Goal: Task Accomplishment & Management: Complete application form

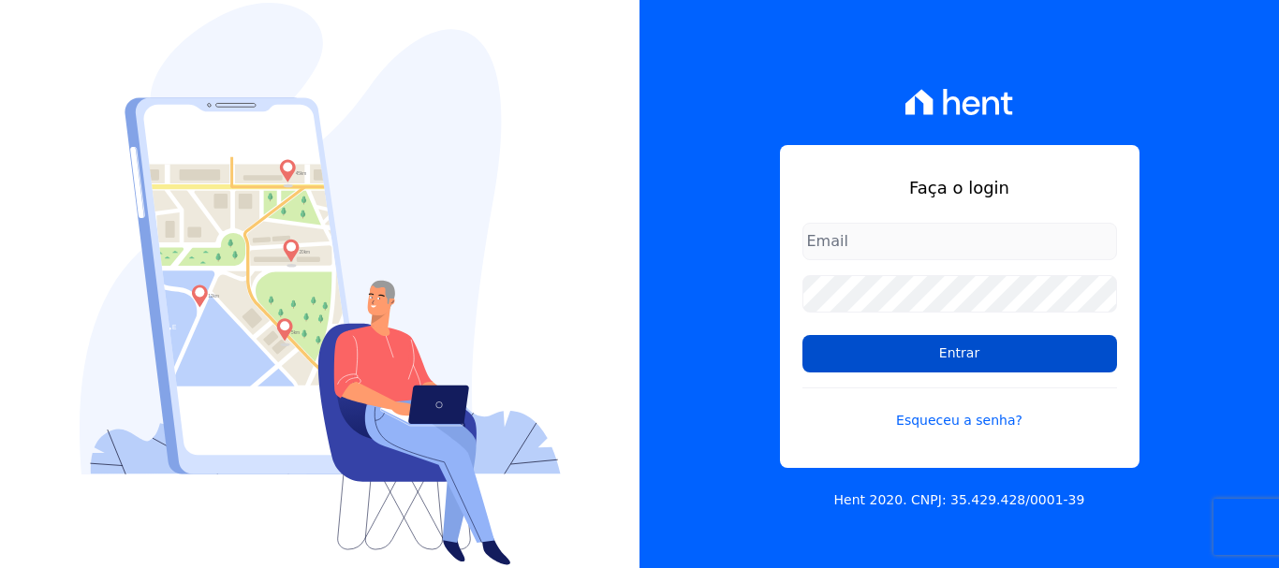
type input "[EMAIL_ADDRESS][DOMAIN_NAME]"
click at [967, 349] on input "Entrar" at bounding box center [959, 353] width 315 height 37
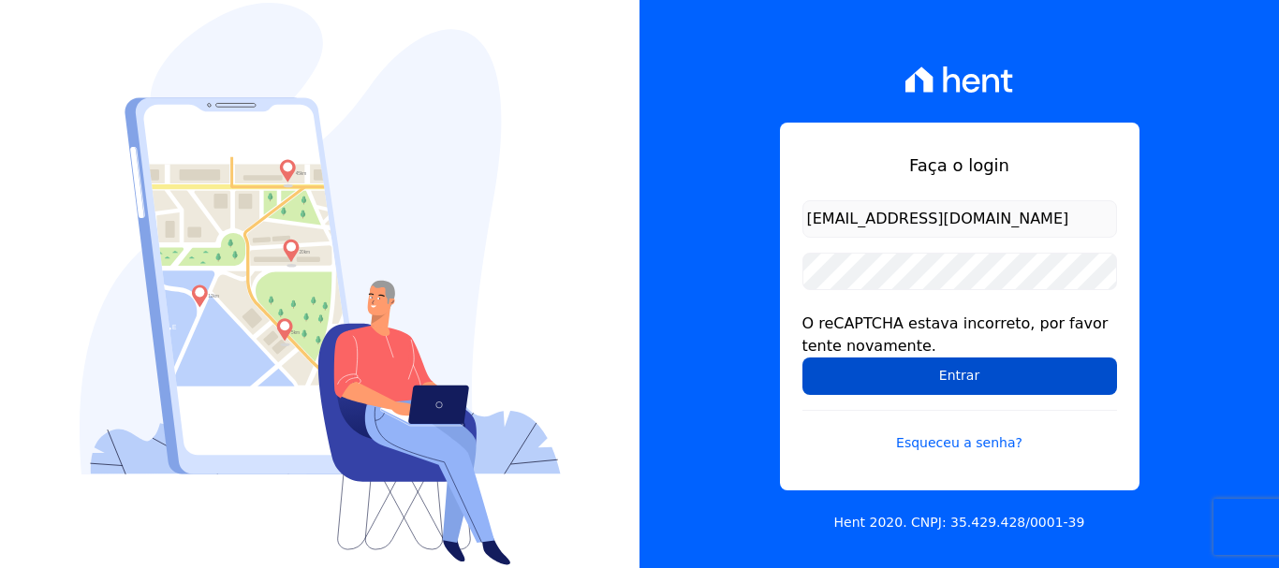
click at [963, 379] on input "Entrar" at bounding box center [959, 376] width 315 height 37
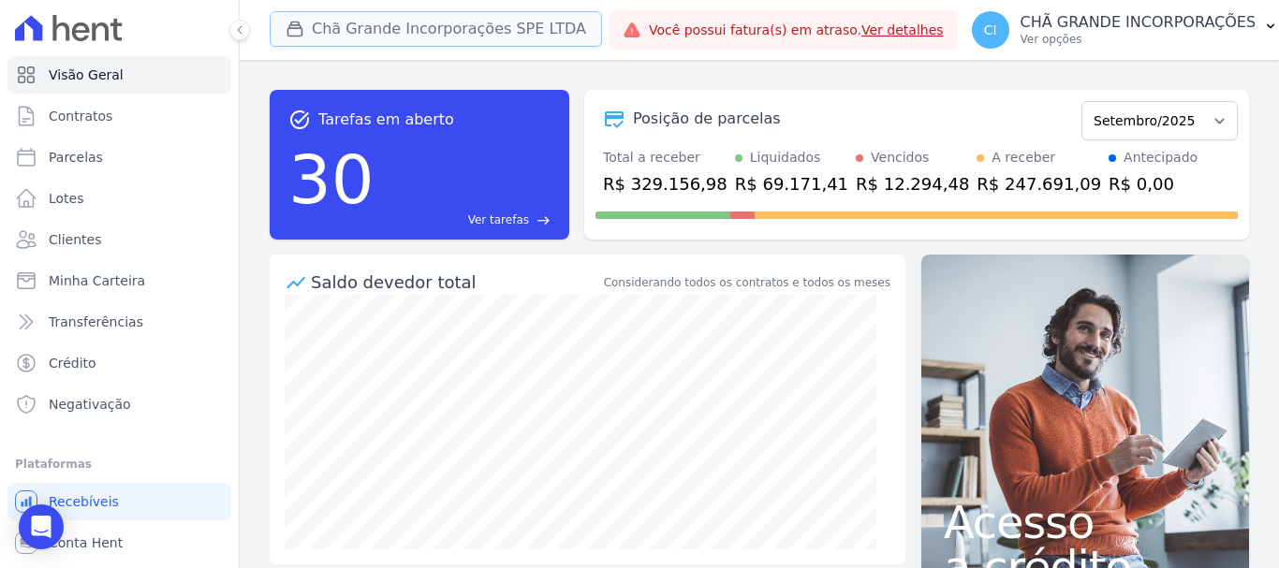
click at [357, 33] on button "Chã Grande Incorporações SPE LTDA" at bounding box center [436, 29] width 332 height 36
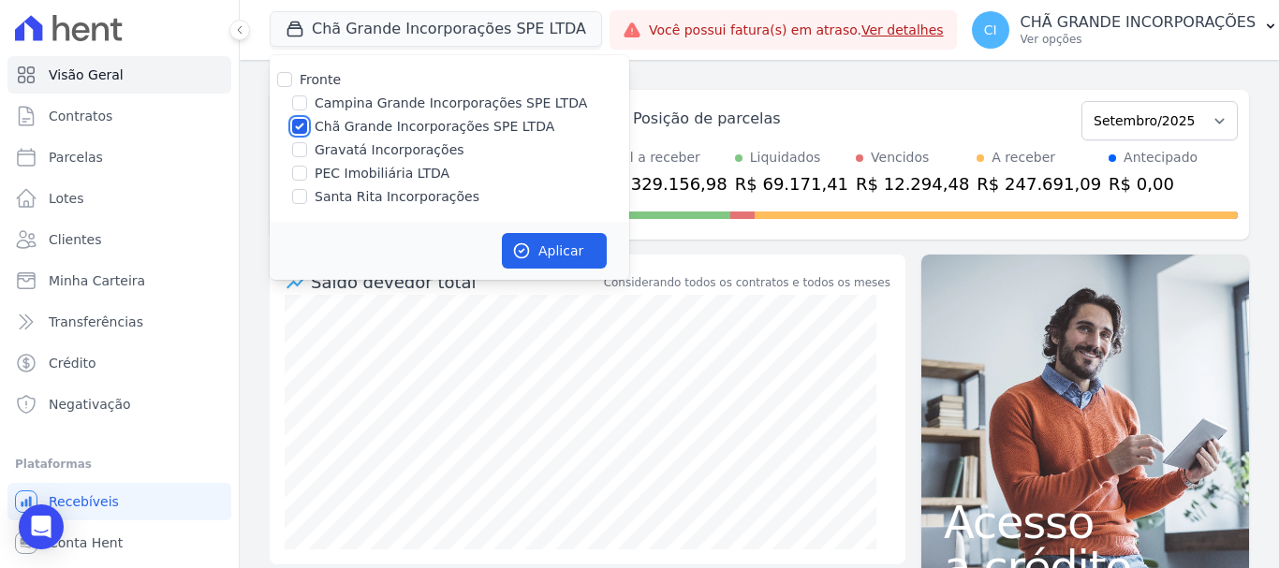
click at [296, 125] on input "Chã Grande Incorporações SPE LTDA" at bounding box center [299, 126] width 15 height 15
checkbox input "false"
click at [298, 107] on input "Campina Grande Incorporações SPE LTDA" at bounding box center [299, 103] width 15 height 15
checkbox input "true"
click at [584, 256] on button "Aplicar" at bounding box center [554, 251] width 105 height 36
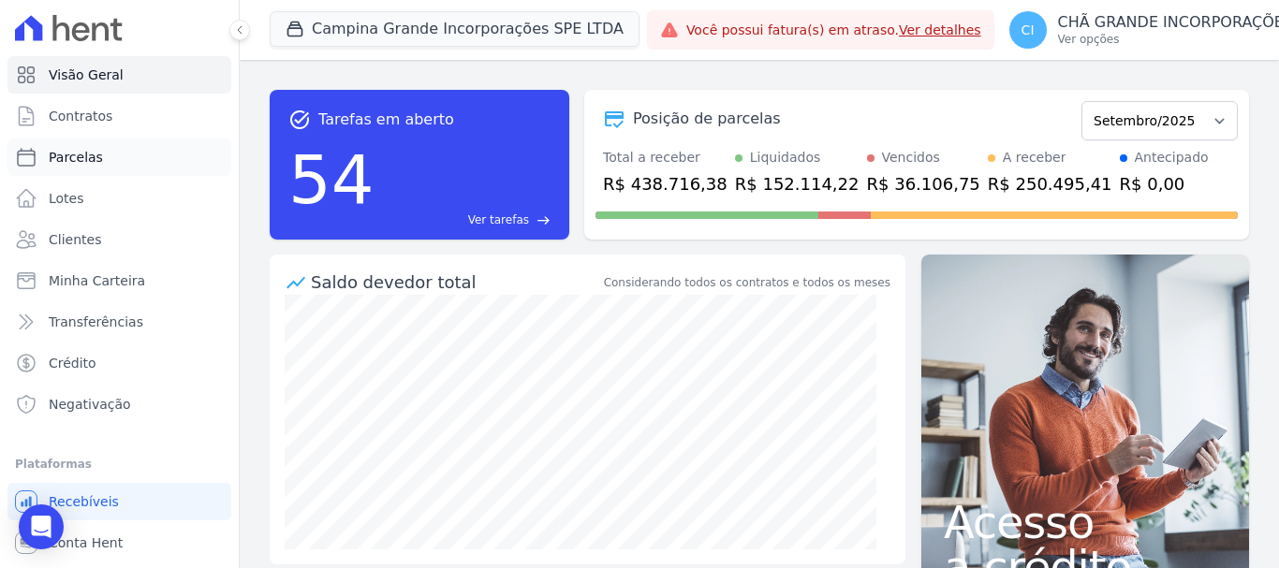
drag, startPoint x: 86, startPoint y: 154, endPoint x: 140, endPoint y: 172, distance: 57.4
click at [87, 154] on span "Parcelas" at bounding box center [76, 157] width 54 height 19
click at [100, 160] on link "Parcelas" at bounding box center [119, 157] width 224 height 37
select select
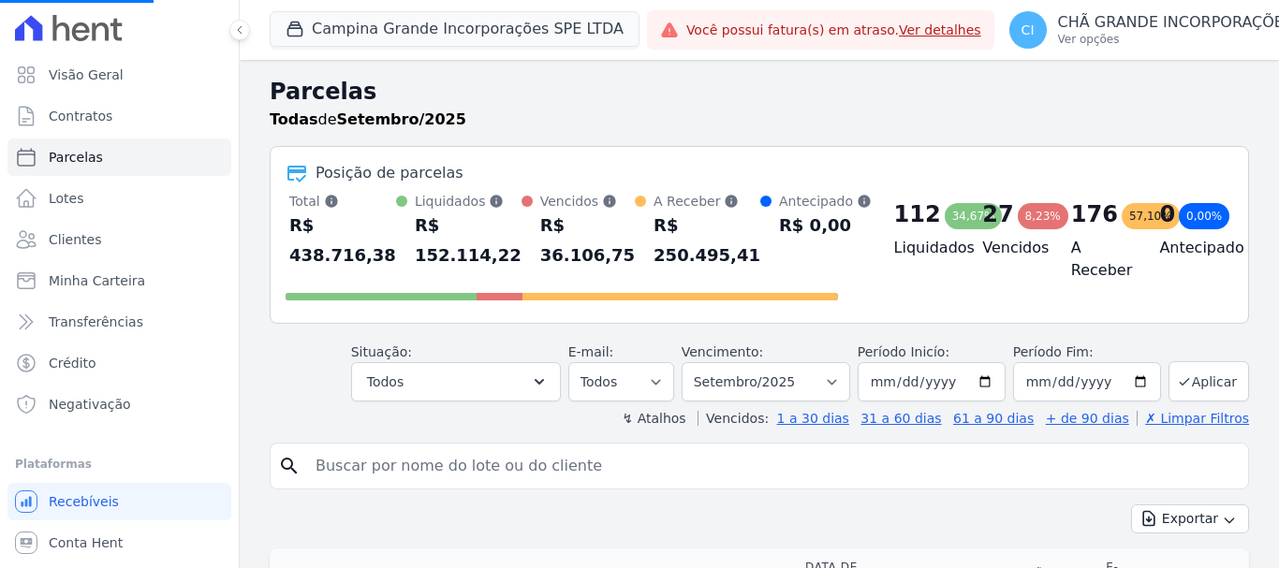
select select
click at [342, 466] on input "search" at bounding box center [772, 466] width 936 height 37
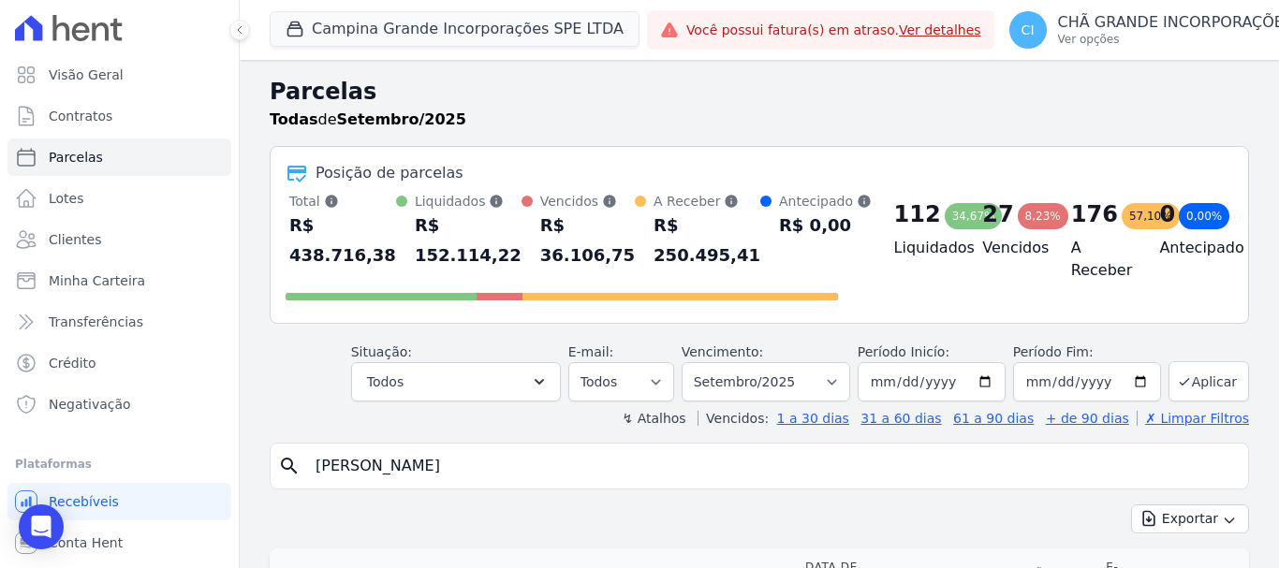
type input "CARLOS ANDRE BARBOSA"
select select
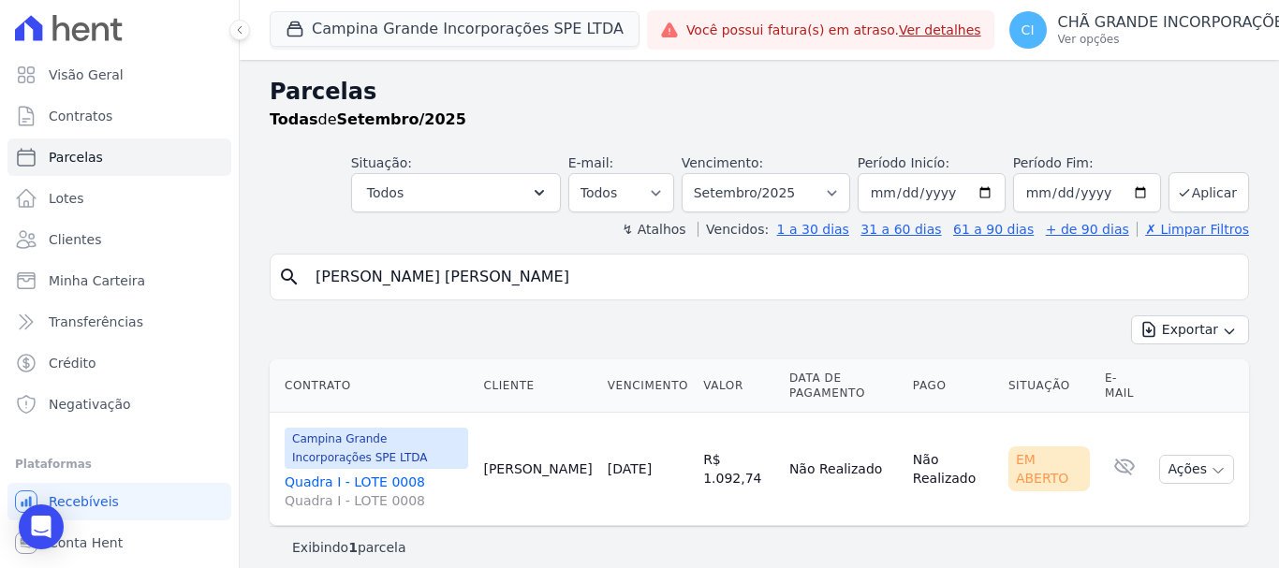
scroll to position [15, 0]
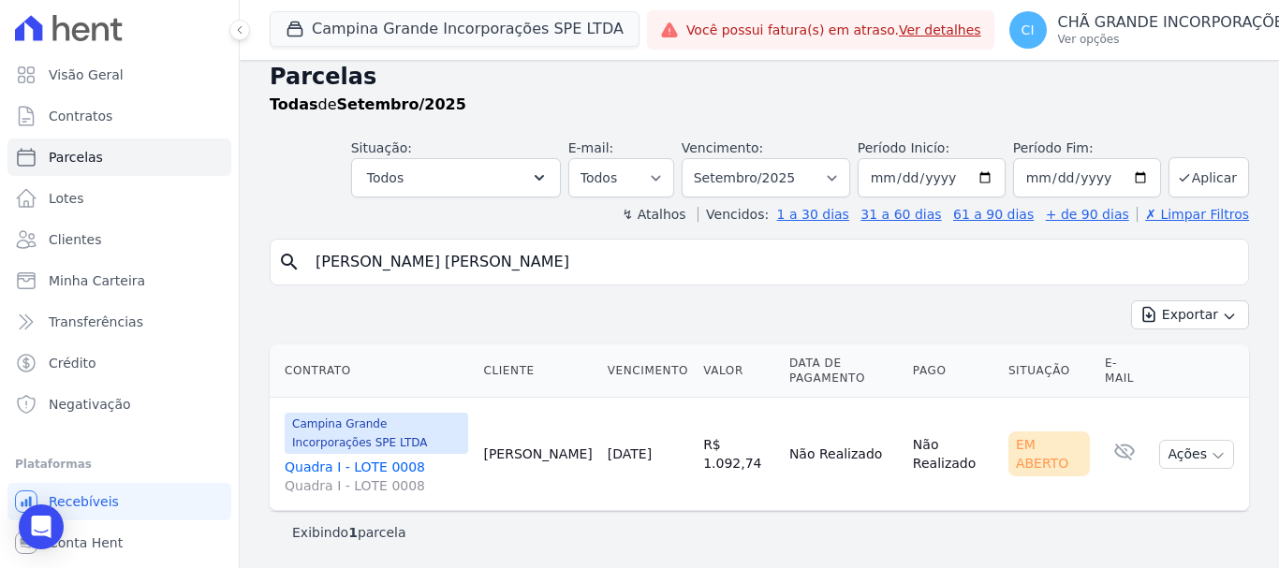
click at [352, 466] on link "Quadra I - LOTE 0008 Quadra I - LOTE 0008" at bounding box center [377, 476] width 184 height 37
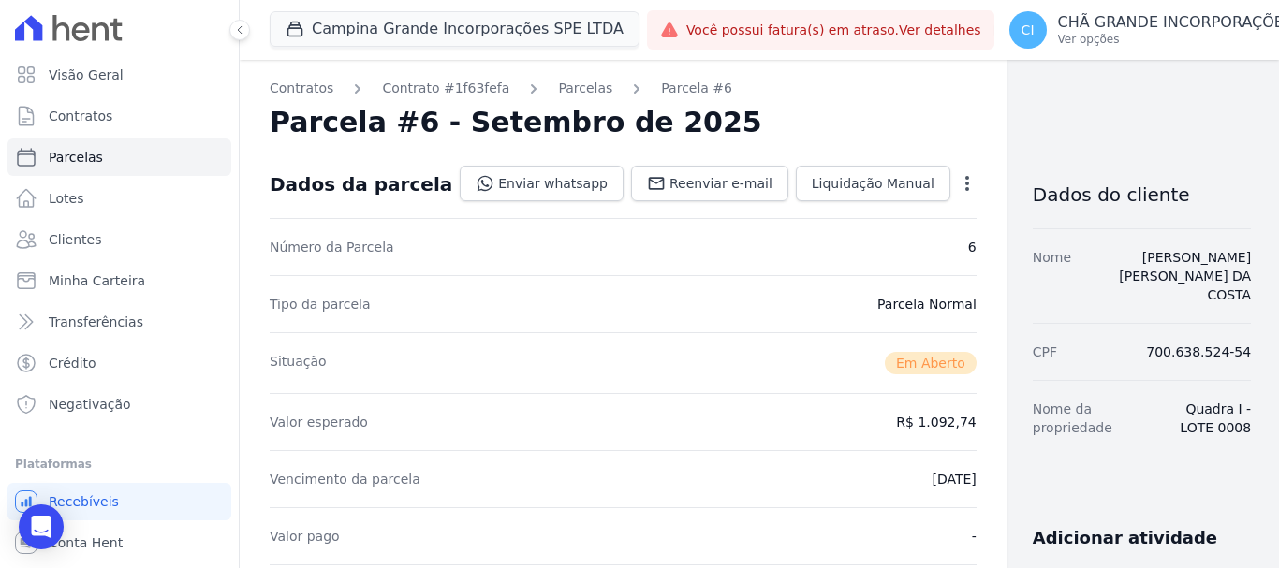
select select
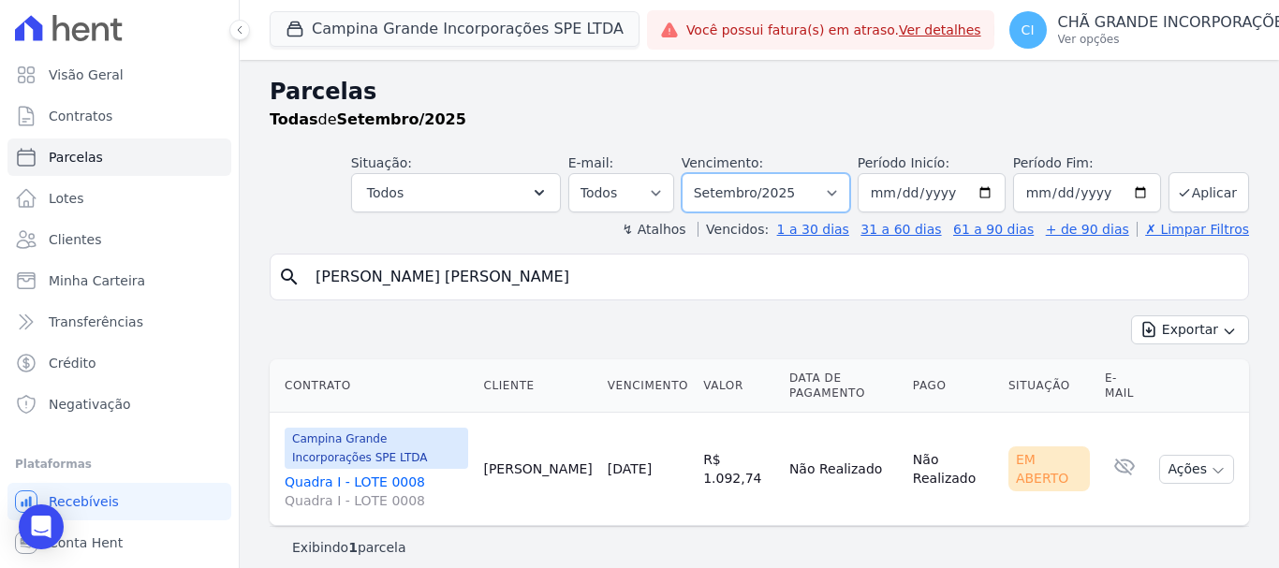
click at [837, 192] on select "Filtrar por período ──────── Todos os meses Janeiro/2023 Fevereiro/2023 Março/2…" at bounding box center [766, 192] width 169 height 39
click at [359, 479] on link "Quadra I - LOTE 0008 Quadra I - LOTE 0008" at bounding box center [377, 491] width 184 height 37
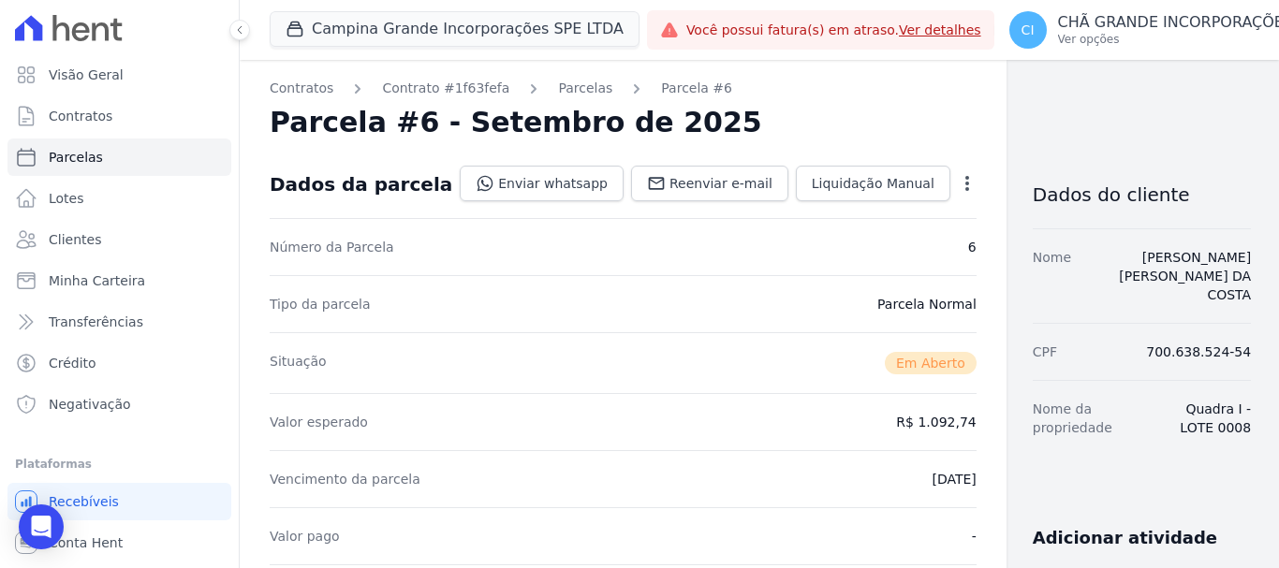
select select
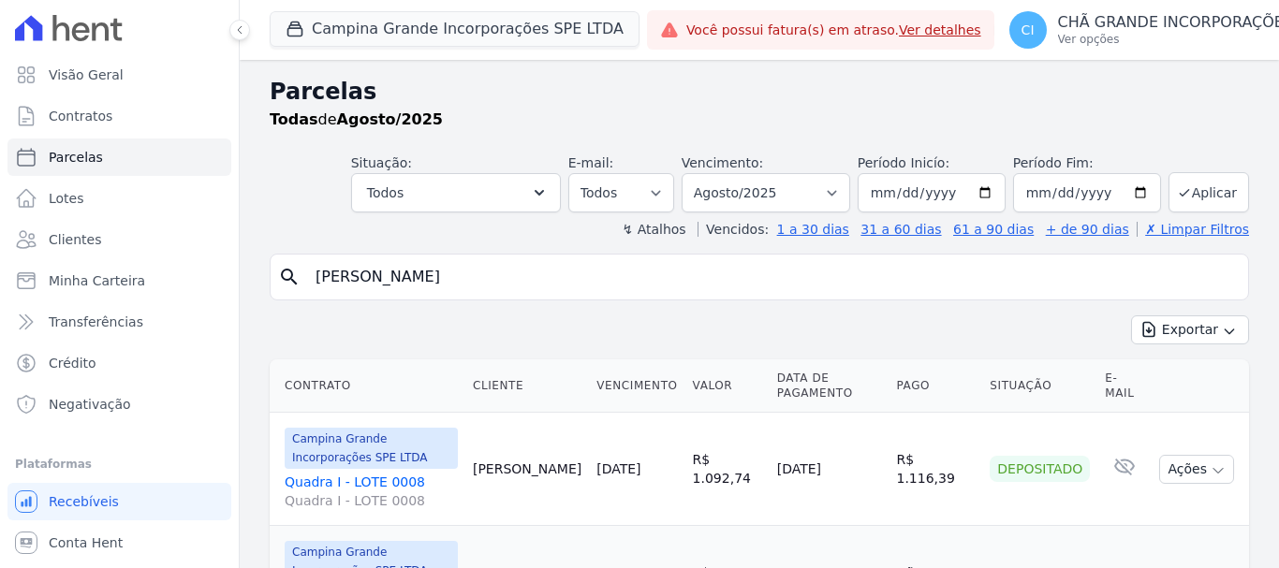
select select
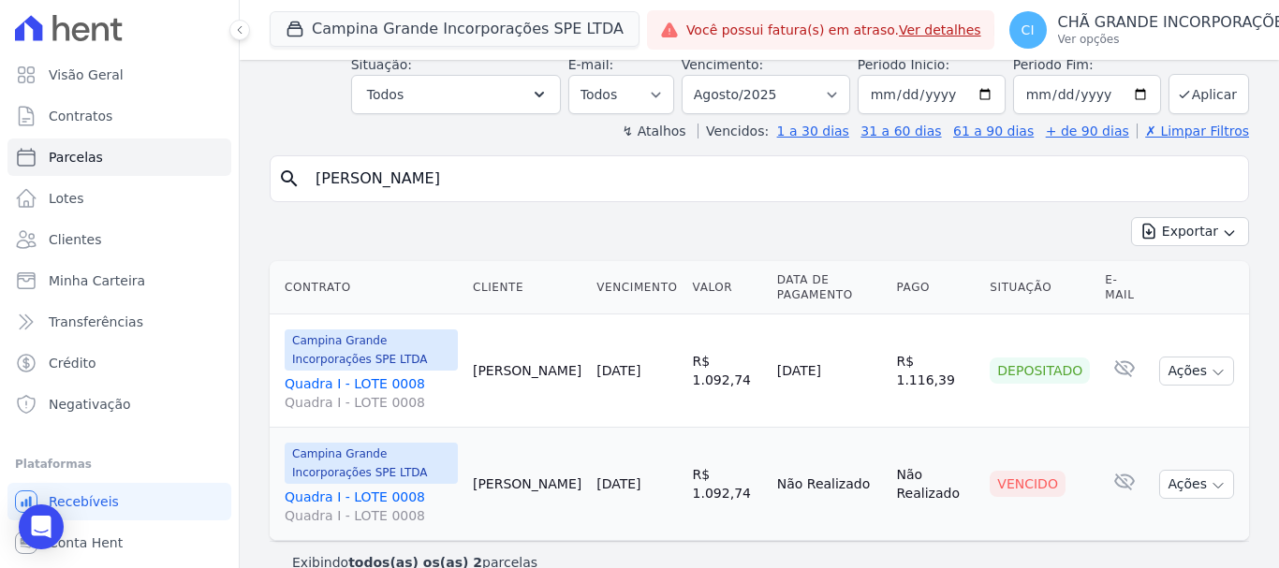
scroll to position [128, 0]
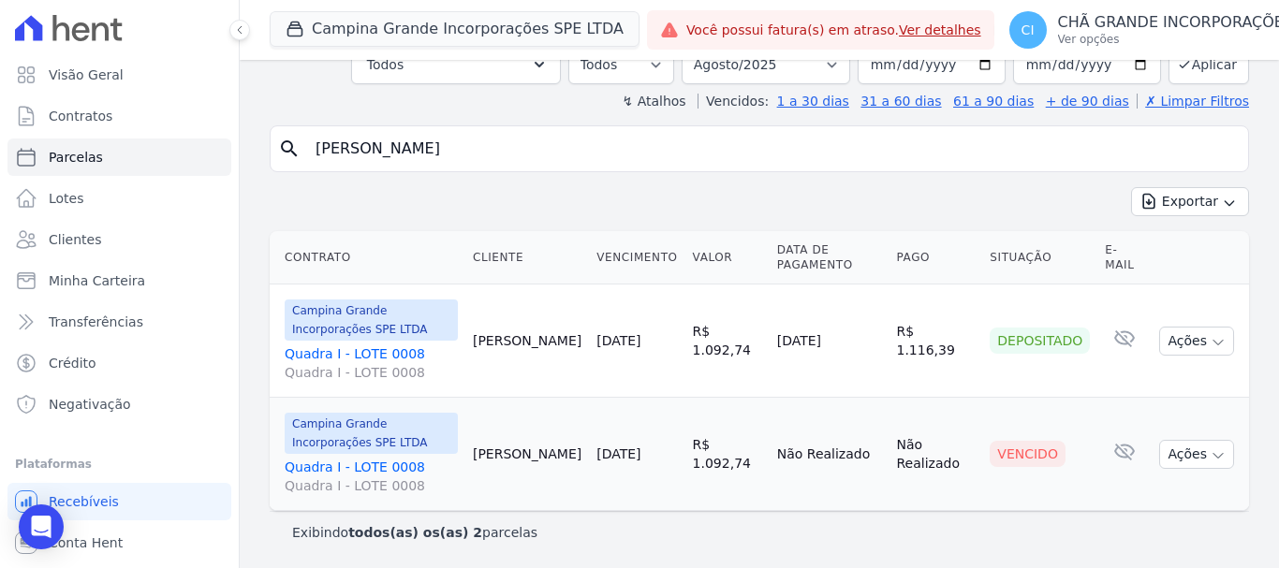
click at [317, 469] on link "Quadra I - LOTE 0008 Quadra I - LOTE 0008" at bounding box center [371, 476] width 173 height 37
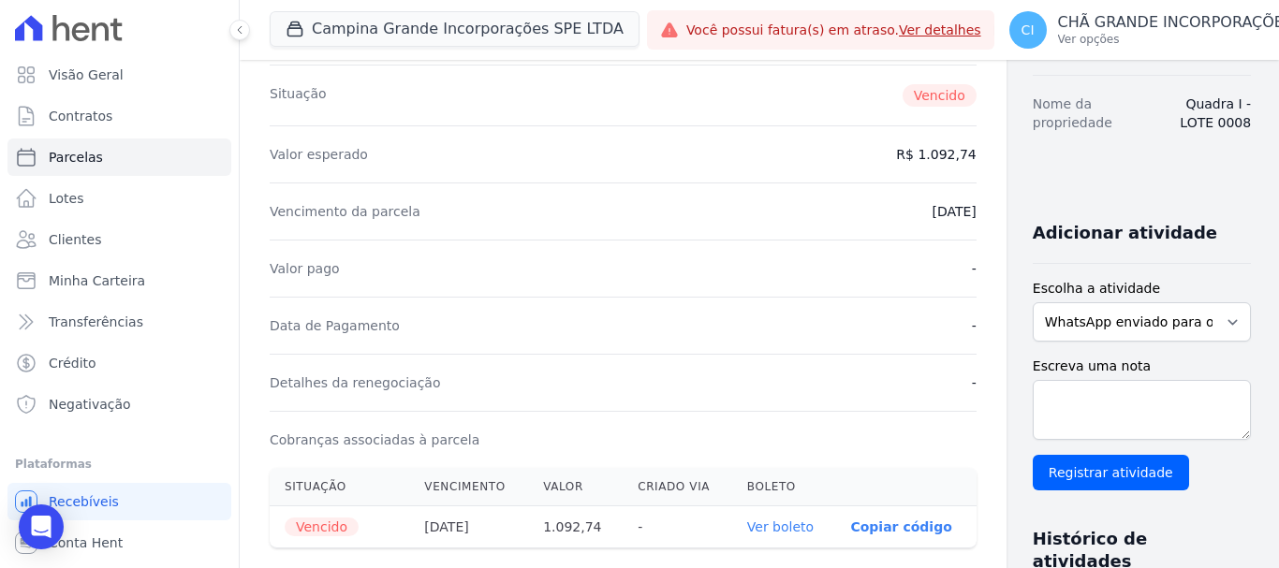
scroll to position [281, 0]
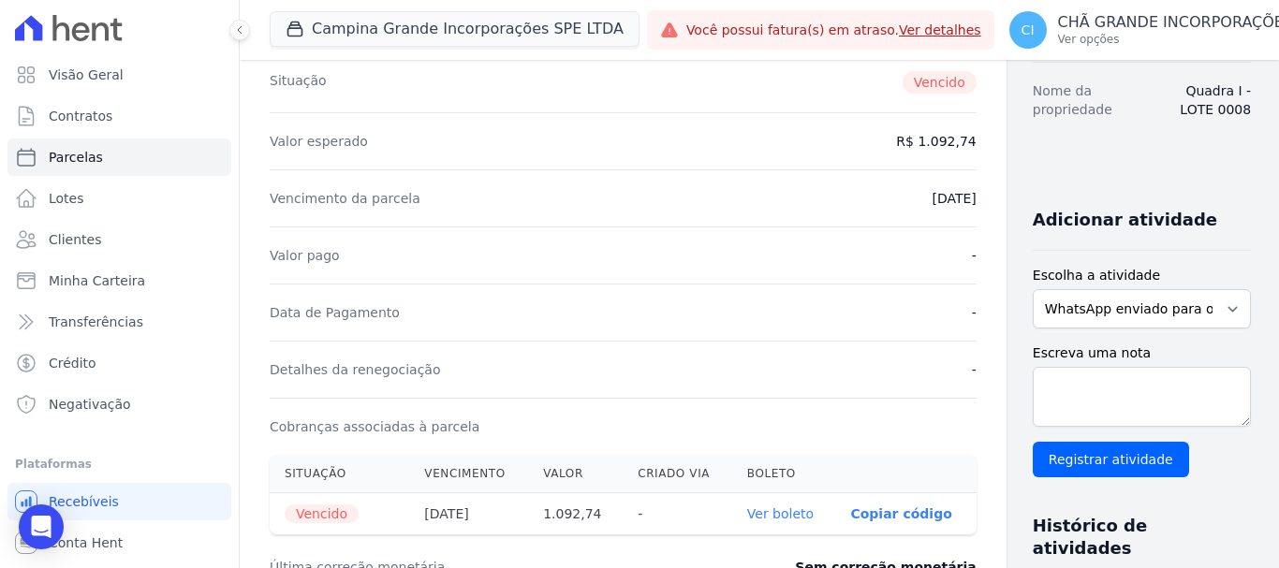
click at [747, 517] on link "Ver boleto" at bounding box center [780, 514] width 66 height 15
select select
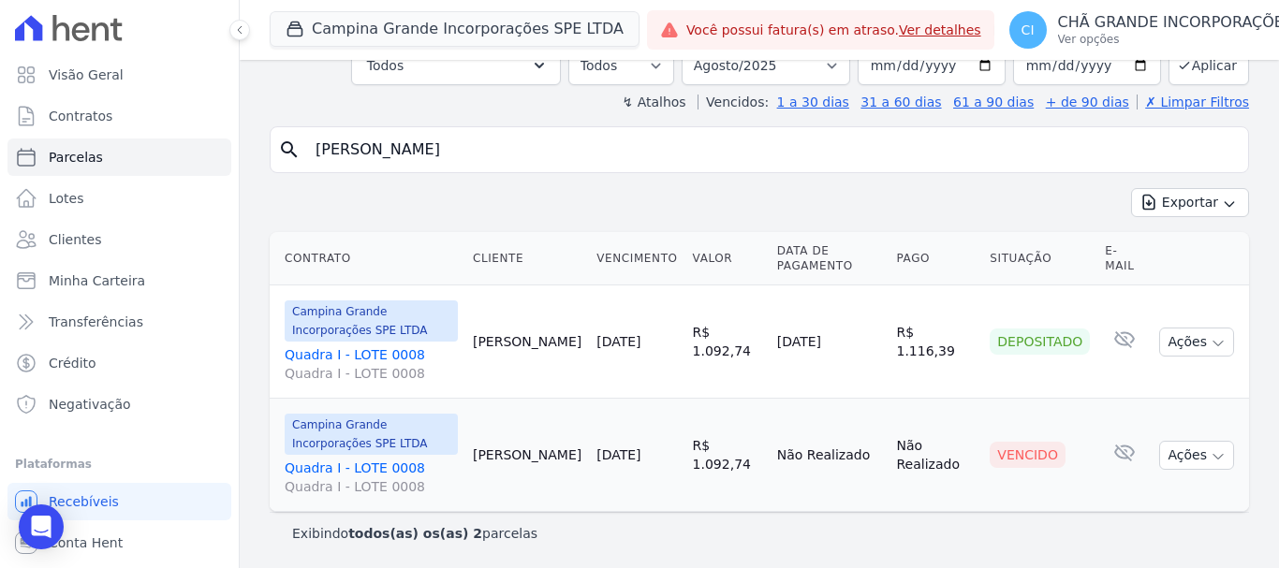
scroll to position [128, 0]
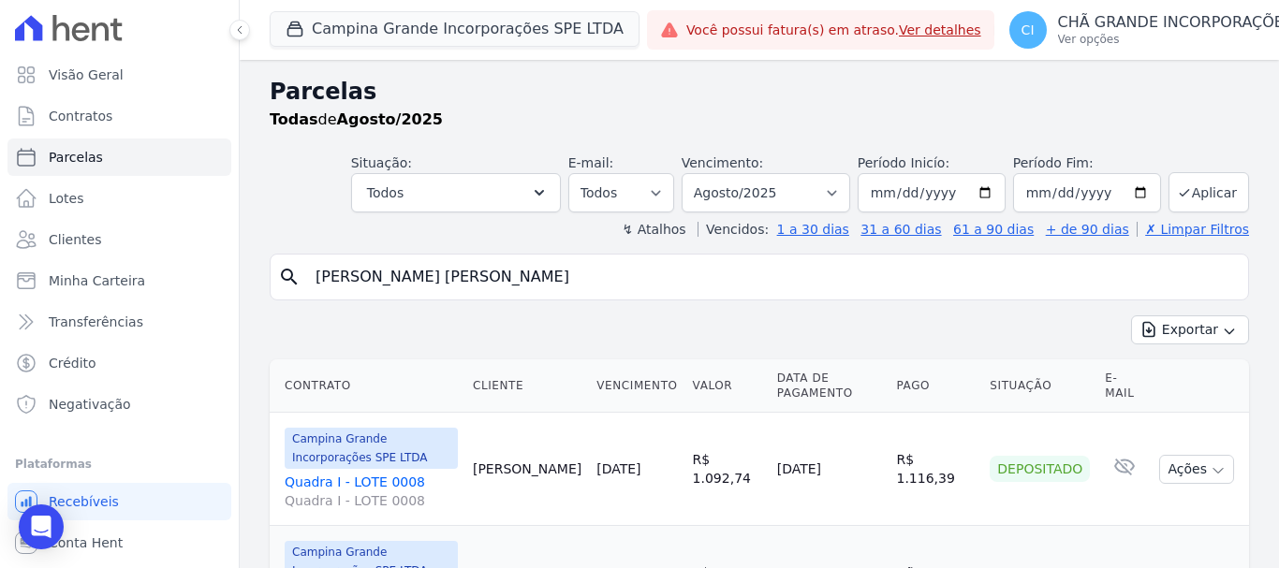
select select
click at [321, 28] on button "Campina Grande Incorporações SPE LTDA" at bounding box center [455, 29] width 370 height 36
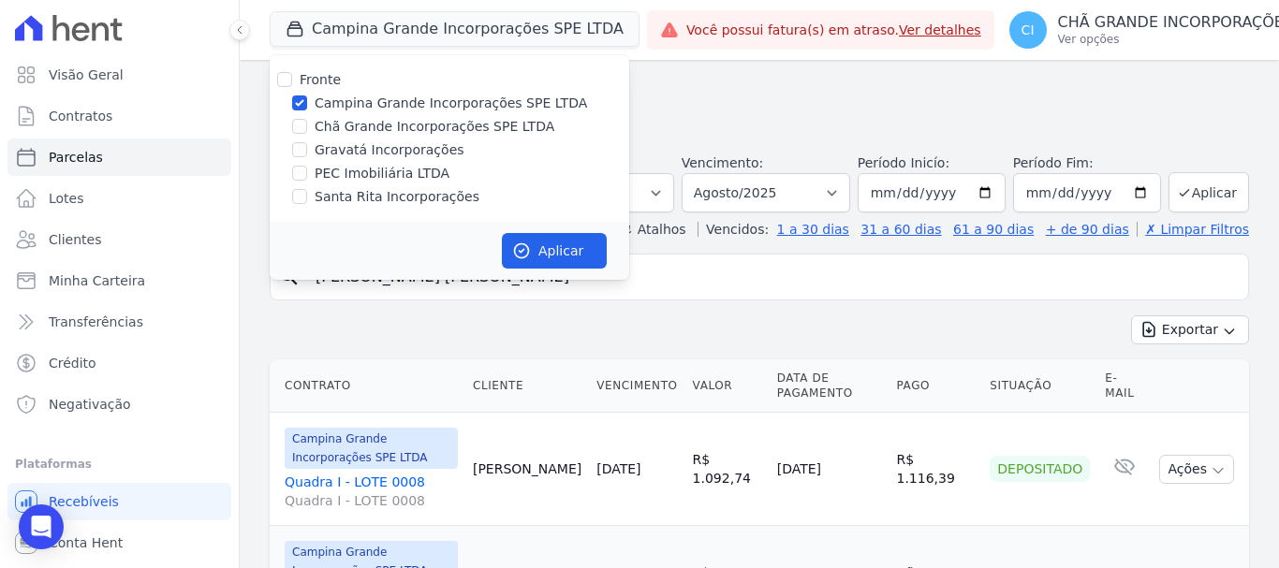
click at [307, 100] on div "Campina Grande Incorporações SPE LTDA" at bounding box center [450, 104] width 360 height 20
click at [298, 102] on input "Campina Grande Incorporações SPE LTDA" at bounding box center [299, 103] width 15 height 15
checkbox input "false"
click at [305, 125] on input "Chã Grande Incorporações SPE LTDA" at bounding box center [299, 126] width 15 height 15
checkbox input "true"
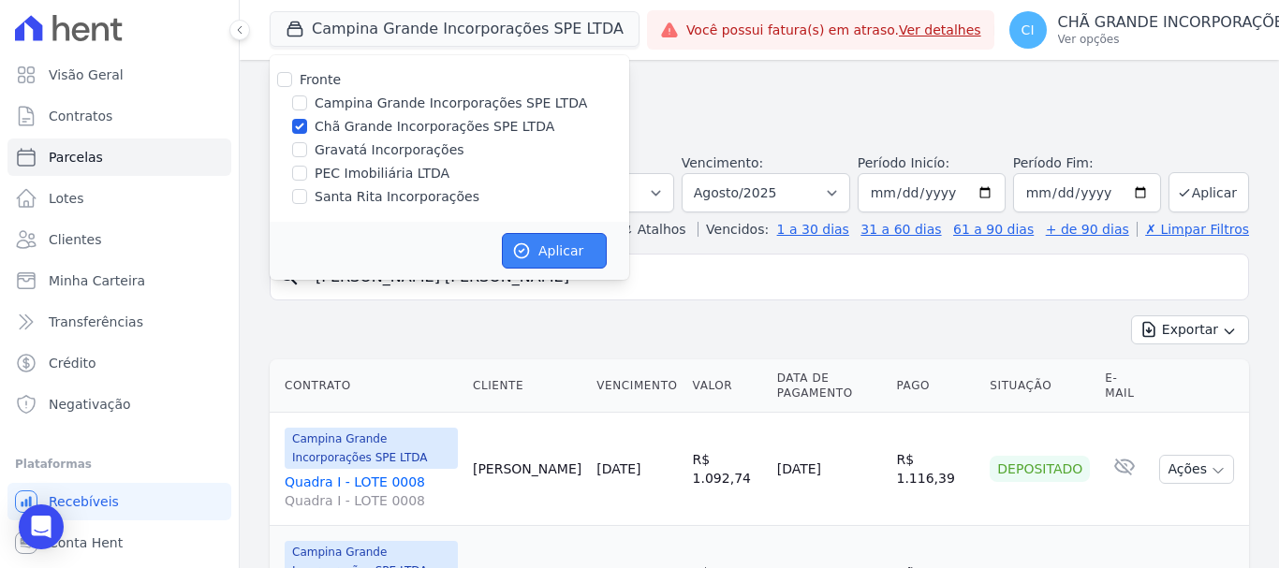
click at [524, 252] on icon "button" at bounding box center [521, 251] width 19 height 19
select select
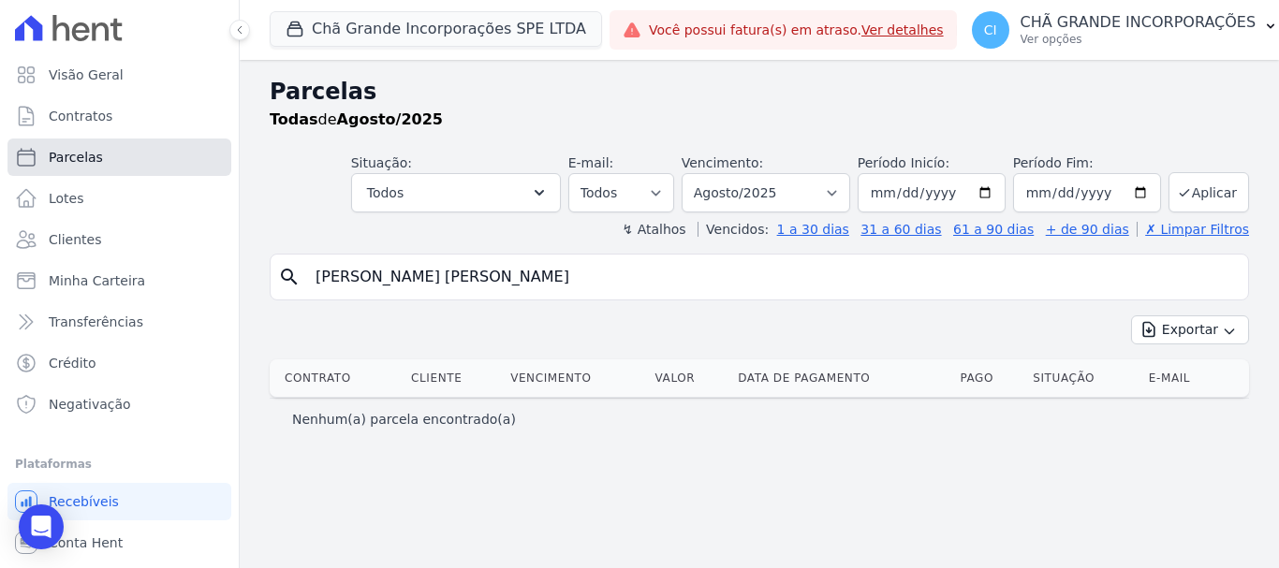
click at [59, 154] on span "Parcelas" at bounding box center [76, 157] width 54 height 19
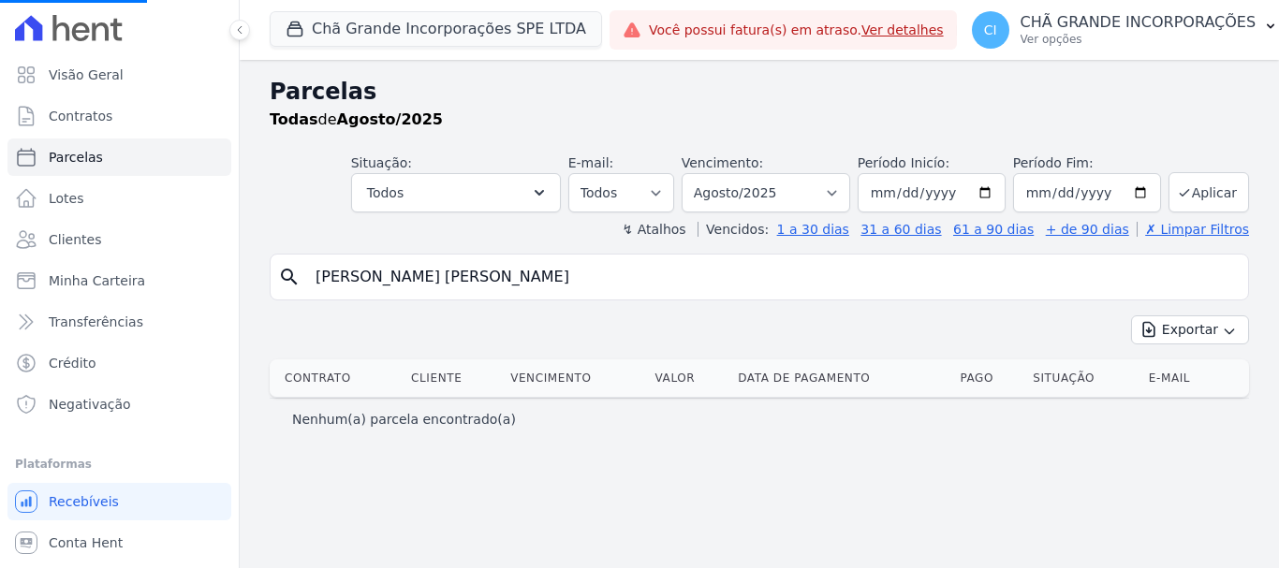
select select
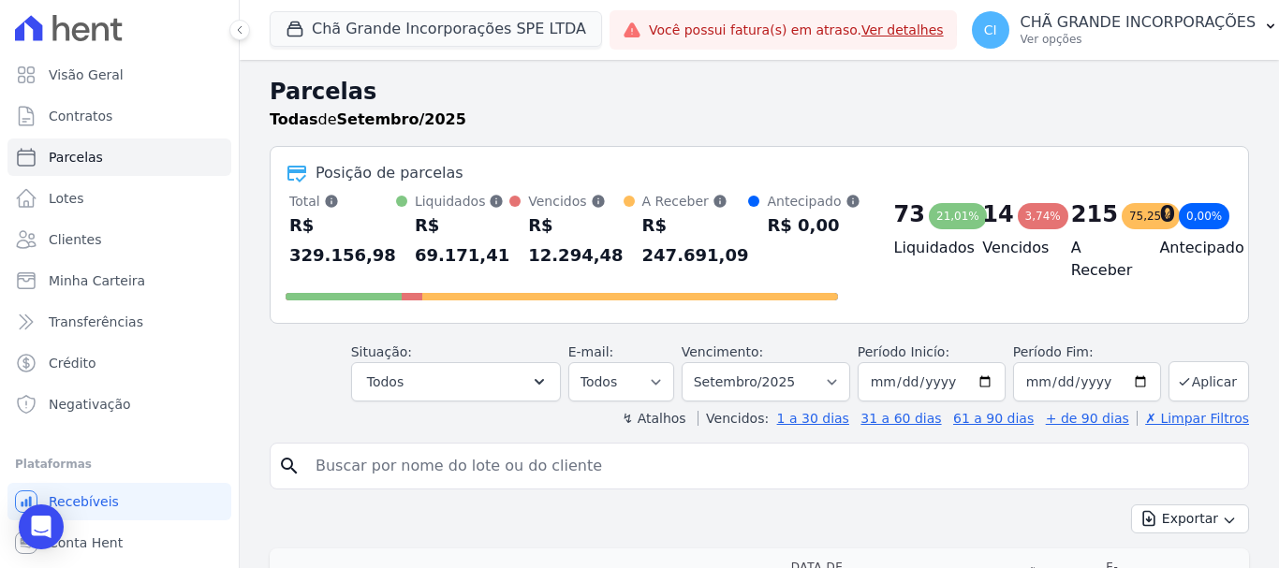
click at [377, 474] on input "search" at bounding box center [772, 466] width 936 height 37
type input "PHELLIPI"
select select
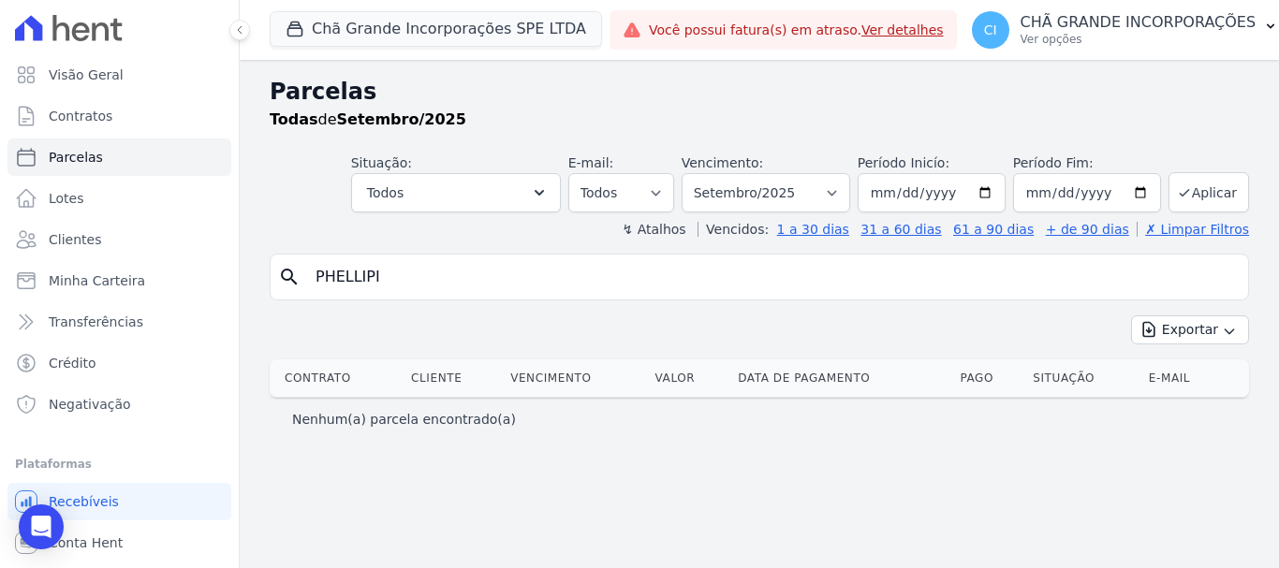
click at [385, 276] on input "PHELLIPI" at bounding box center [772, 276] width 936 height 37
click at [385, 275] on input "PHELLIPI" at bounding box center [772, 276] width 936 height 37
click at [75, 243] on span "Clientes" at bounding box center [75, 239] width 52 height 19
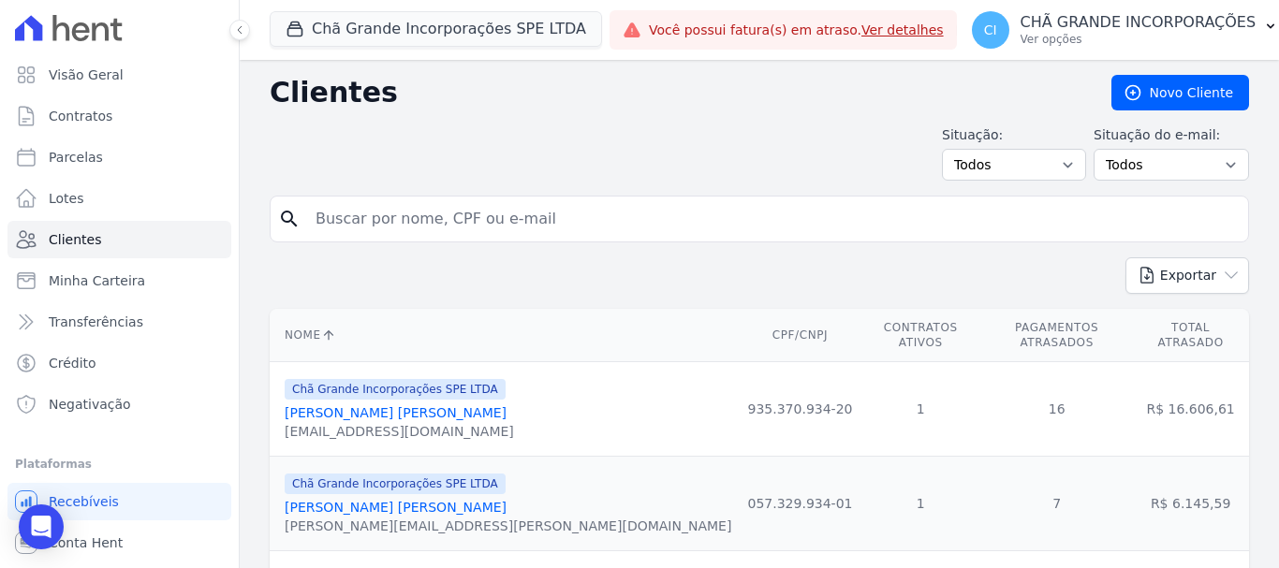
click at [340, 226] on input "search" at bounding box center [772, 218] width 936 height 37
type input "PHELLI"
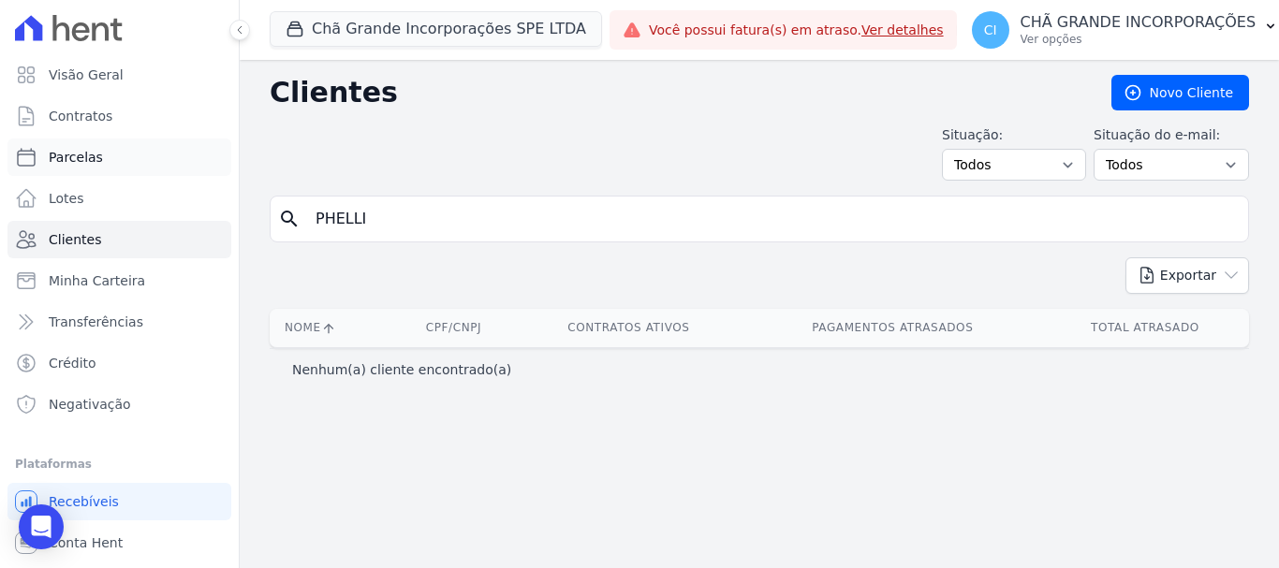
click at [69, 155] on span "Parcelas" at bounding box center [76, 157] width 54 height 19
select select
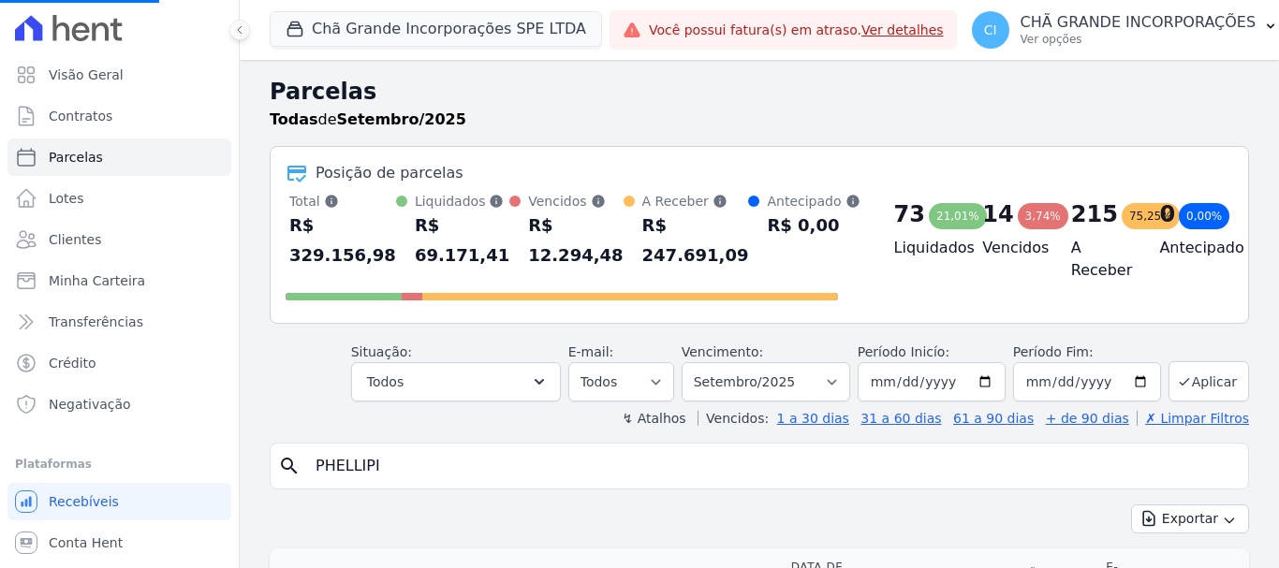
select select
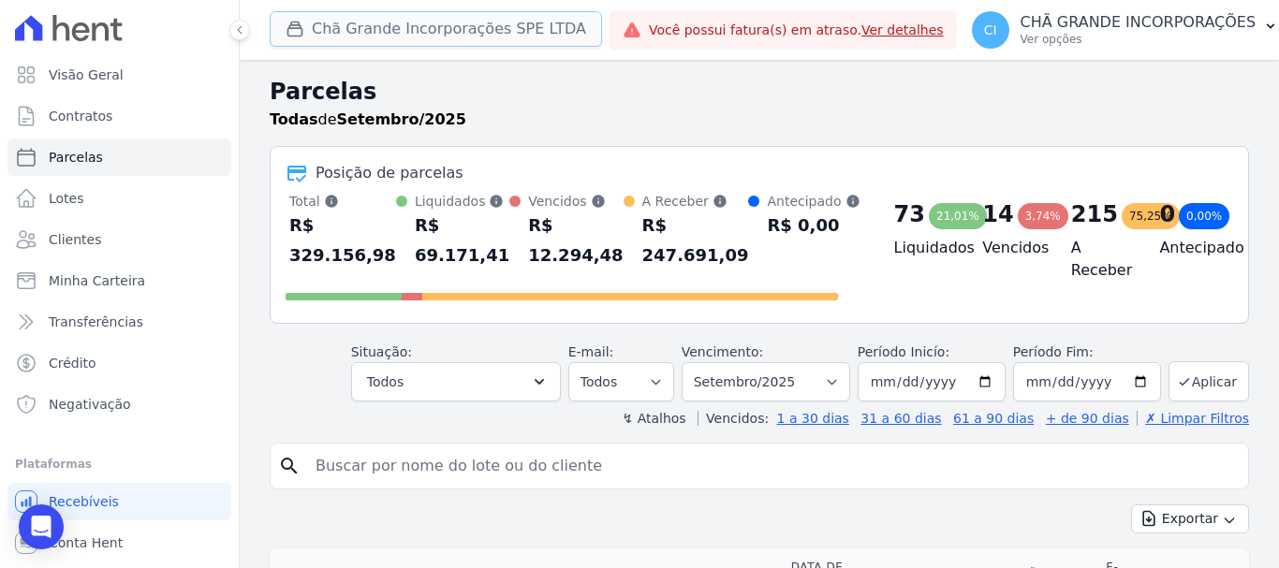
click at [331, 29] on button "Chã Grande Incorporações SPE LTDA" at bounding box center [436, 29] width 332 height 36
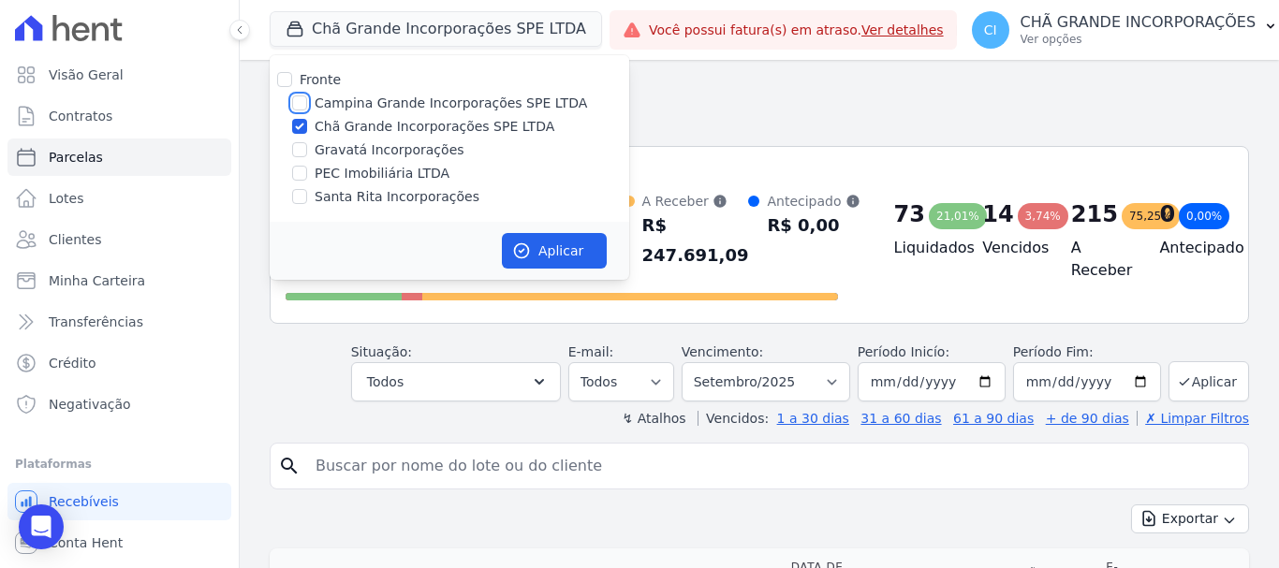
click at [300, 100] on input "Campina Grande Incorporações SPE LTDA" at bounding box center [299, 103] width 15 height 15
checkbox input "true"
click at [297, 128] on input "Chã Grande Incorporações SPE LTDA" at bounding box center [299, 126] width 15 height 15
checkbox input "false"
click at [549, 246] on button "Aplicar" at bounding box center [554, 251] width 105 height 36
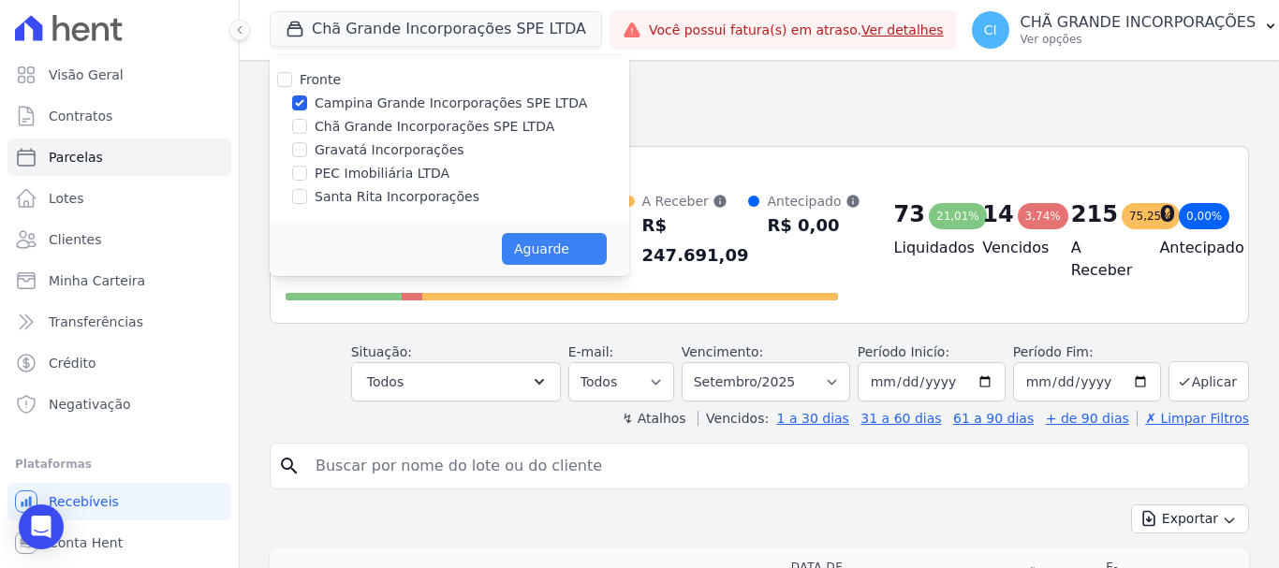
select select
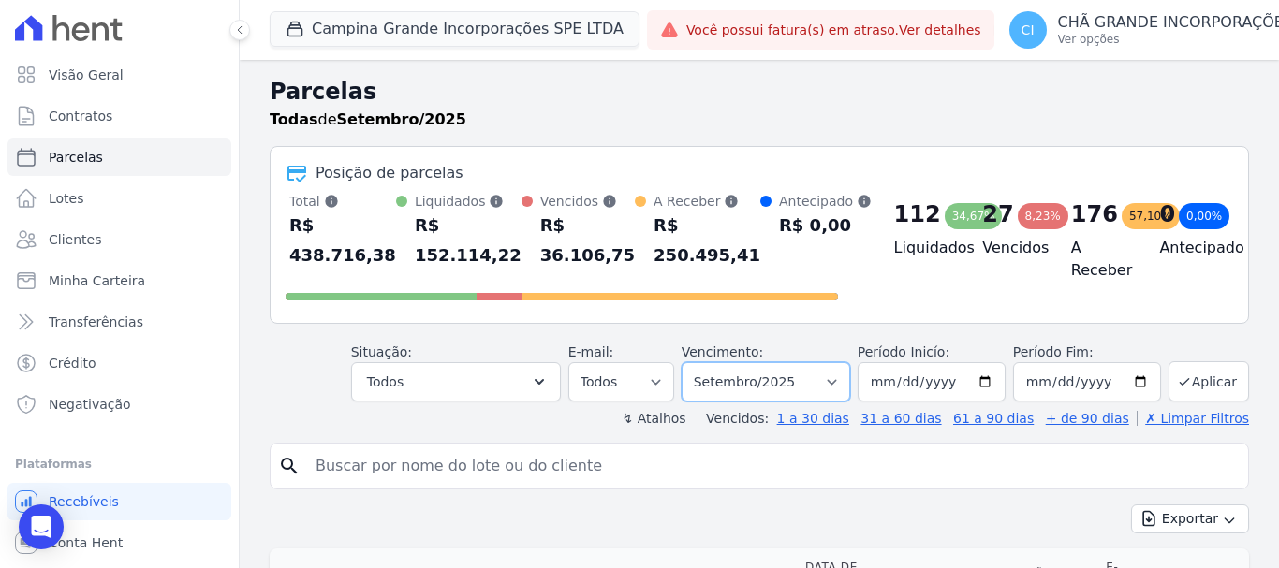
click at [797, 365] on select "Filtrar por período ──────── Todos os meses Janeiro/2023 Fevereiro/2023 Março/2…" at bounding box center [766, 381] width 169 height 39
select select "08/2025"
click at [694, 362] on select "Filtrar por período ──────── Todos os meses Janeiro/2023 Fevereiro/2023 Março/2…" at bounding box center [766, 381] width 169 height 39
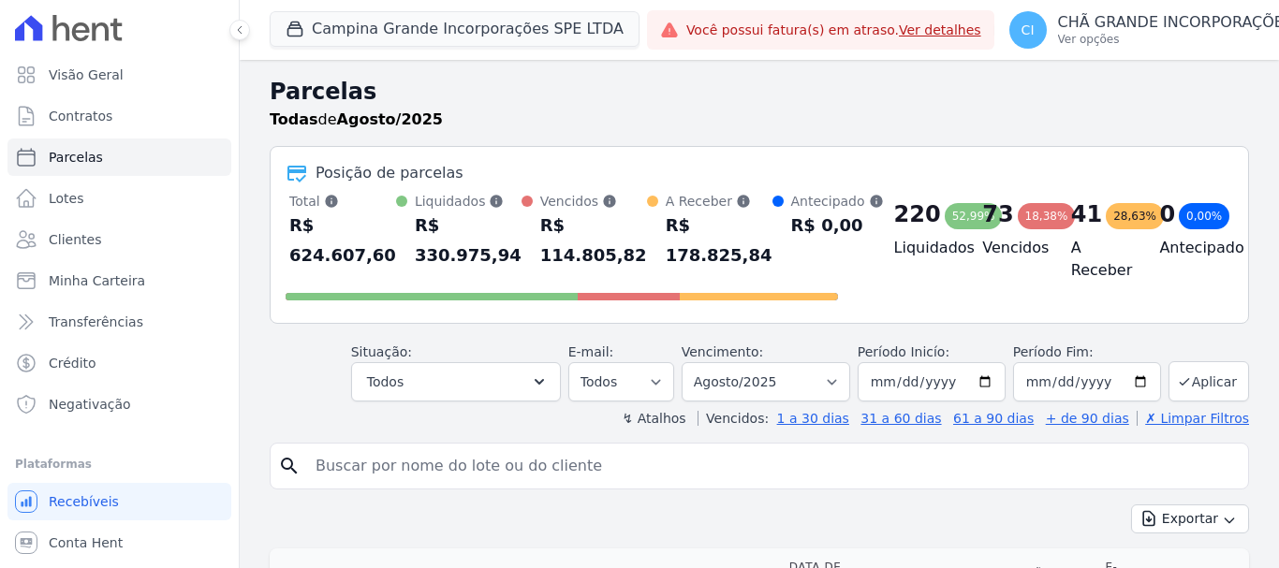
select select
click at [413, 472] on div "Agendado" at bounding box center [428, 463] width 63 height 19
click at [413, 473] on input "search" at bounding box center [772, 466] width 936 height 37
type input "[PERSON_NAME] [PERSON_NAME]"
select select
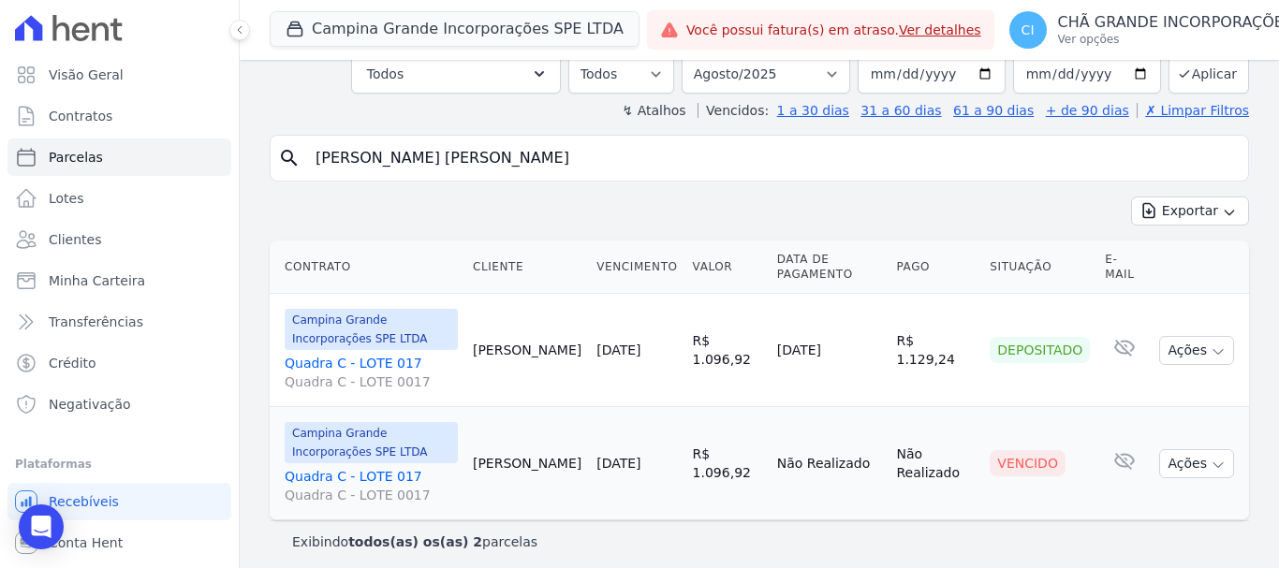
scroll to position [128, 0]
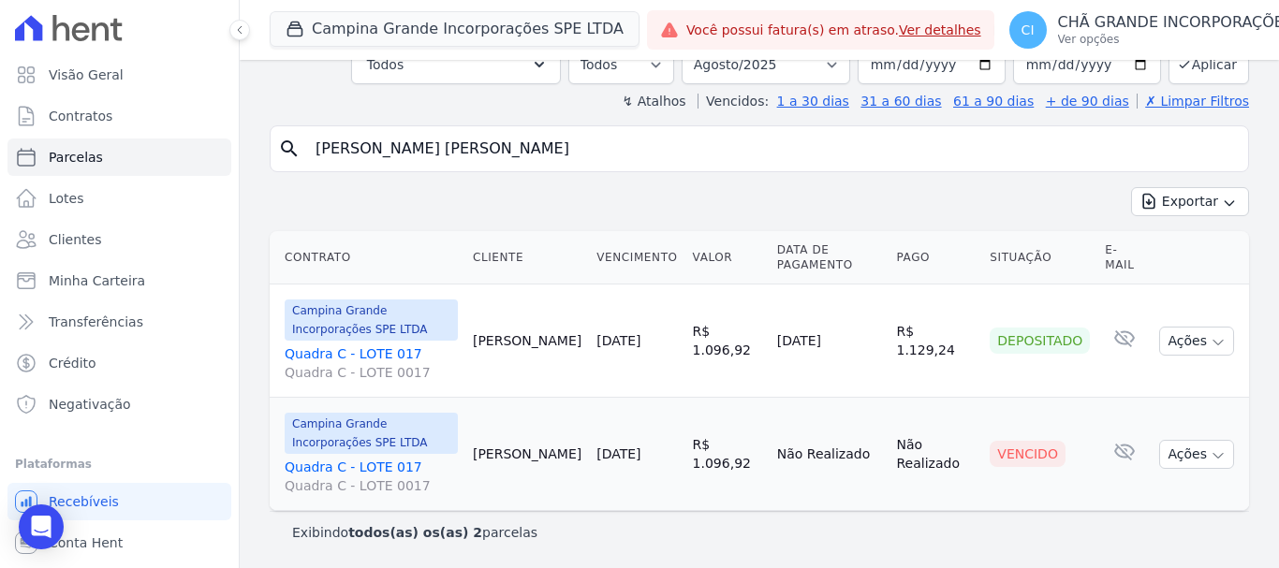
click at [351, 466] on link "Quadra C - LOTE 017 Quadra C - LOTE 0017" at bounding box center [371, 476] width 173 height 37
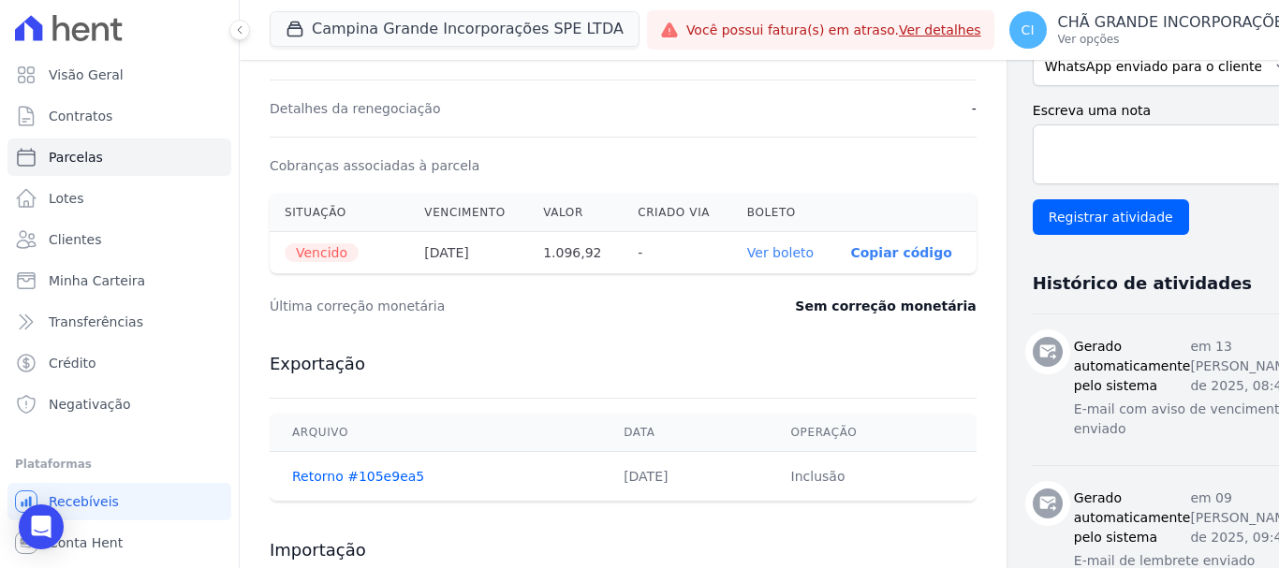
scroll to position [562, 0]
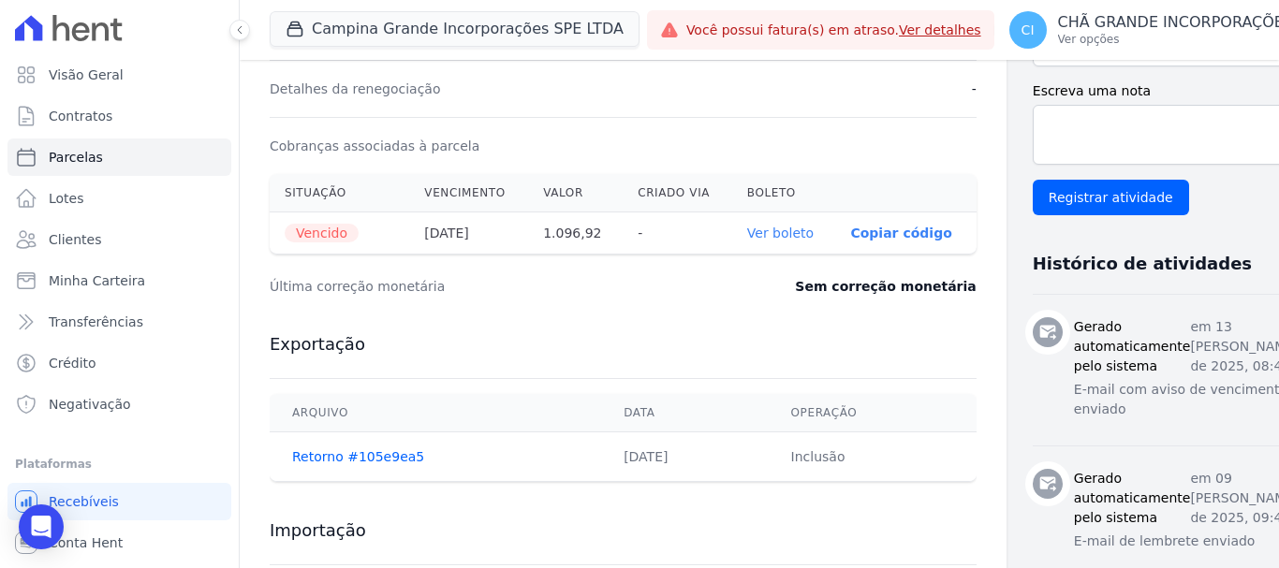
click at [747, 240] on link "Ver boleto" at bounding box center [780, 233] width 66 height 15
select select
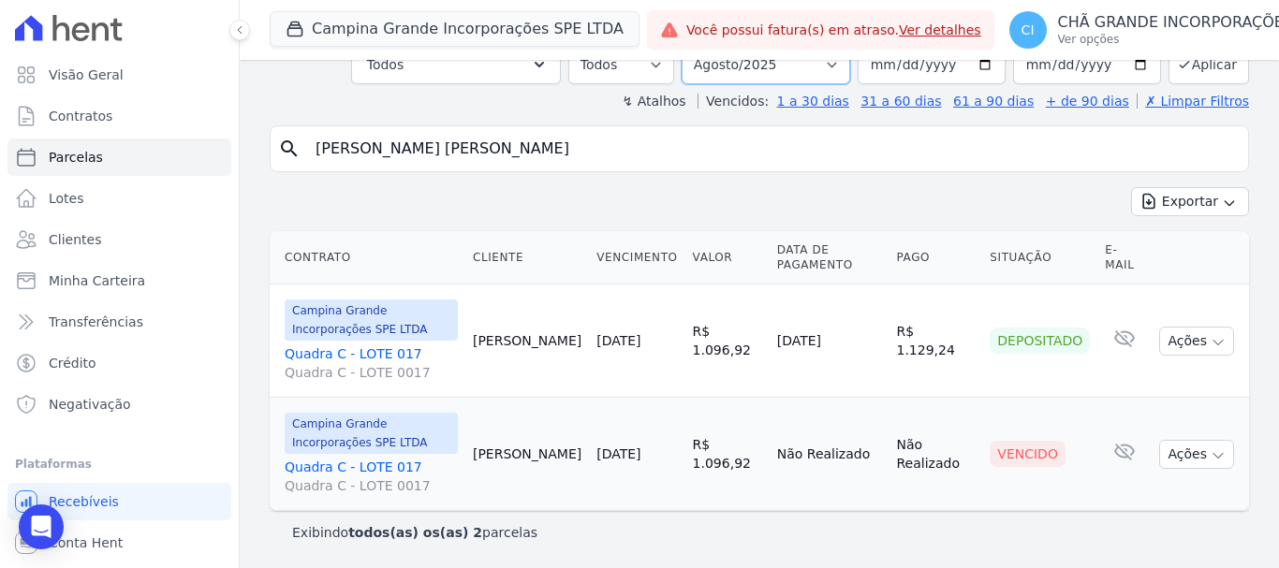
click at [774, 66] on select "Filtrar por período ──────── Todos os meses Janeiro/2023 Fevereiro/2023 Março/2…" at bounding box center [766, 64] width 169 height 39
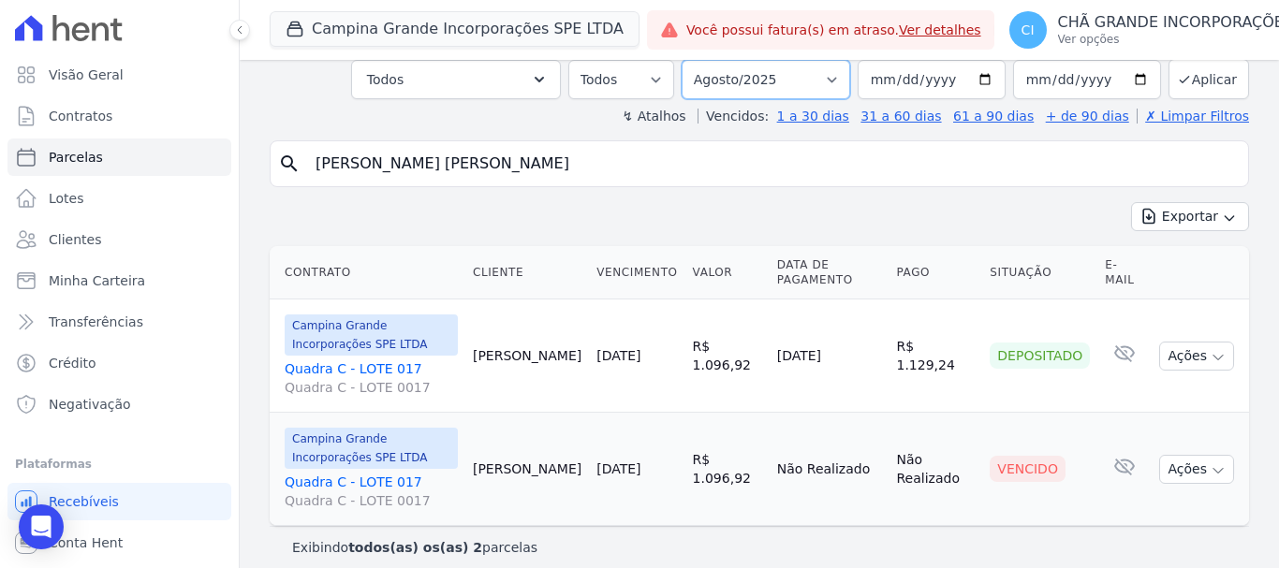
select select "09/2025"
click at [694, 60] on select "Filtrar por período ──────── Todos os meses Janeiro/2023 Fevereiro/2023 Março/2…" at bounding box center [766, 79] width 169 height 39
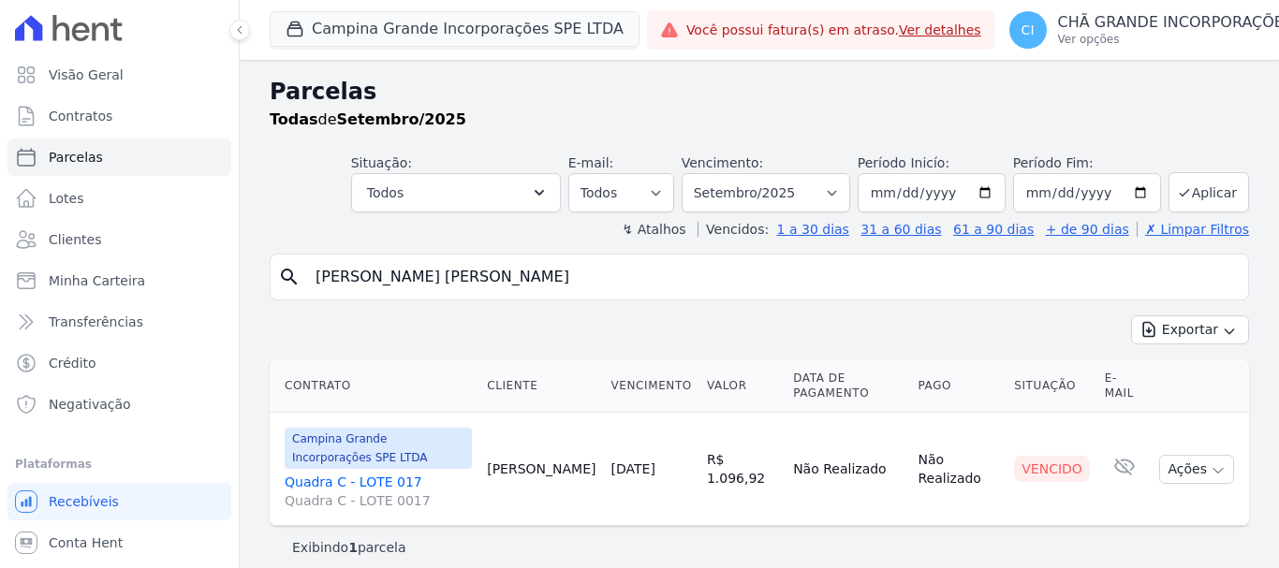
select select
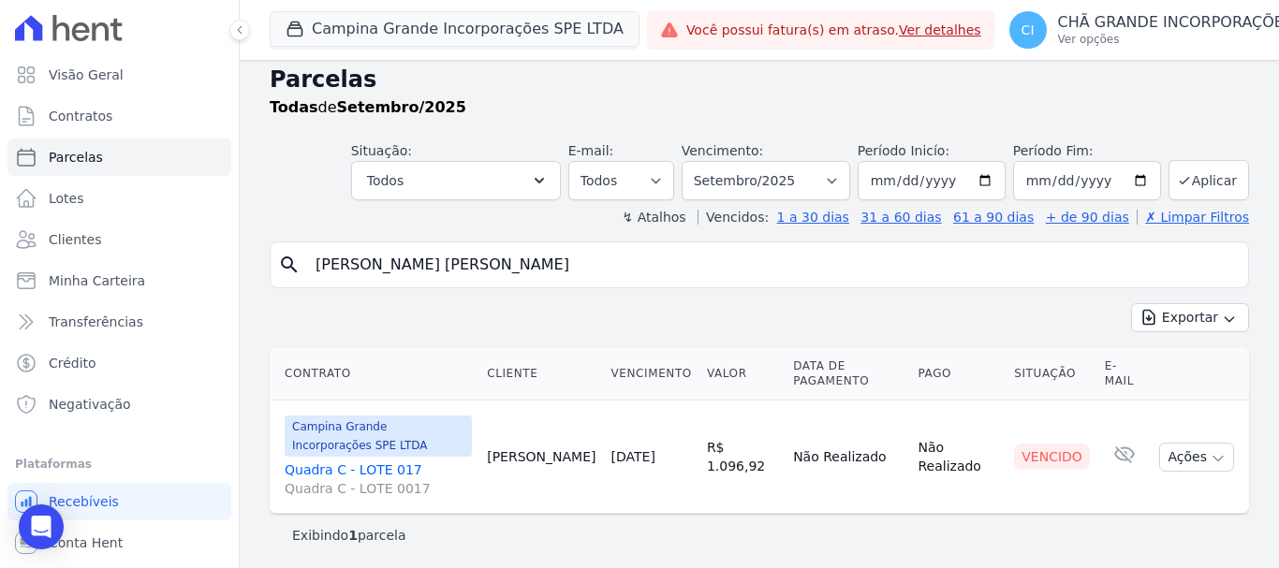
scroll to position [15, 0]
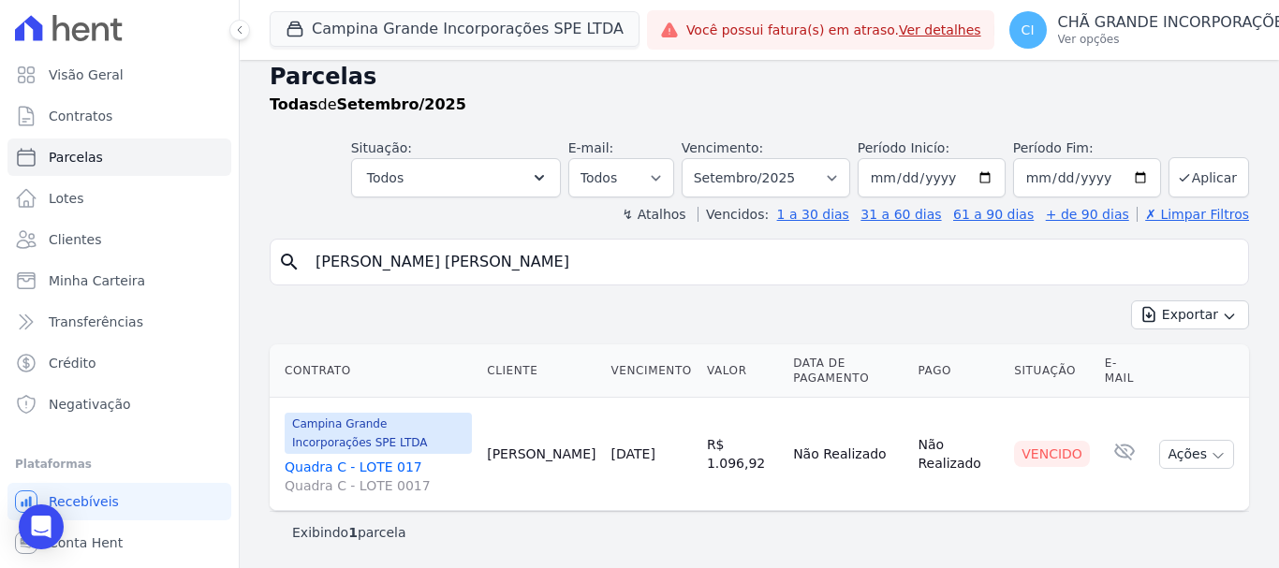
click at [375, 467] on link "Quadra C - LOTE 017 Quadra C - LOTE 0017" at bounding box center [378, 476] width 187 height 37
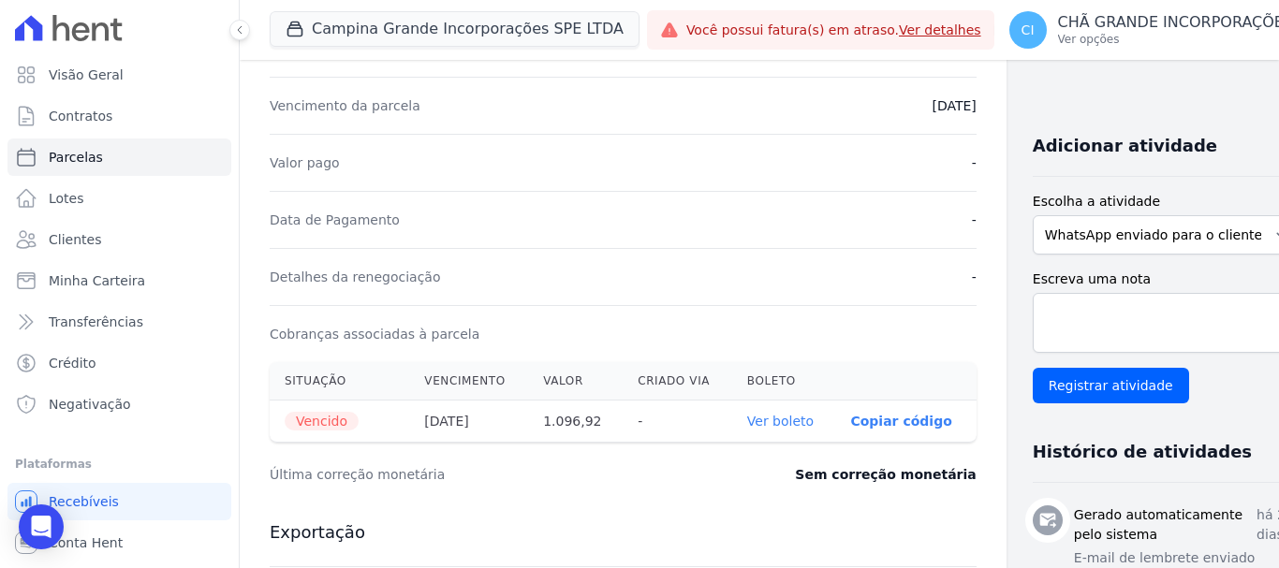
scroll to position [375, 0]
click at [747, 418] on link "Ver boleto" at bounding box center [780, 420] width 66 height 15
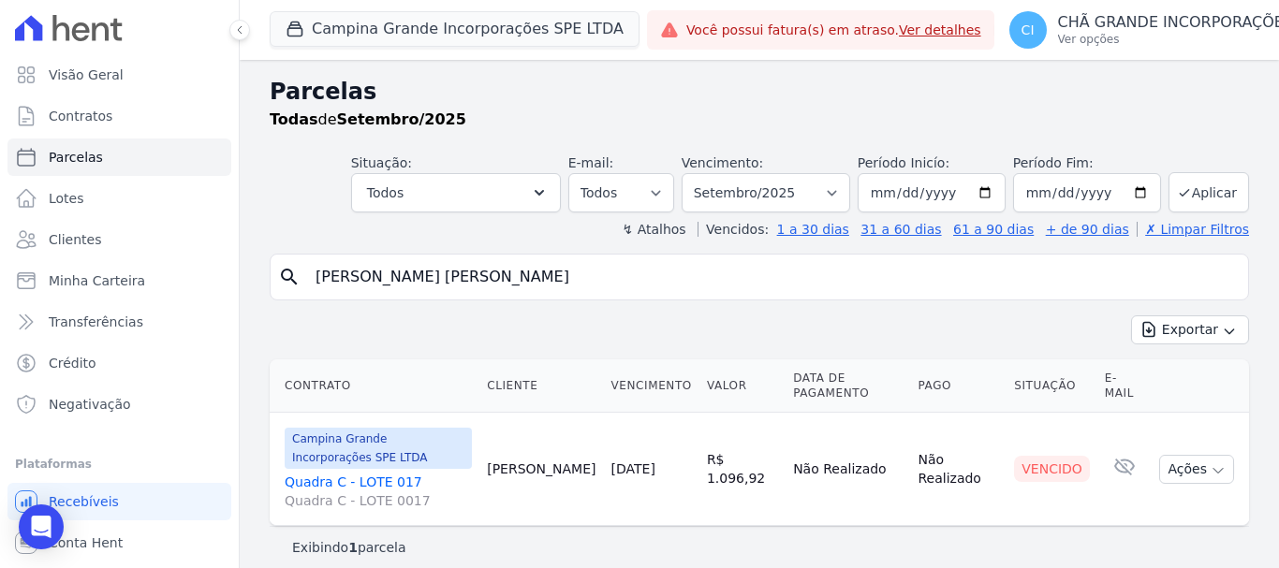
select select
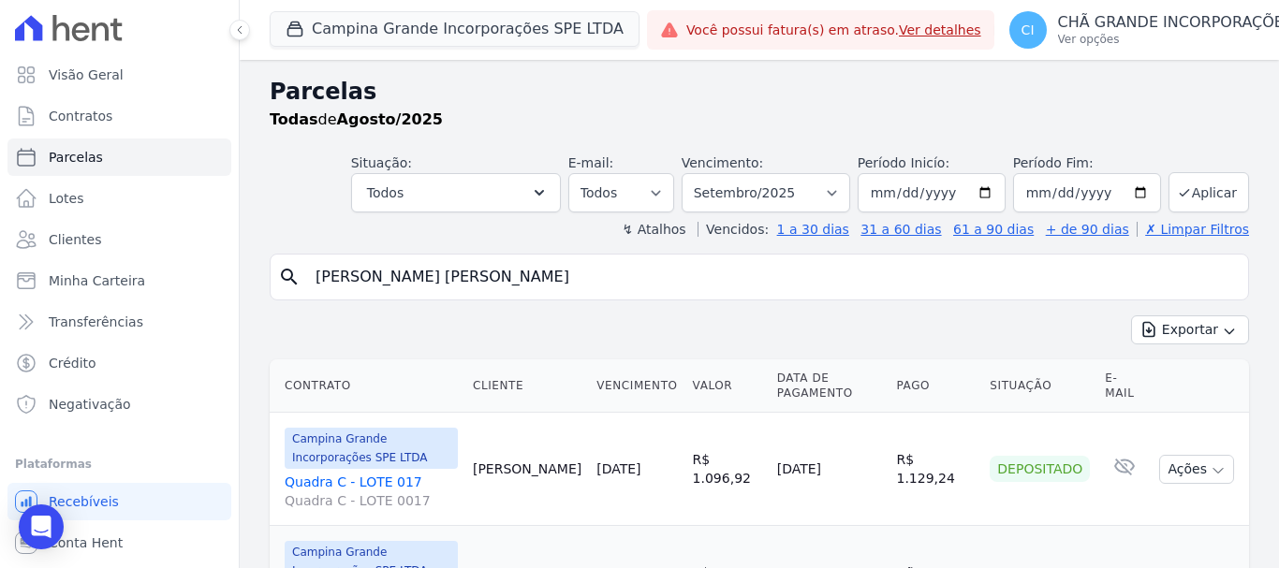
select select
select select "09/2025"
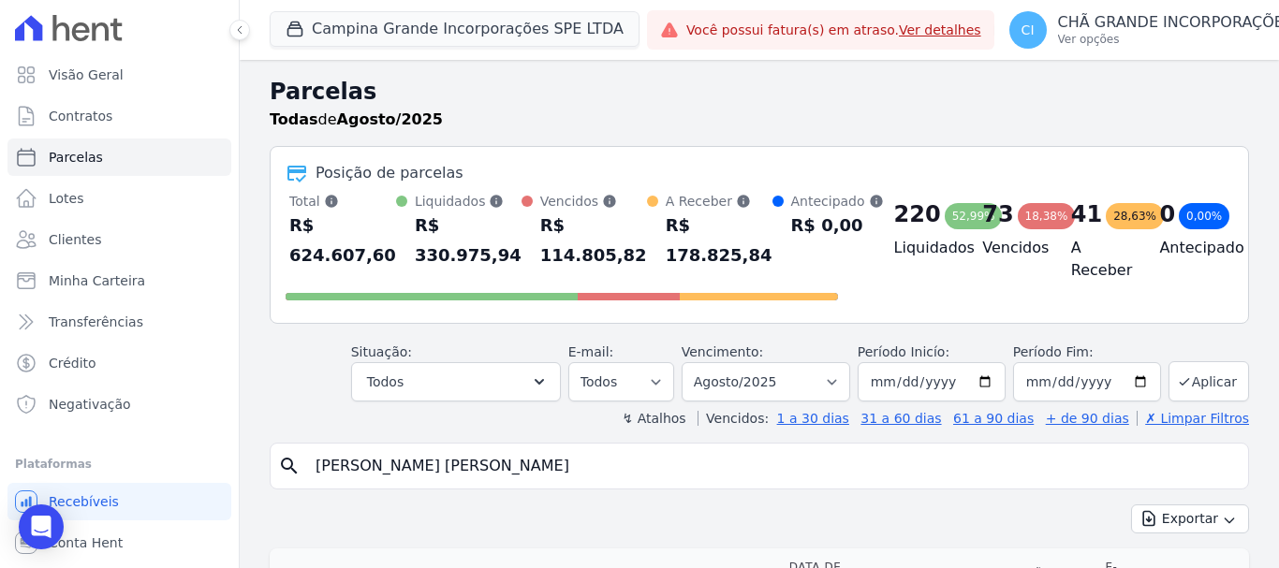
select select
click at [469, 22] on button "Campina Grande Incorporações SPE LTDA" at bounding box center [455, 29] width 370 height 36
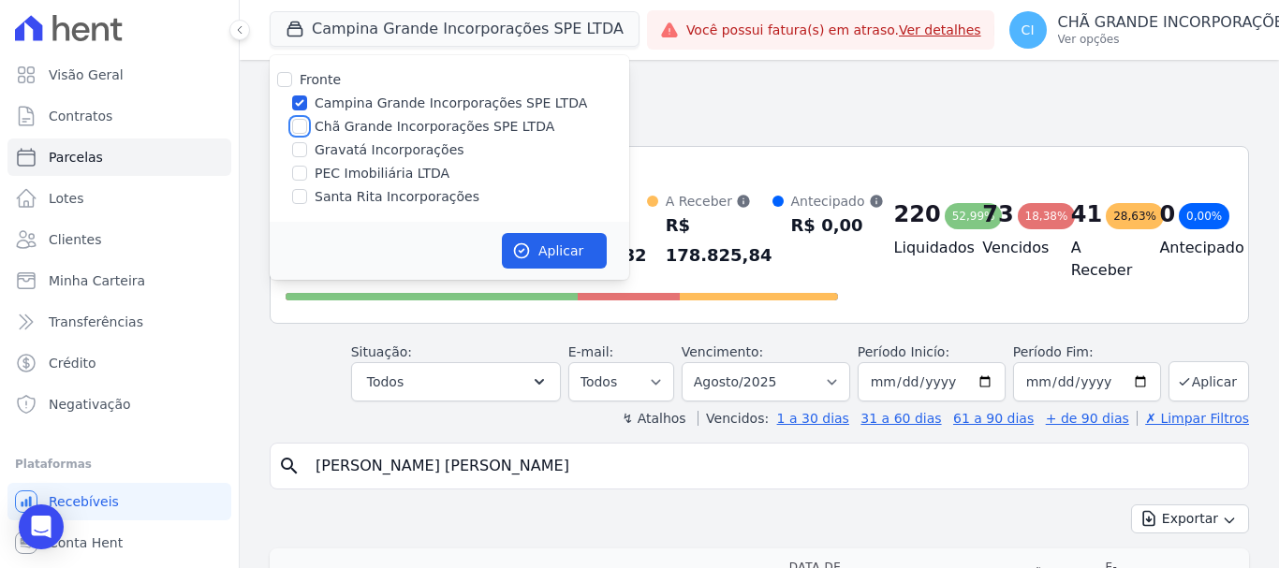
click at [300, 122] on input "Chã Grande Incorporações SPE LTDA" at bounding box center [299, 126] width 15 height 15
checkbox input "true"
click at [301, 106] on input "Campina Grande Incorporações SPE LTDA" at bounding box center [299, 103] width 15 height 15
checkbox input "false"
click at [553, 243] on button "Aplicar" at bounding box center [554, 251] width 105 height 36
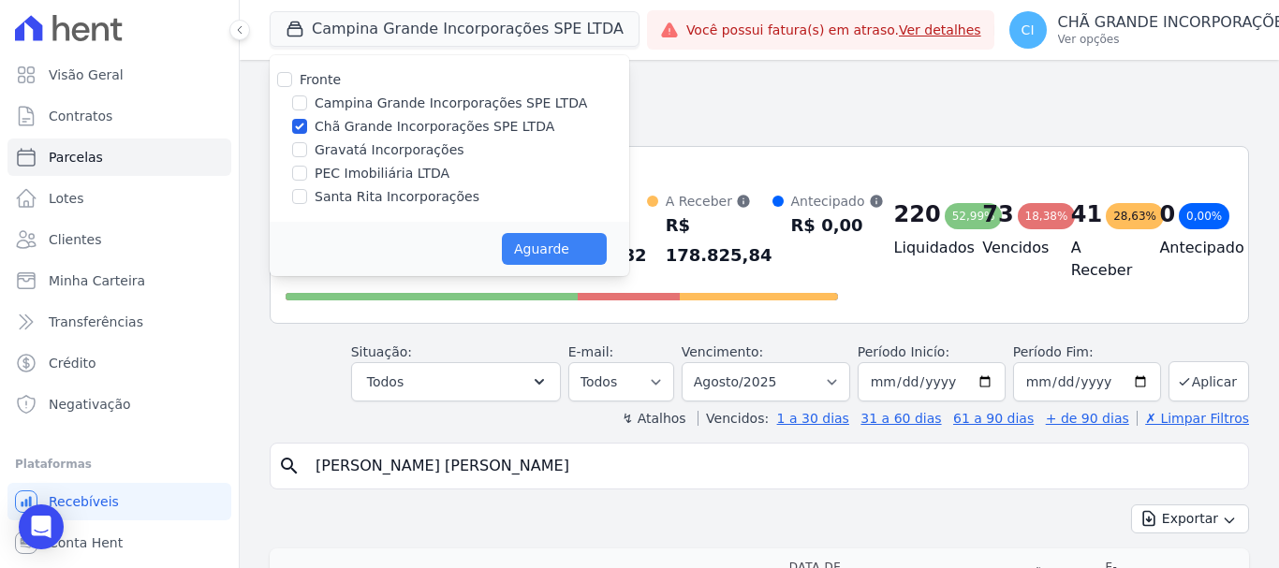
select select
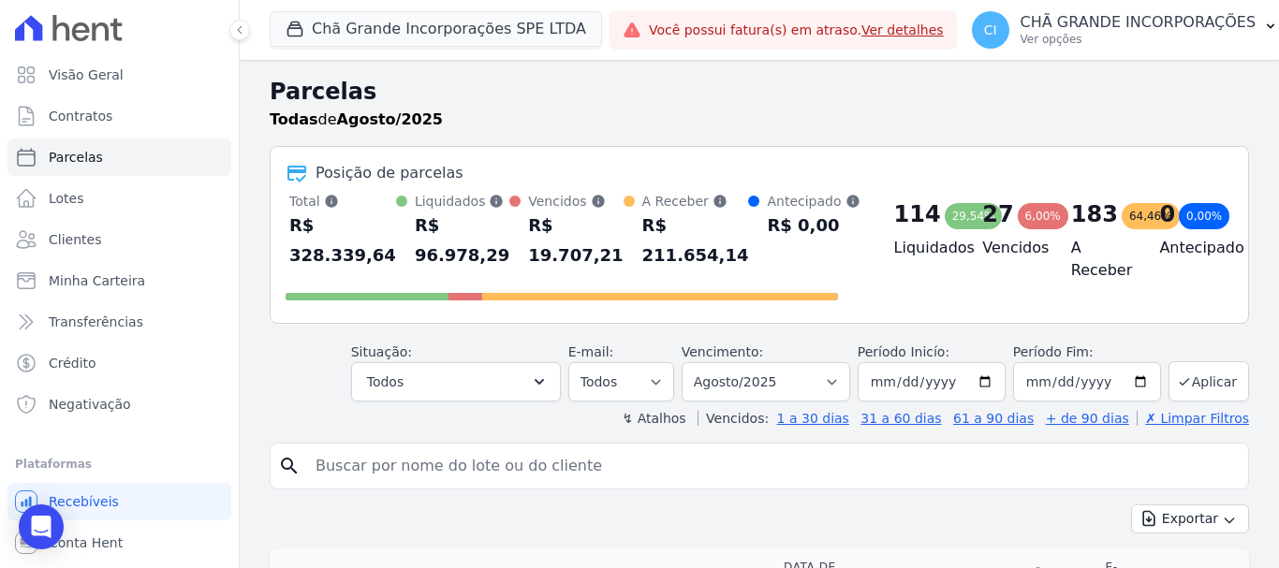
click at [379, 467] on input "search" at bounding box center [772, 466] width 936 height 37
drag, startPoint x: 745, startPoint y: 375, endPoint x: 735, endPoint y: 381, distance: 11.7
click at [745, 375] on select "Filtrar por período ──────── Todos os meses Outubro/2019 Novembro/2019 Dezembro…" at bounding box center [766, 381] width 169 height 39
select select "09/2025"
click at [694, 362] on select "Filtrar por período ──────── Todos os meses Outubro/2019 Novembro/2019 Dezembro…" at bounding box center [766, 381] width 169 height 39
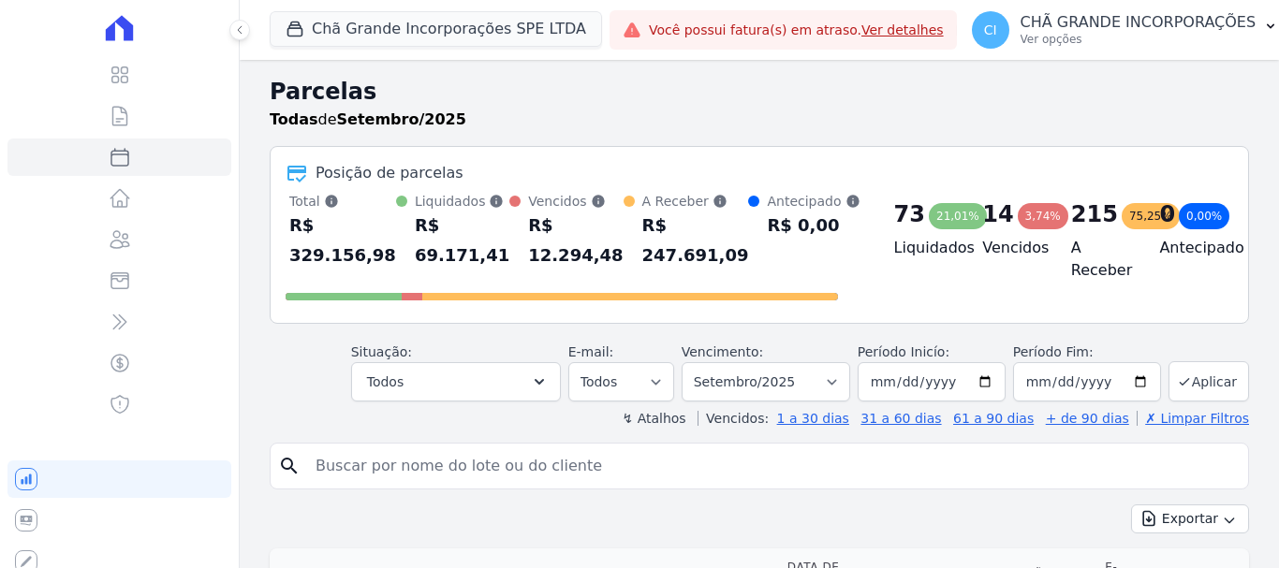
select select
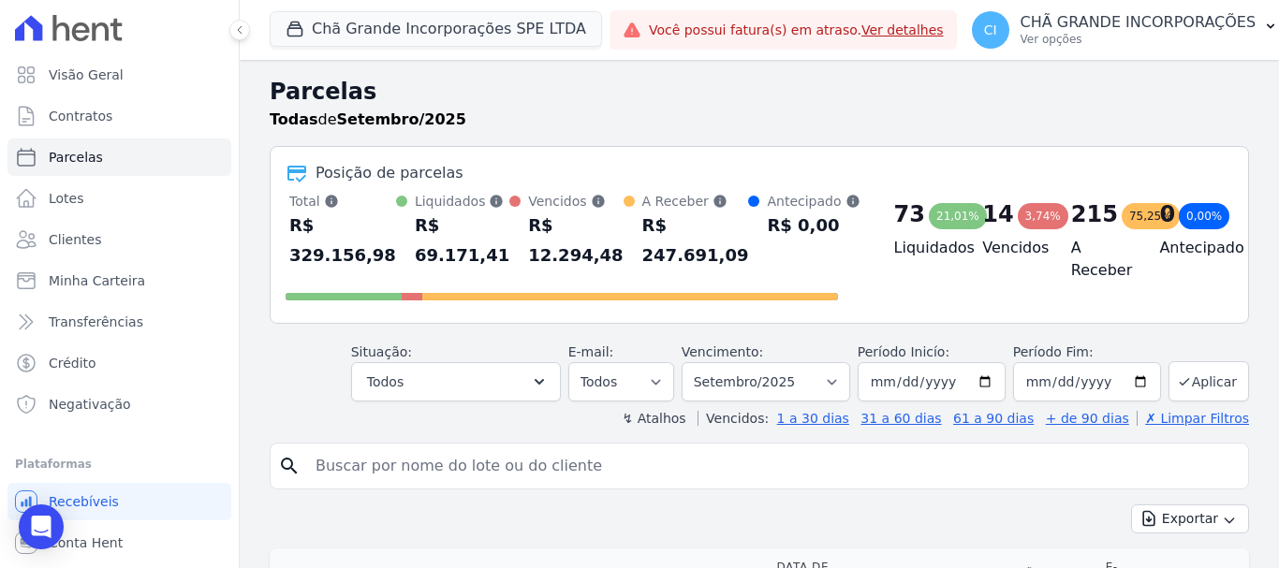
click at [317, 473] on input "search" at bounding box center [772, 466] width 936 height 37
type input "phellipi"
select select
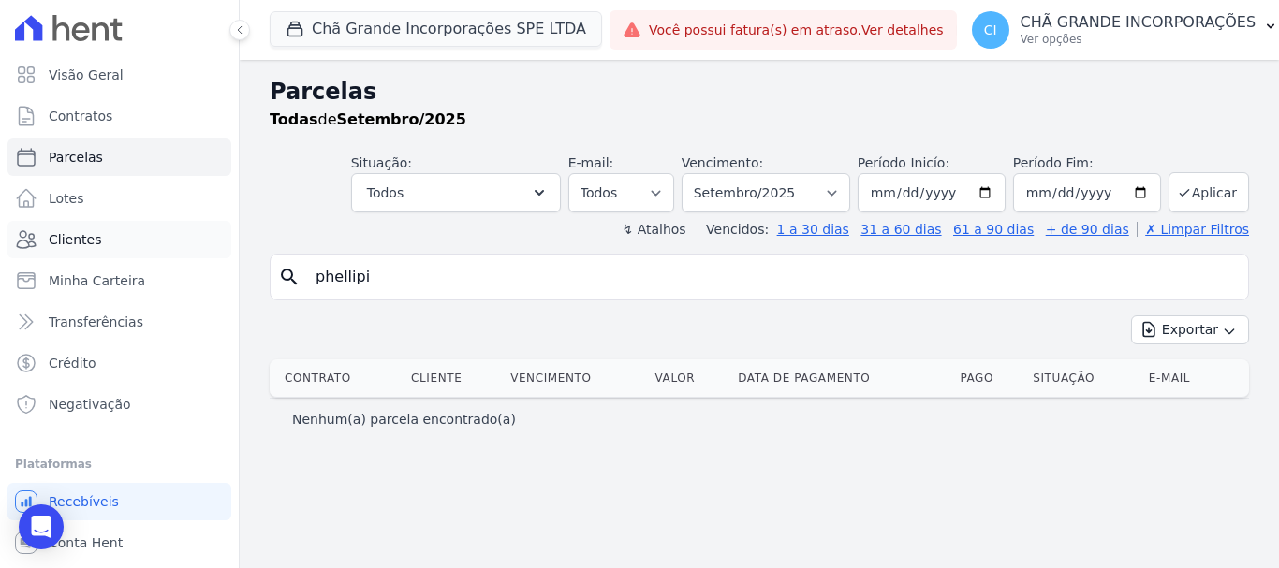
click at [82, 238] on span "Clientes" at bounding box center [75, 239] width 52 height 19
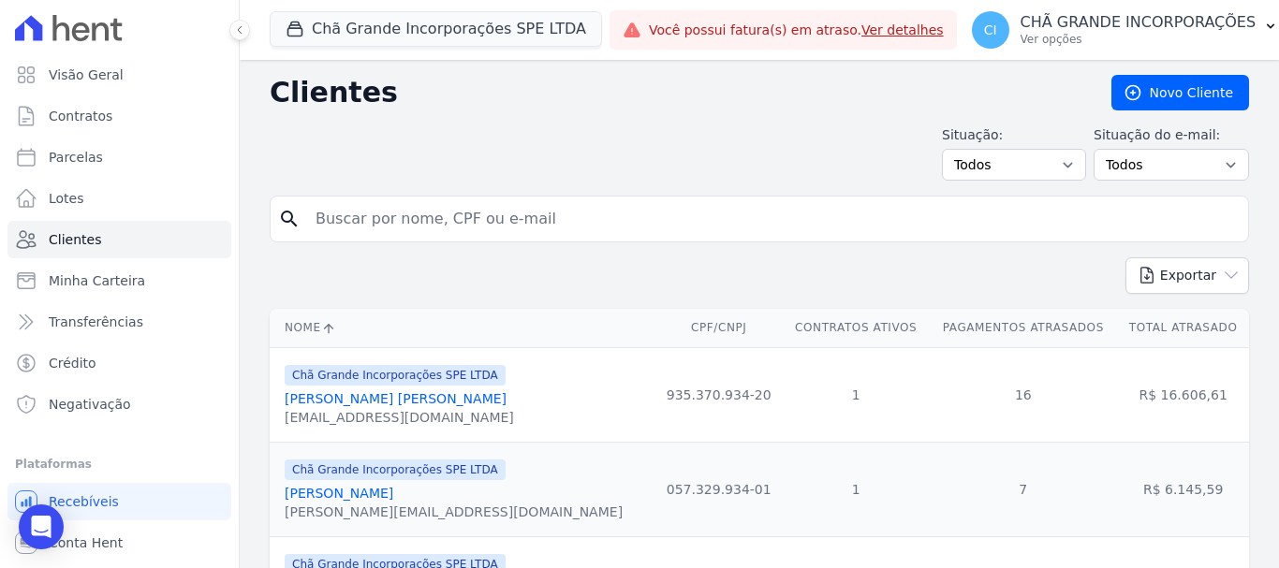
click at [398, 212] on input "search" at bounding box center [772, 218] width 936 height 37
type input "phellipi"
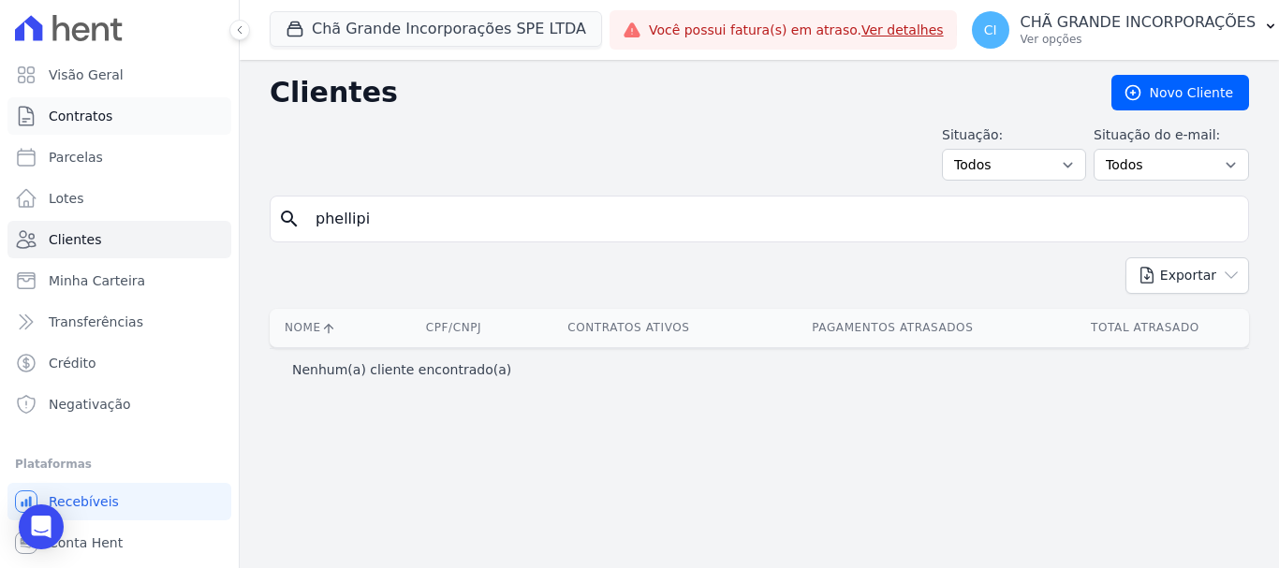
click at [65, 110] on span "Contratos" at bounding box center [81, 116] width 64 height 19
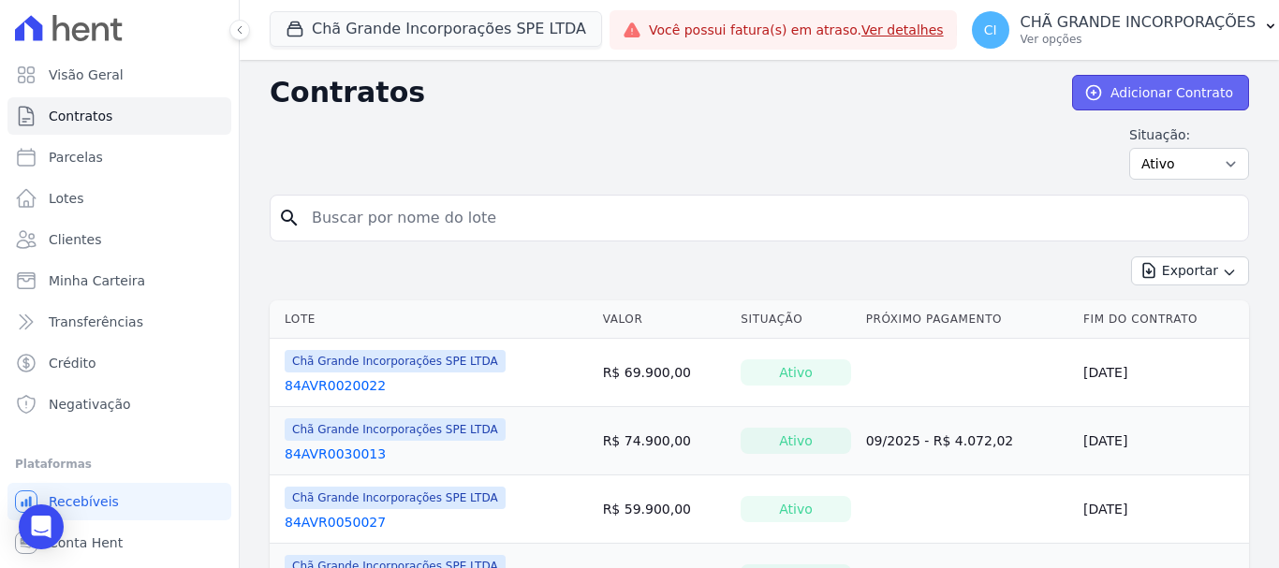
click at [1118, 89] on link "Adicionar Contrato" at bounding box center [1160, 93] width 177 height 36
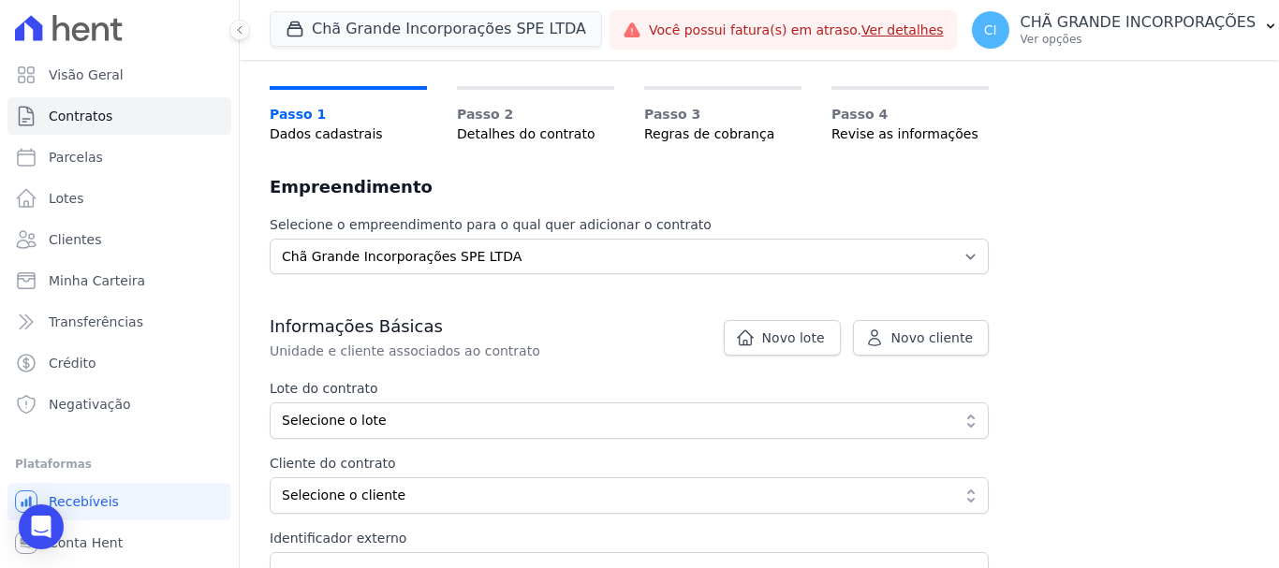
scroll to position [281, 0]
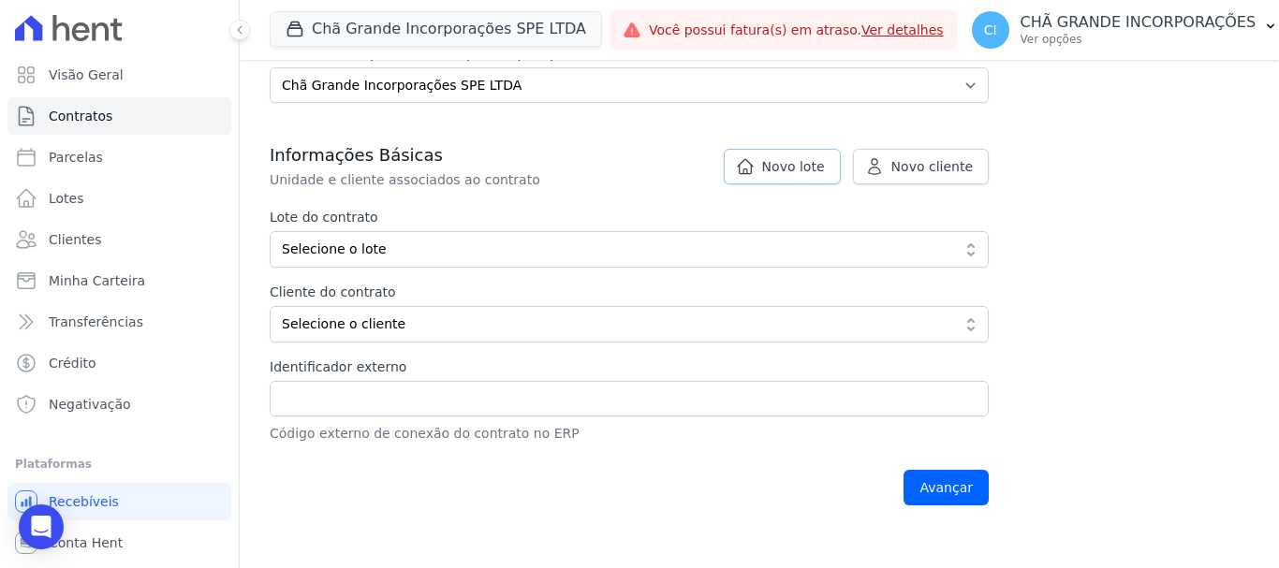
click at [818, 170] on span "Novo lote" at bounding box center [793, 166] width 63 height 19
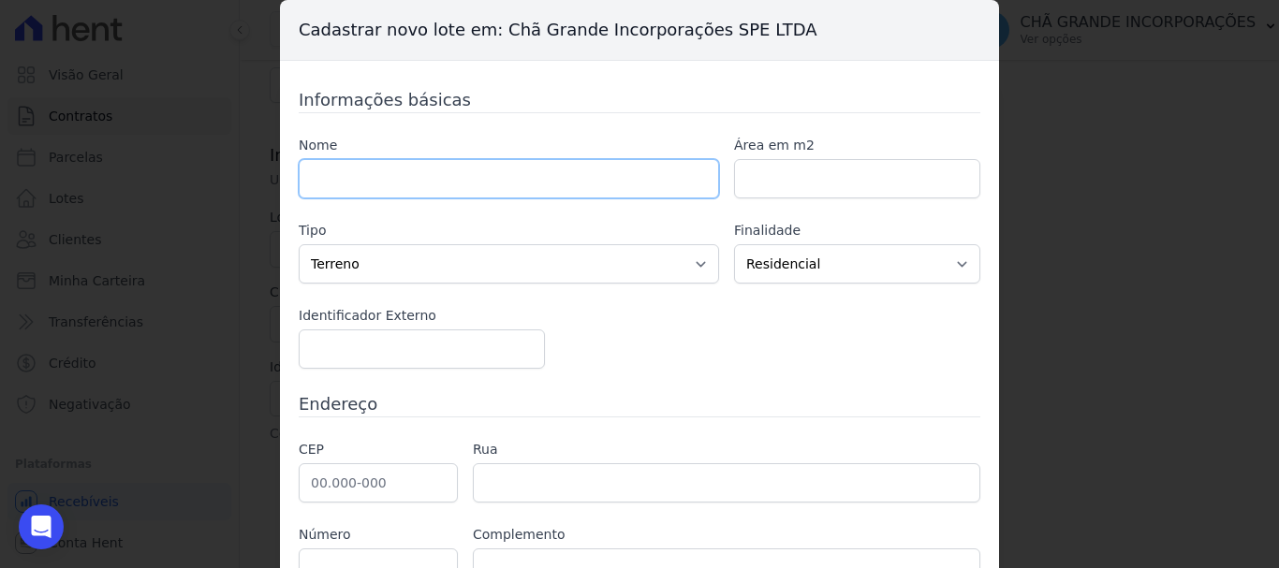
click at [332, 175] on input "text" at bounding box center [509, 178] width 420 height 39
type input "84AVR9388"
click at [801, 182] on input "number" at bounding box center [857, 178] width 246 height 39
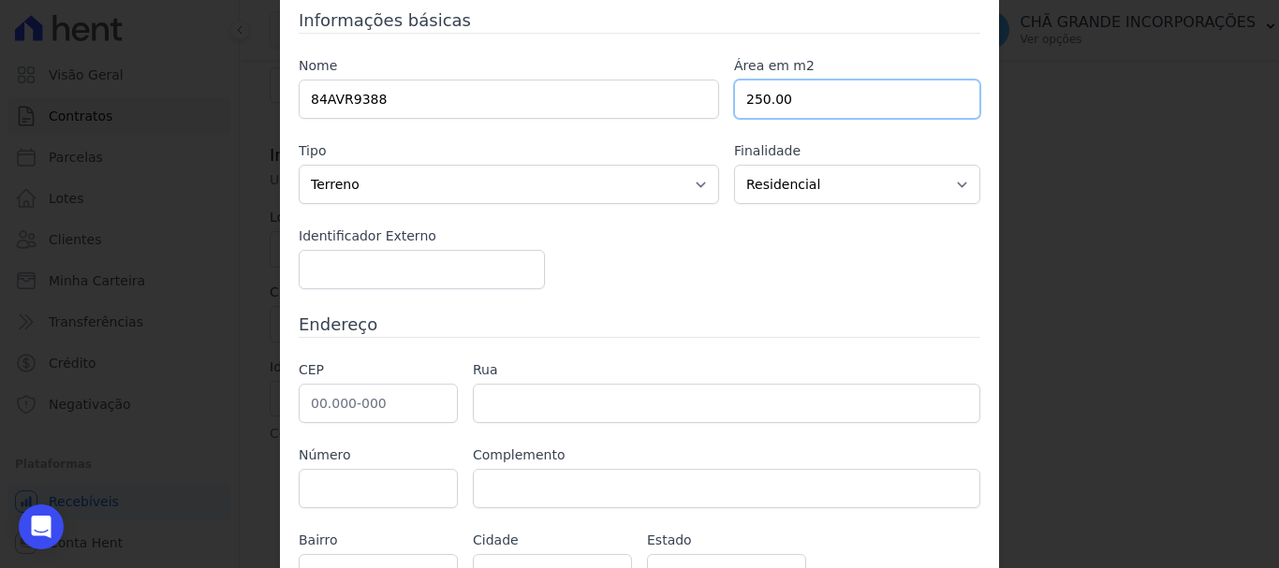
scroll to position [183, 0]
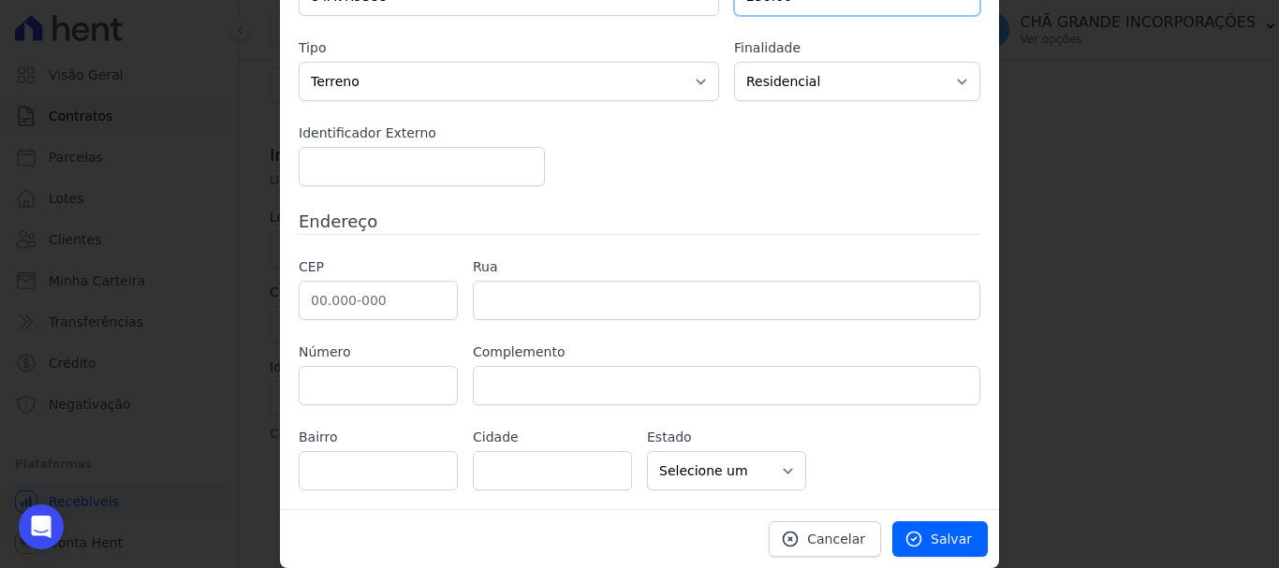
type input "250.00"
click at [346, 306] on input "text" at bounding box center [378, 300] width 159 height 39
type input "52.060-460"
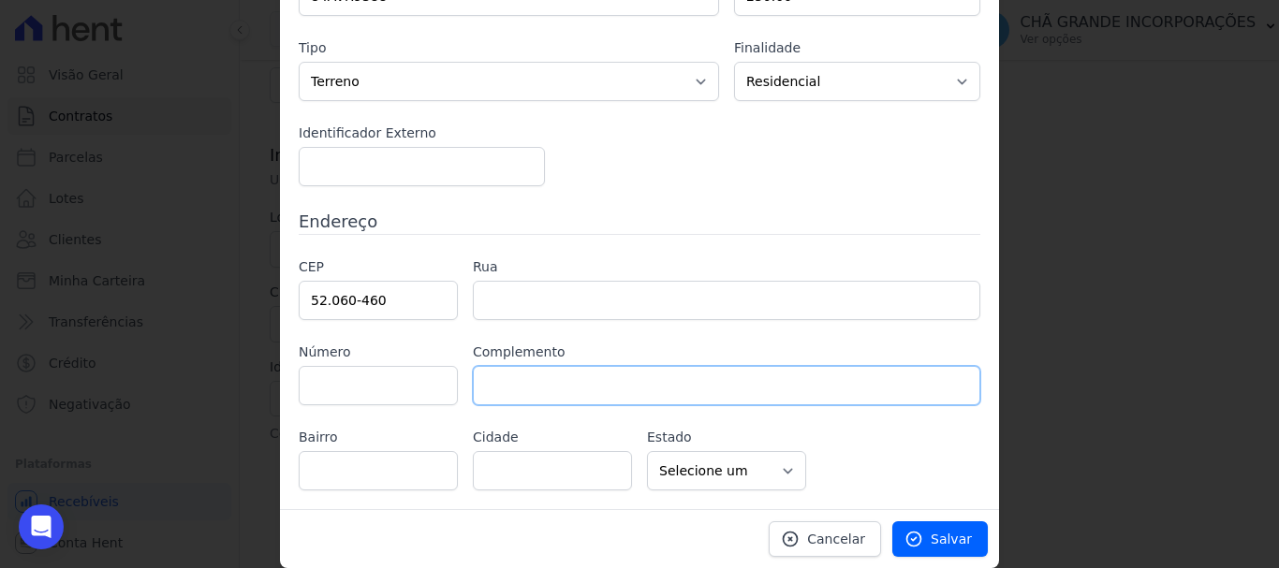
click at [577, 386] on input "text" at bounding box center [726, 385] width 507 height 39
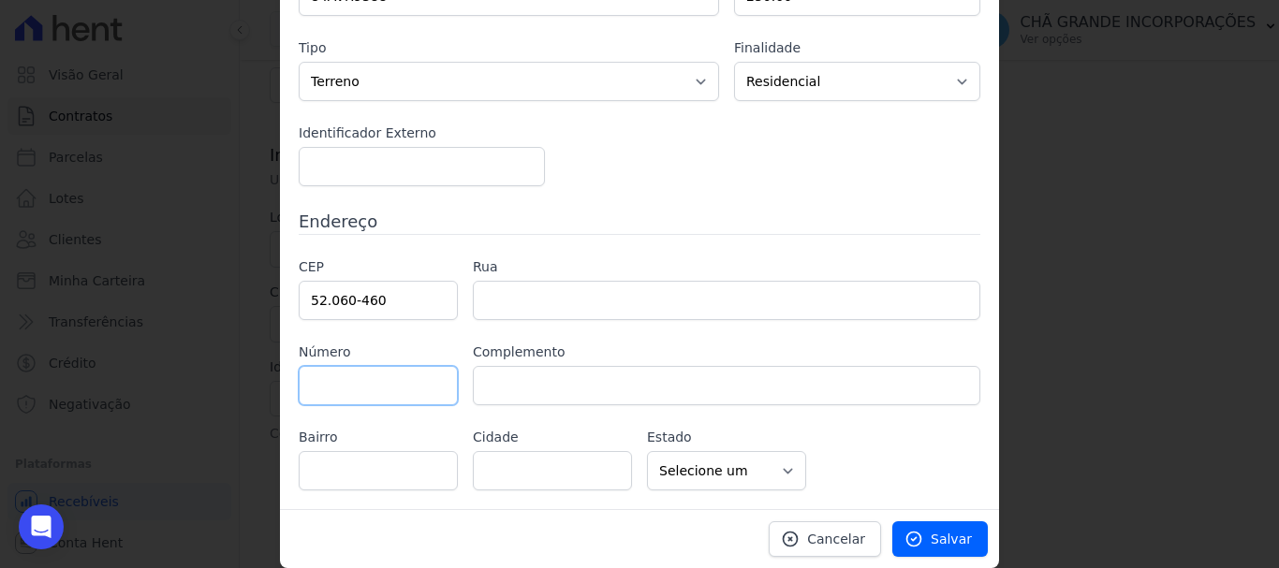
type input "Rua Sant'Anna"
type input "Santana"
type input "Recife"
select select "PE"
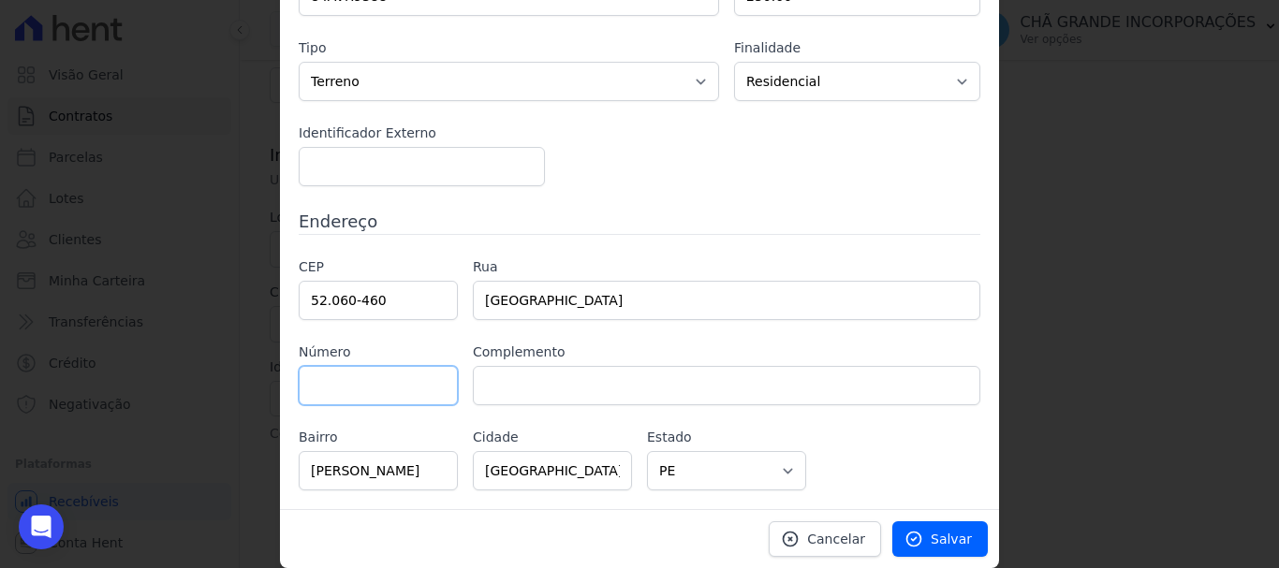
click at [325, 391] on input "text" at bounding box center [378, 385] width 159 height 39
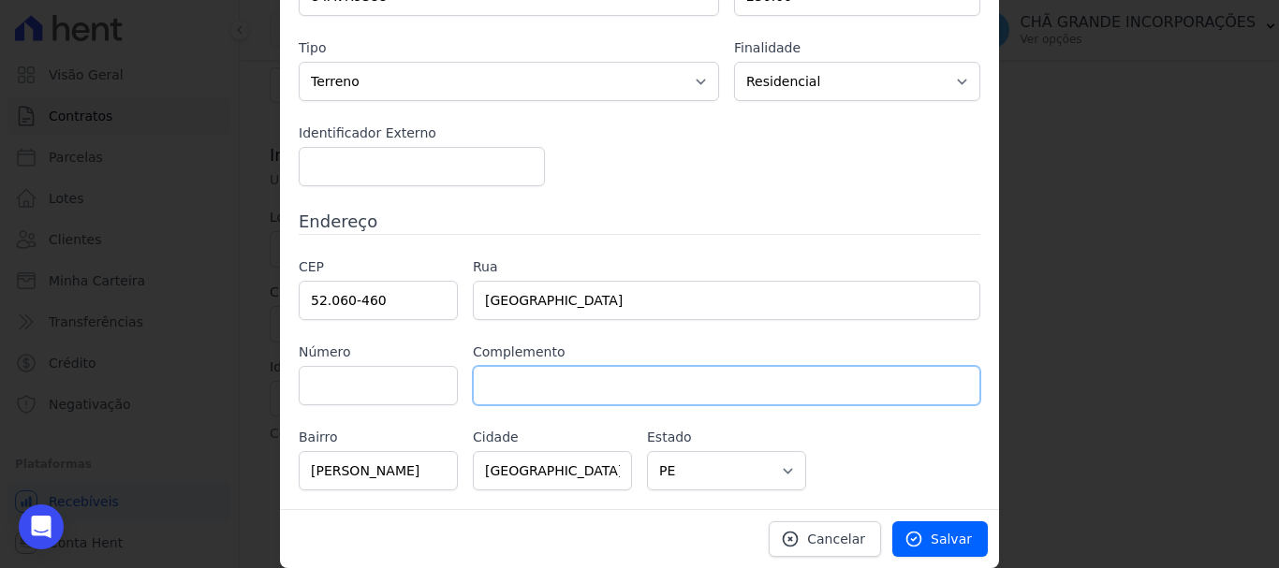
click at [561, 381] on input "text" at bounding box center [726, 385] width 507 height 39
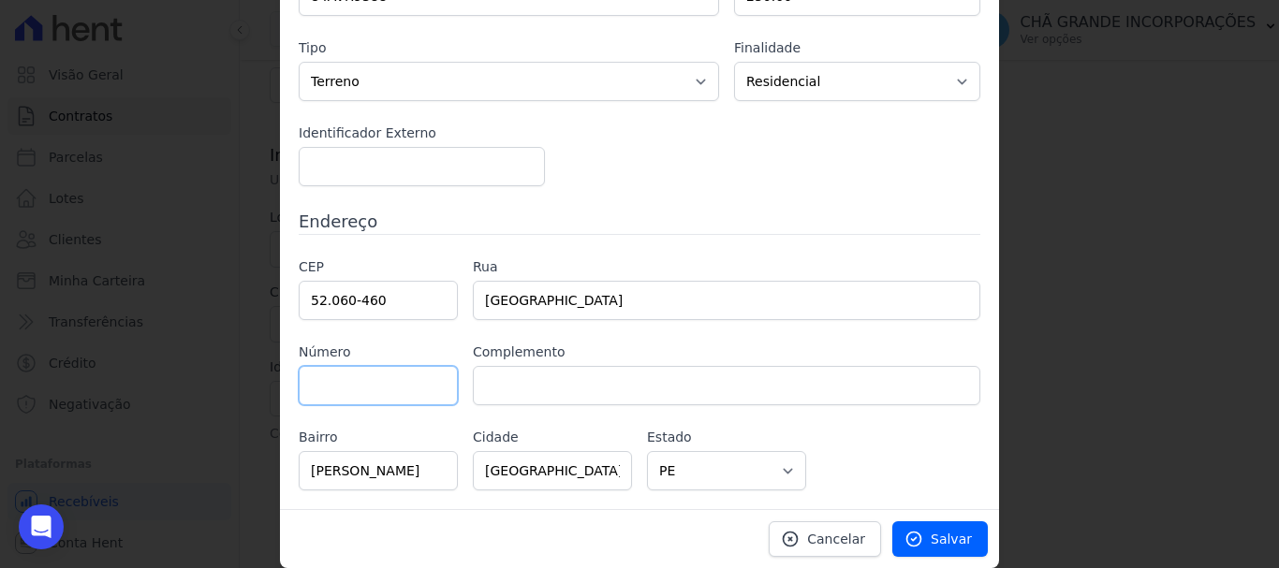
click at [362, 380] on input "text" at bounding box center [378, 385] width 159 height 39
type input "54"
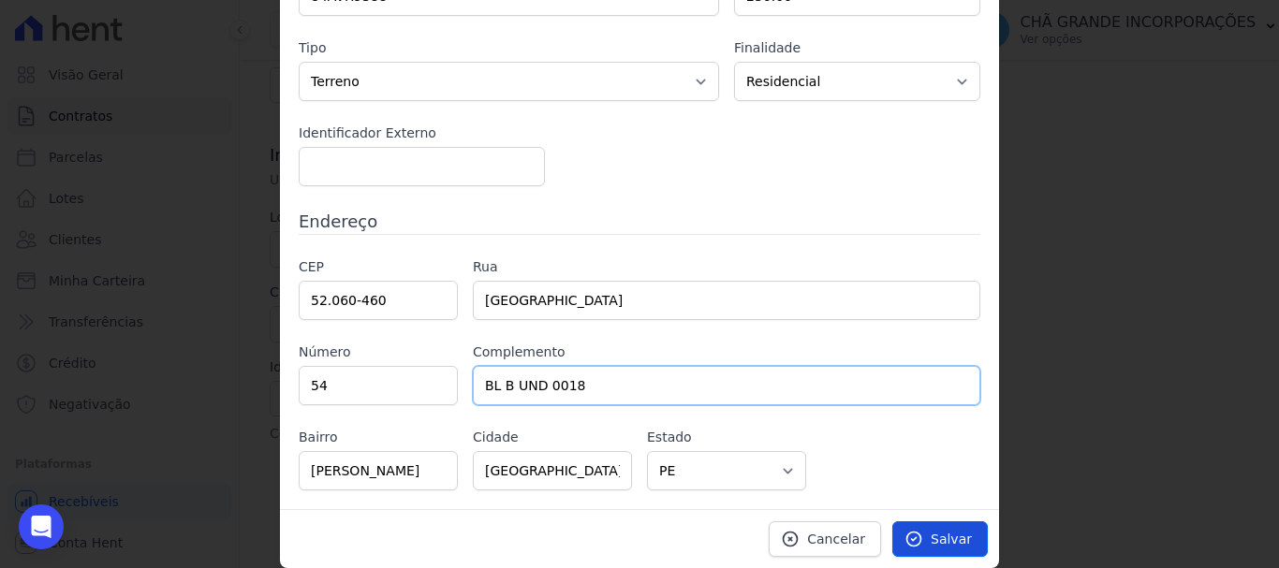
type input "BL B UND 0018"
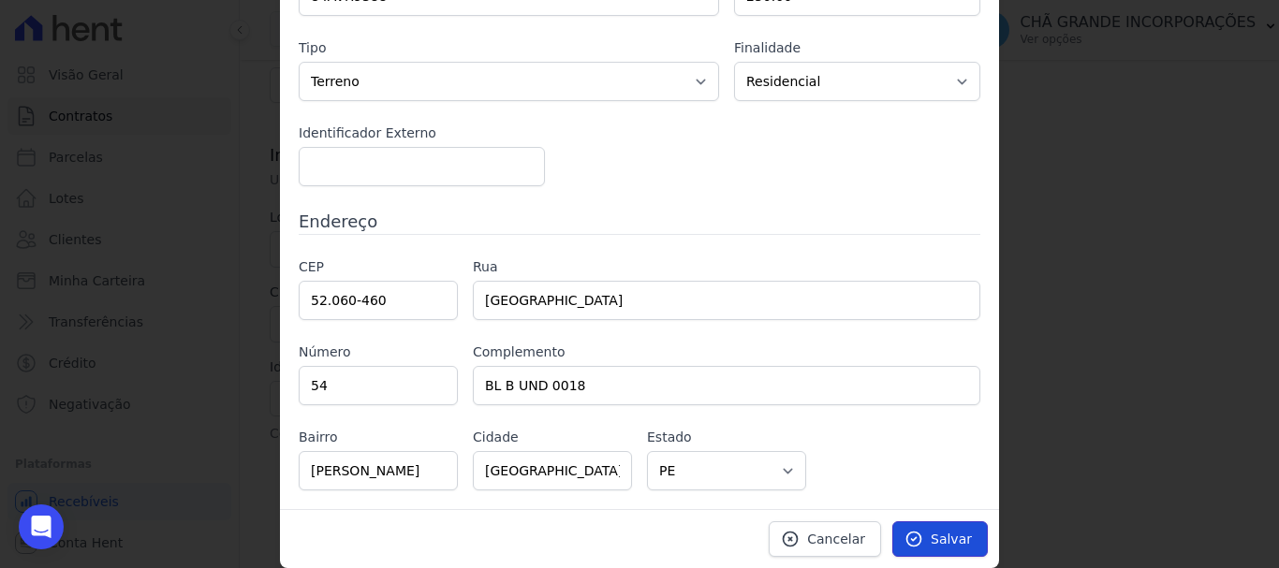
click at [927, 542] on link "Salvar" at bounding box center [940, 540] width 96 height 36
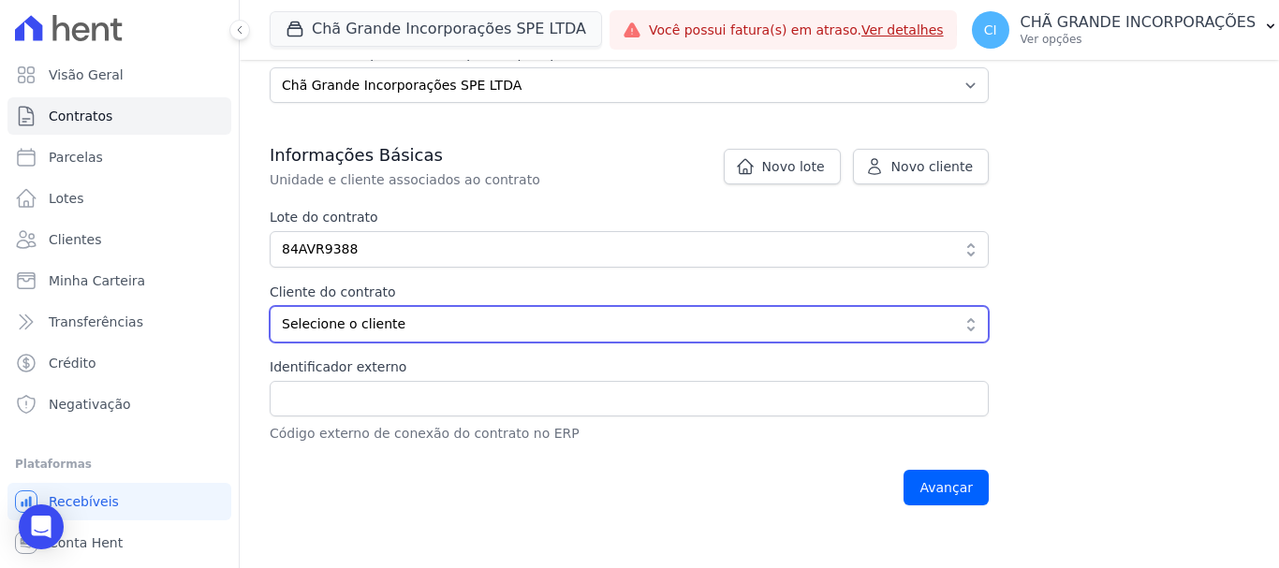
click at [451, 333] on span "Selecione o cliente" at bounding box center [616, 325] width 669 height 20
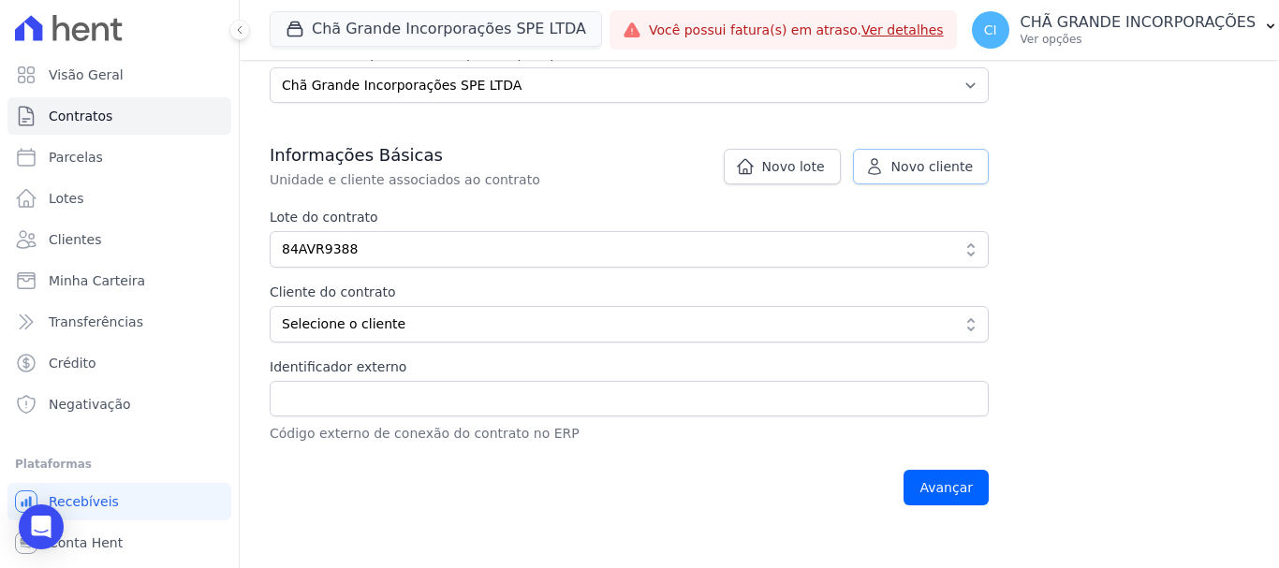
click at [902, 165] on span "Novo cliente" at bounding box center [931, 166] width 81 height 19
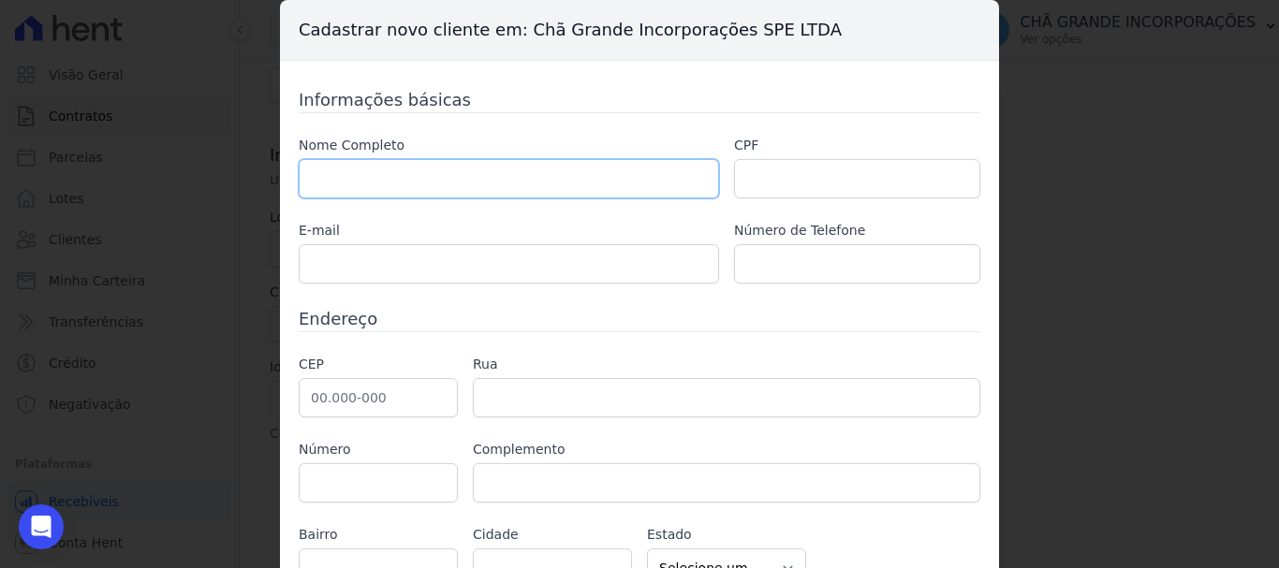
click at [466, 193] on input "text" at bounding box center [509, 178] width 420 height 39
click at [390, 184] on input "text" at bounding box center [509, 178] width 420 height 39
paste input "PHELLIPI AUGUSTO DE LUNA SILVA"
type input "PHELLIPI AUGUSTO DE LUNA SILVA"
drag, startPoint x: 789, startPoint y: 170, endPoint x: 759, endPoint y: 184, distance: 33.1
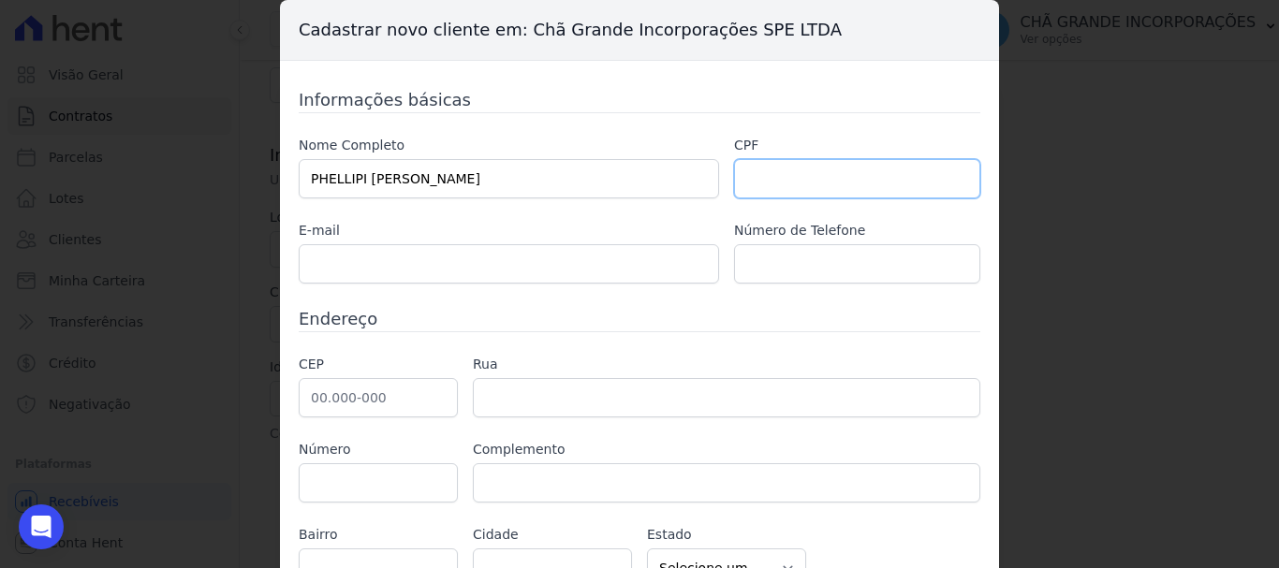
click at [789, 170] on input "text" at bounding box center [857, 178] width 246 height 39
paste input "704.300.494-20"
type input "704.300.494-20"
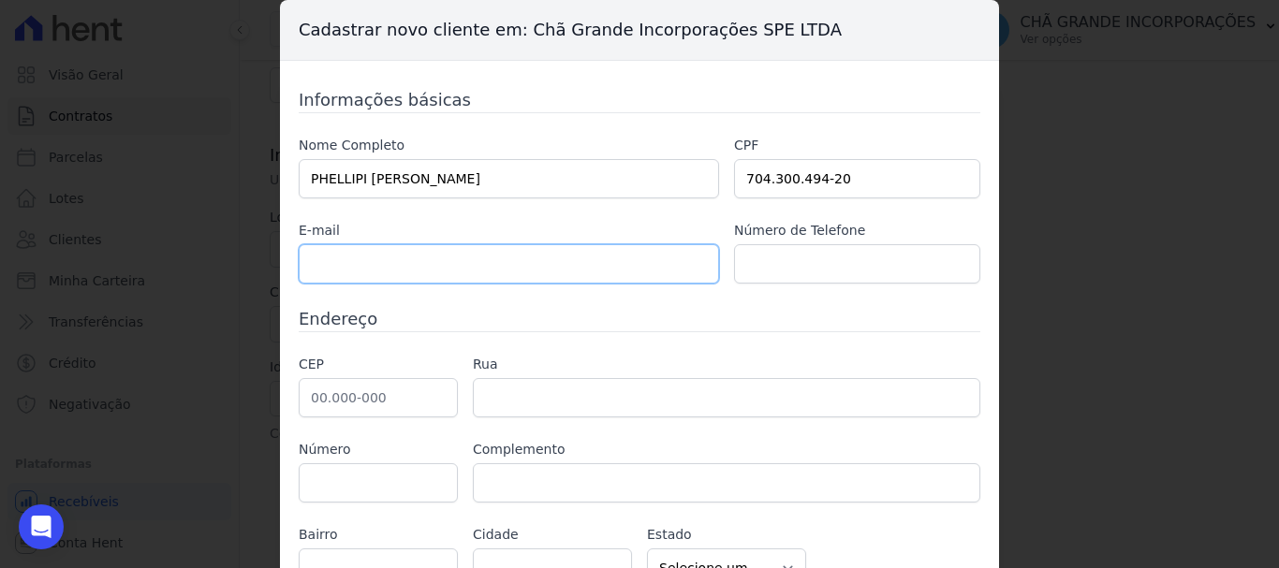
click at [408, 266] on input "text" at bounding box center [509, 263] width 420 height 39
paste input "sphellipi@yahoo.com.br"
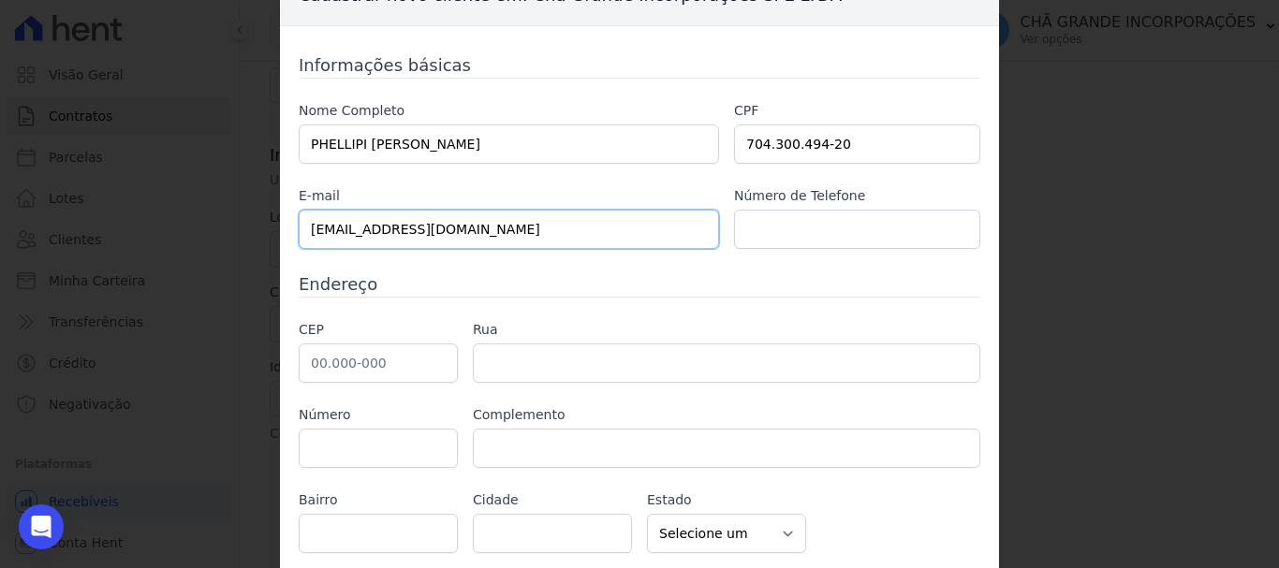
scroll to position [97, 0]
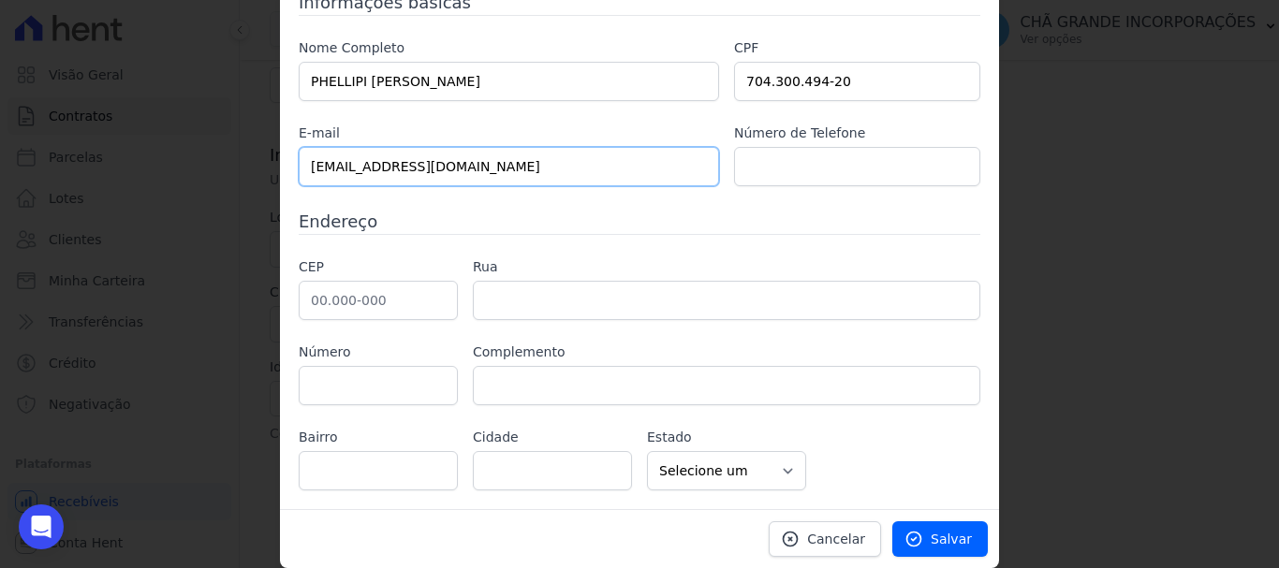
type input "sphellipi@yahoo.com.br"
click at [315, 306] on input "text" at bounding box center [378, 300] width 159 height 39
type input "51.350-250"
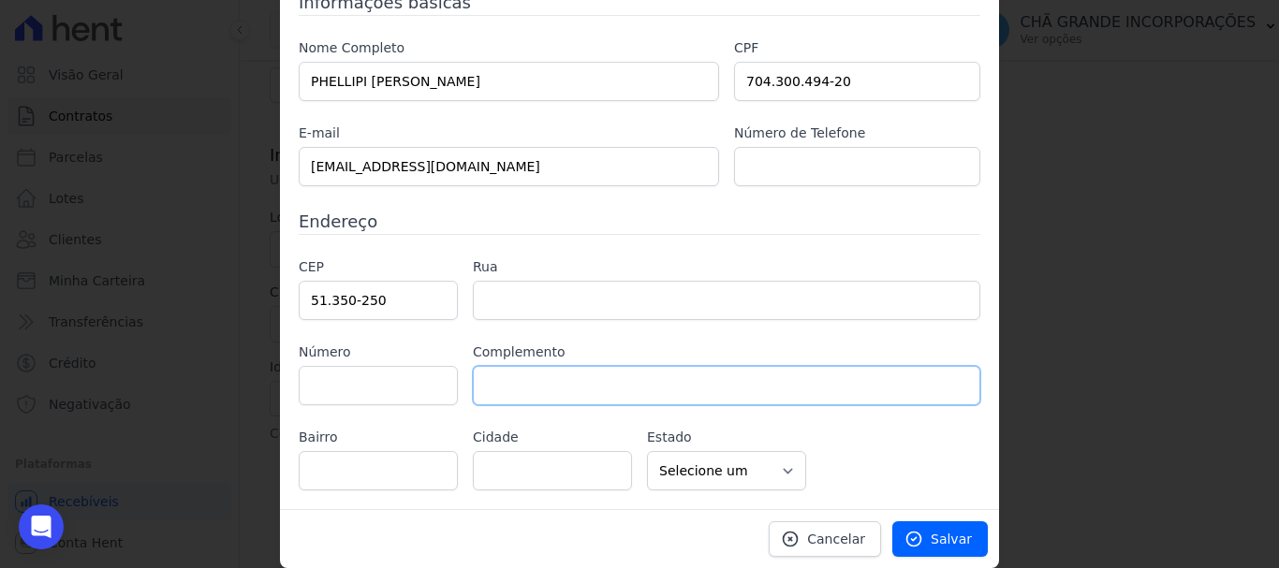
click at [541, 381] on input "text" at bounding box center [726, 385] width 507 height 39
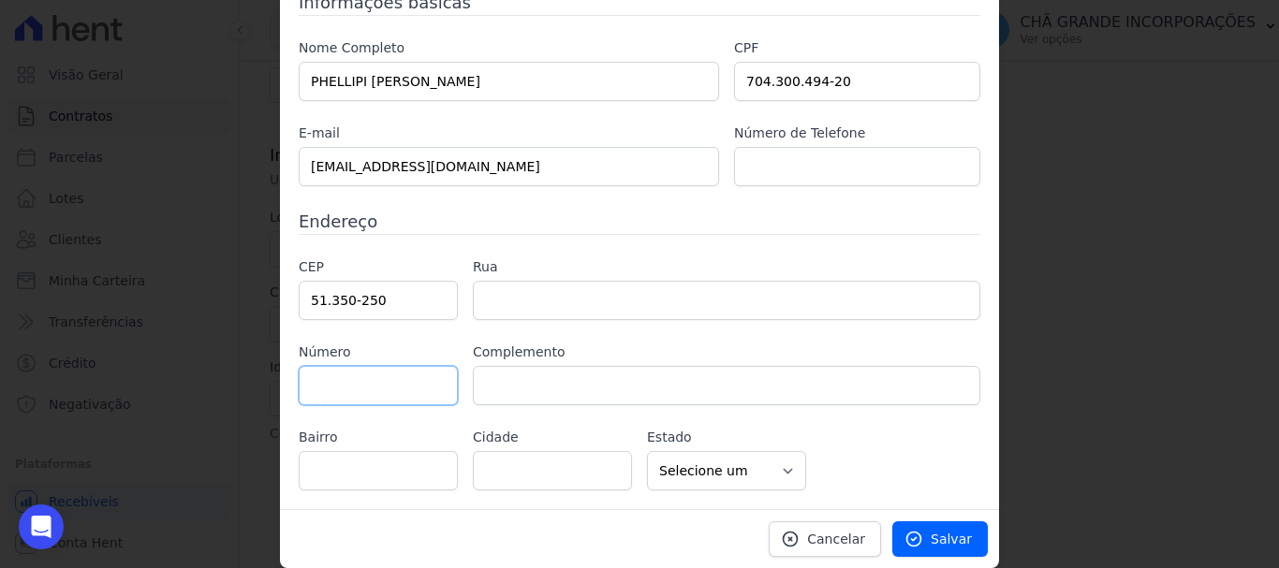
type input "Rua Virgínia Heráclio"
type input "Ipsep"
type input "Recife"
select select "PE"
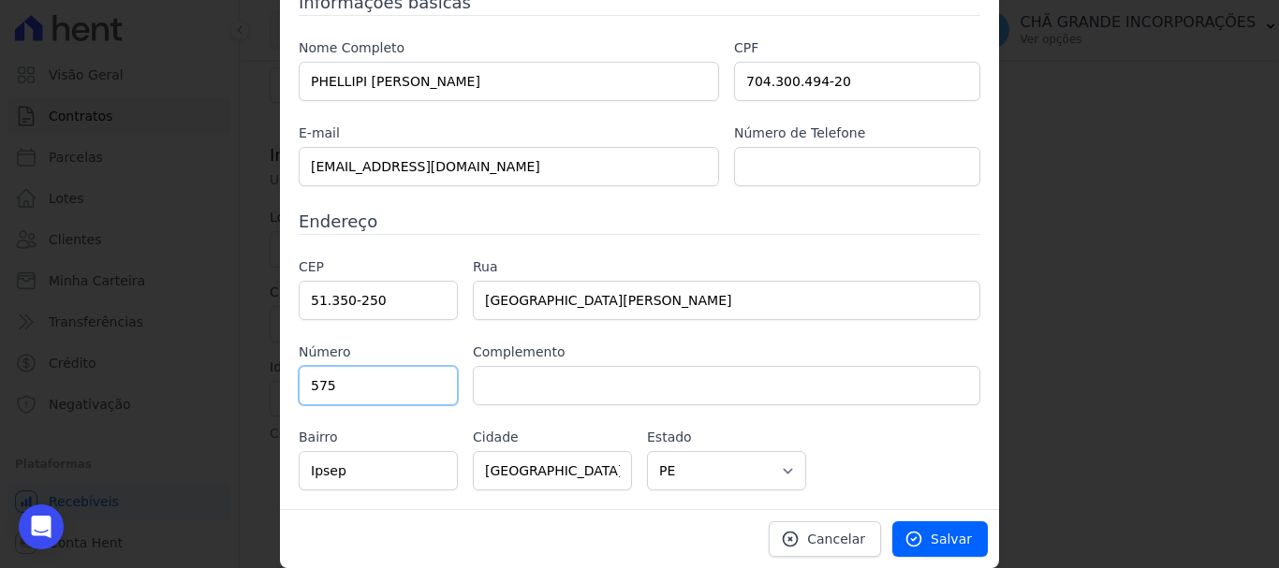
type input "575"
click at [532, 406] on div "CEP 51.350-250 Rua Rua Virgínia Heráclio Número 575 Complemento Bairro Ipsep Ci…" at bounding box center [640, 373] width 682 height 233
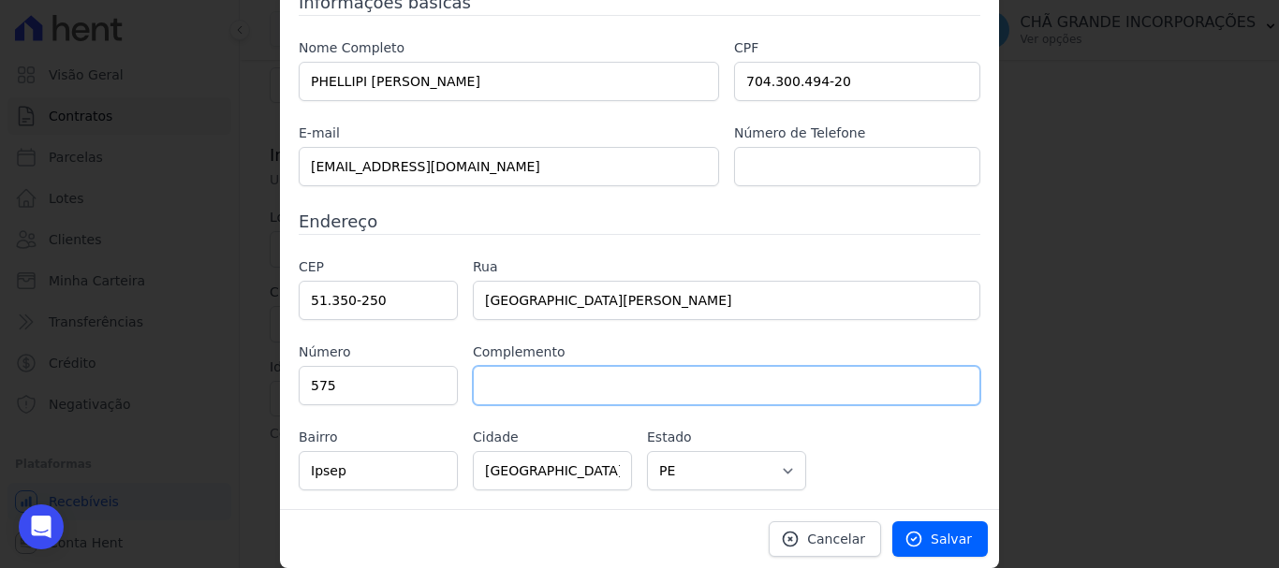
click at [543, 384] on input "text" at bounding box center [726, 385] width 507 height 39
type input "CASA"
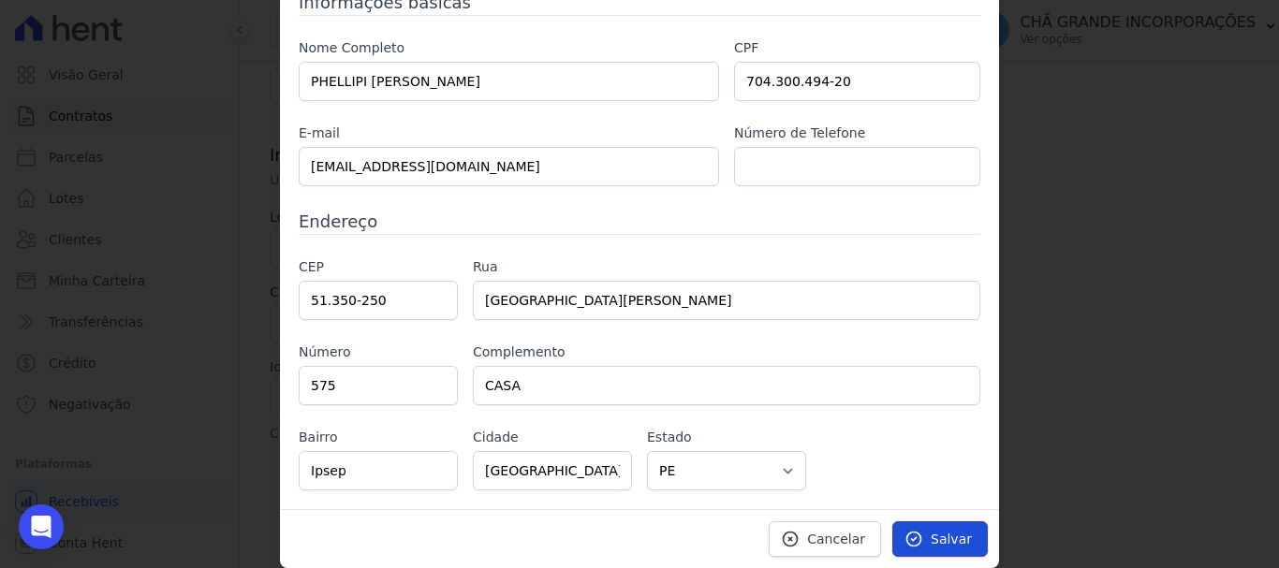
click at [924, 529] on link "Salvar" at bounding box center [940, 540] width 96 height 36
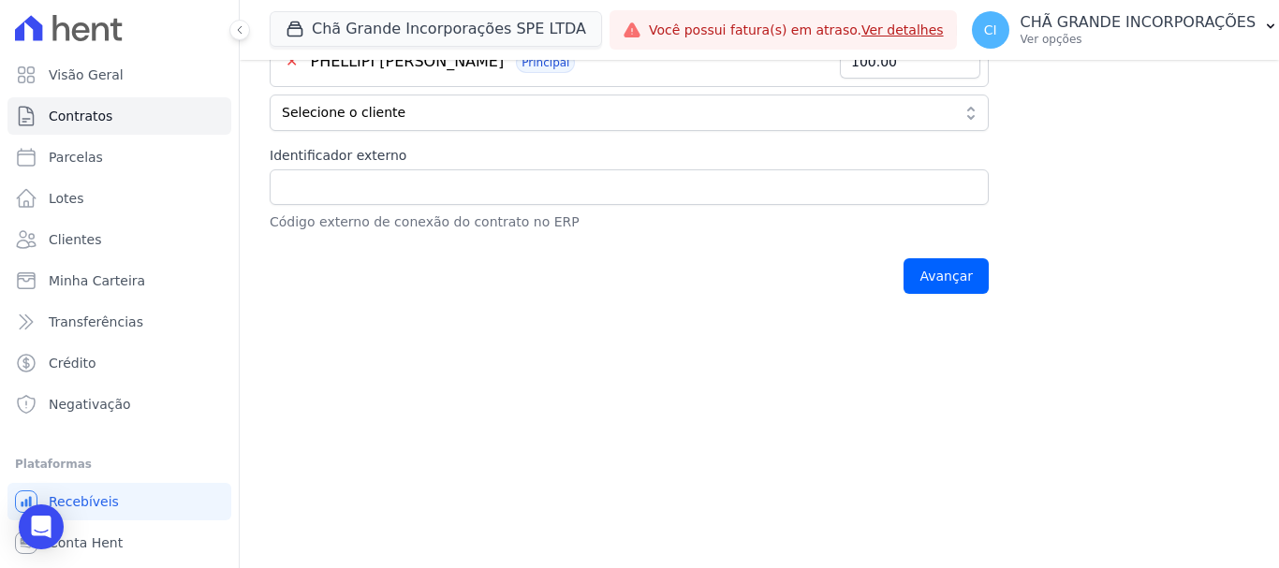
scroll to position [568, 0]
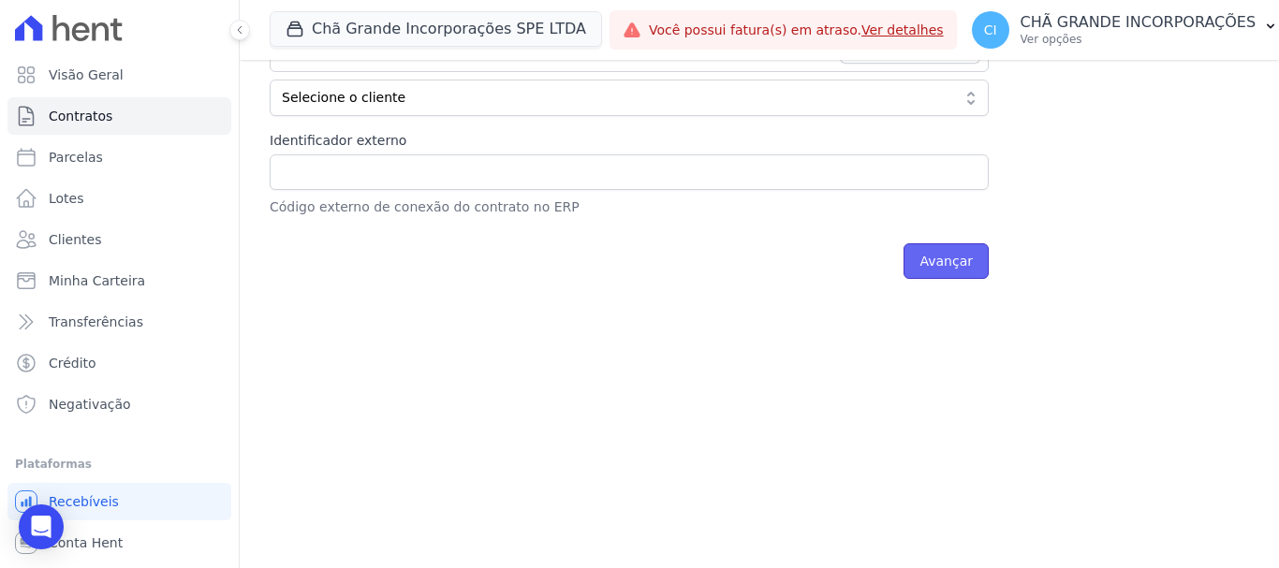
click at [911, 261] on input "Avançar" at bounding box center [946, 261] width 85 height 36
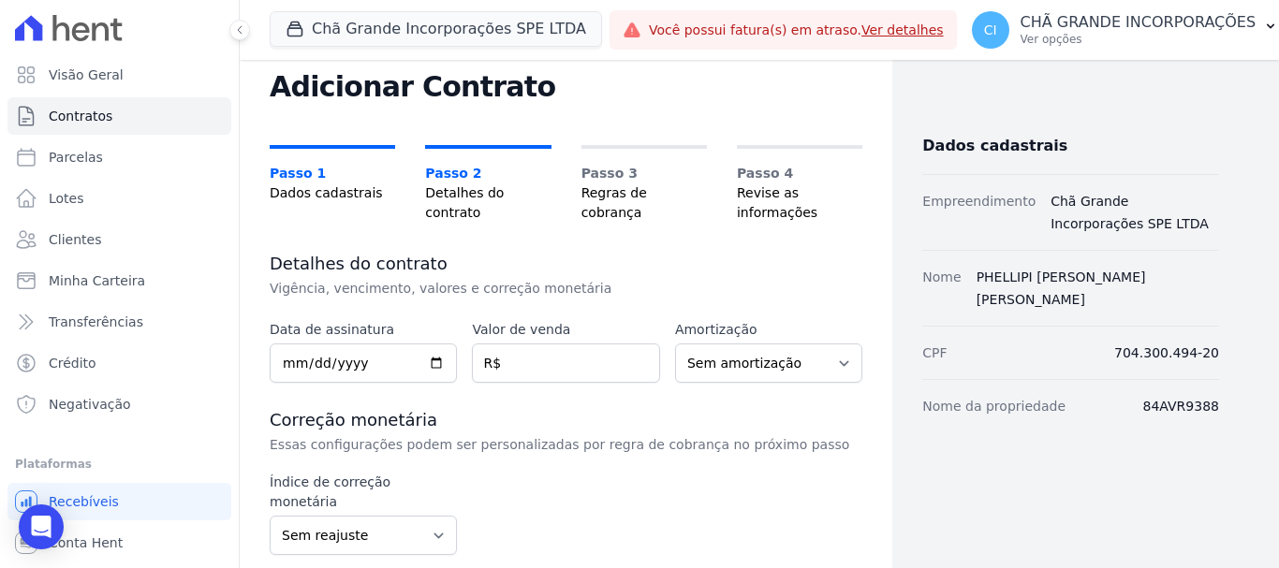
scroll to position [94, 0]
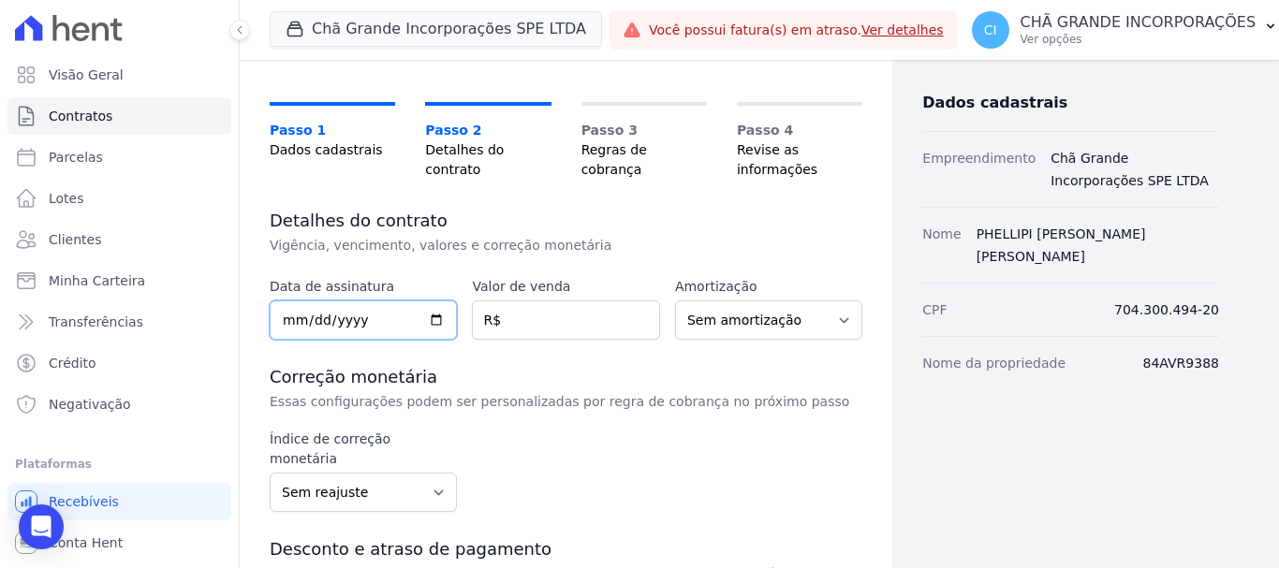
click at [292, 315] on input "date" at bounding box center [363, 320] width 187 height 39
type input "2025-08-15"
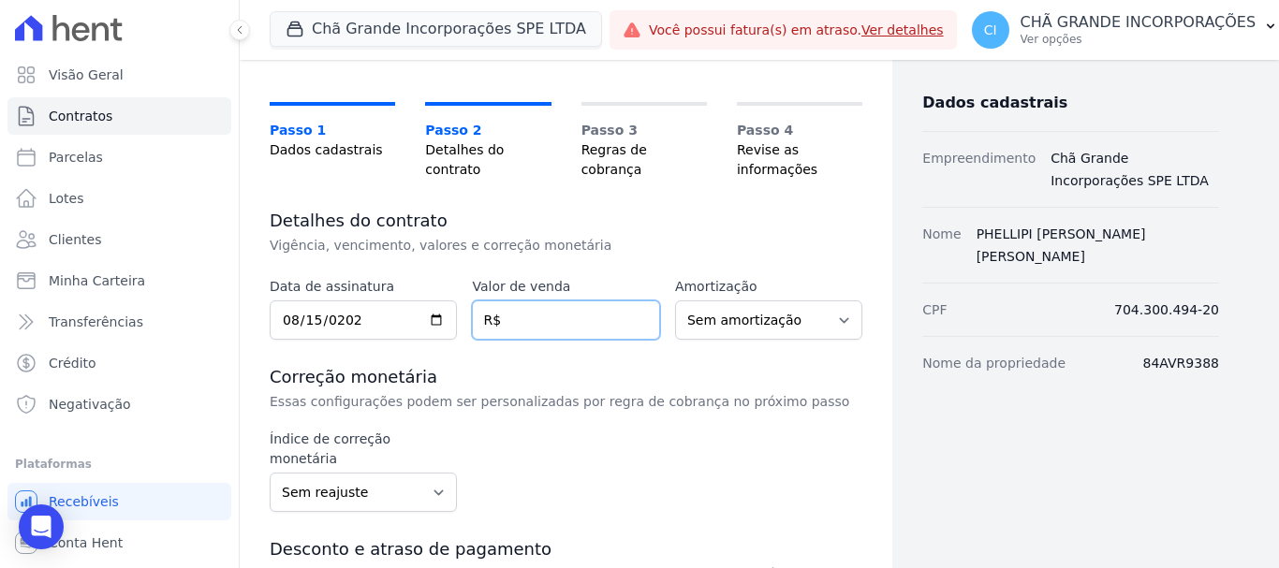
click at [553, 301] on input "number" at bounding box center [565, 320] width 187 height 39
type input "80746.00"
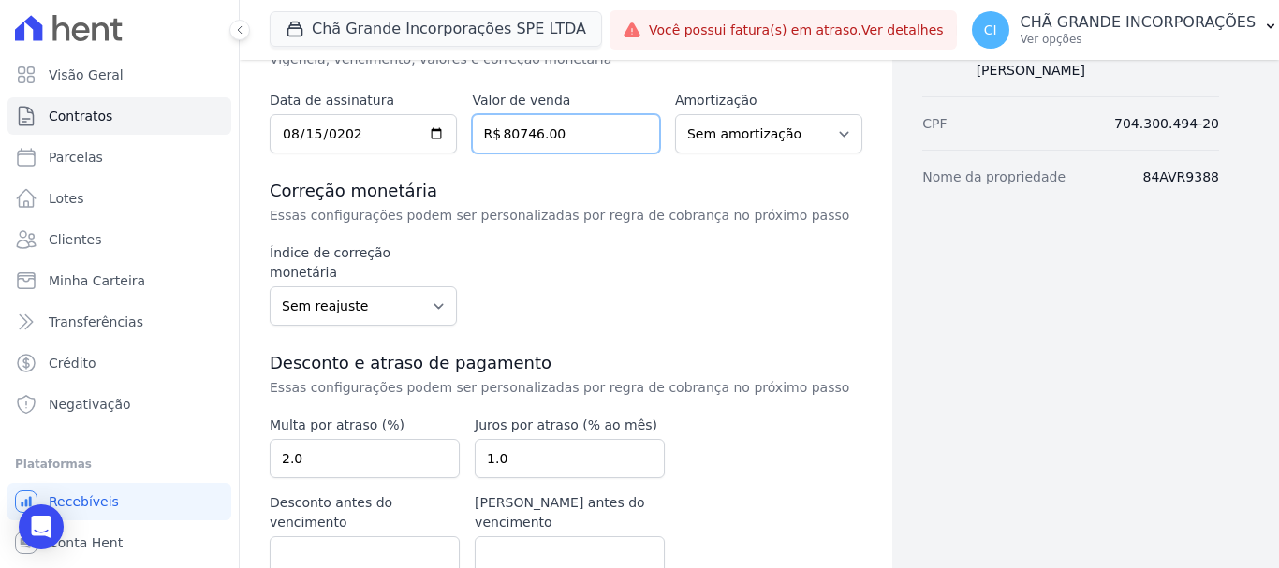
scroll to position [336, 0]
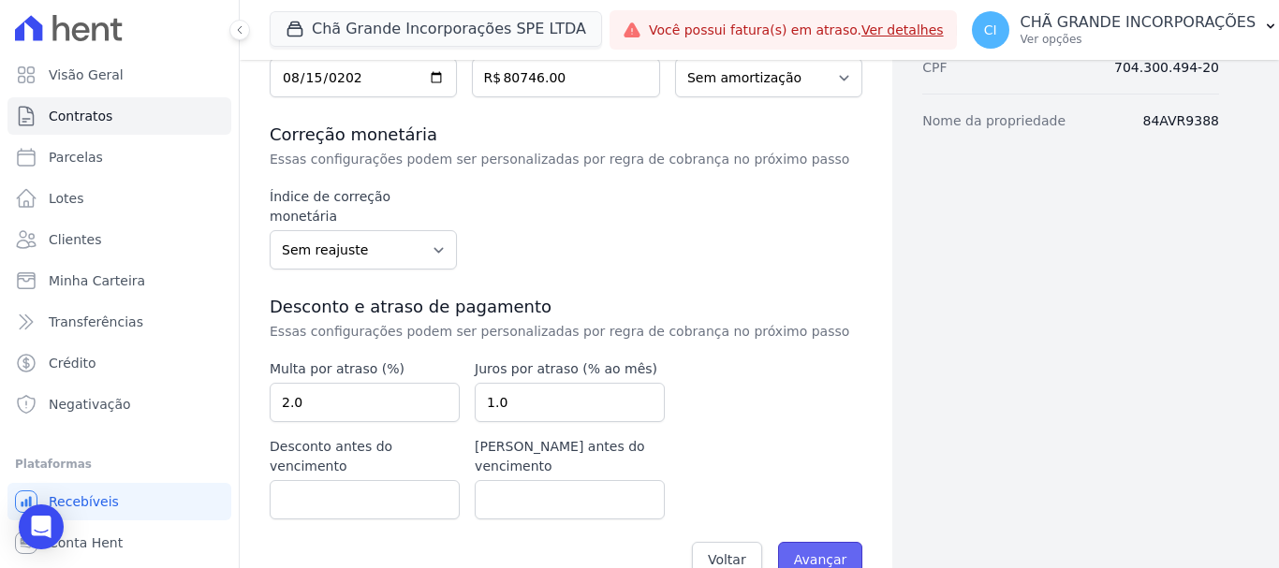
click at [809, 542] on input "Avançar" at bounding box center [820, 560] width 85 height 36
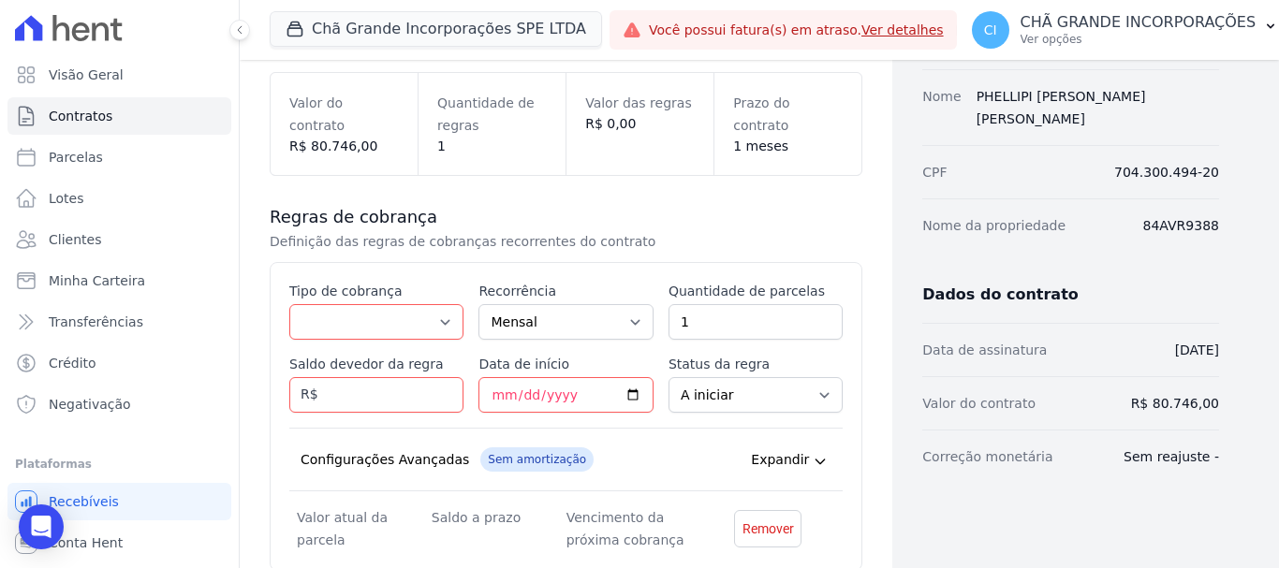
scroll to position [281, 0]
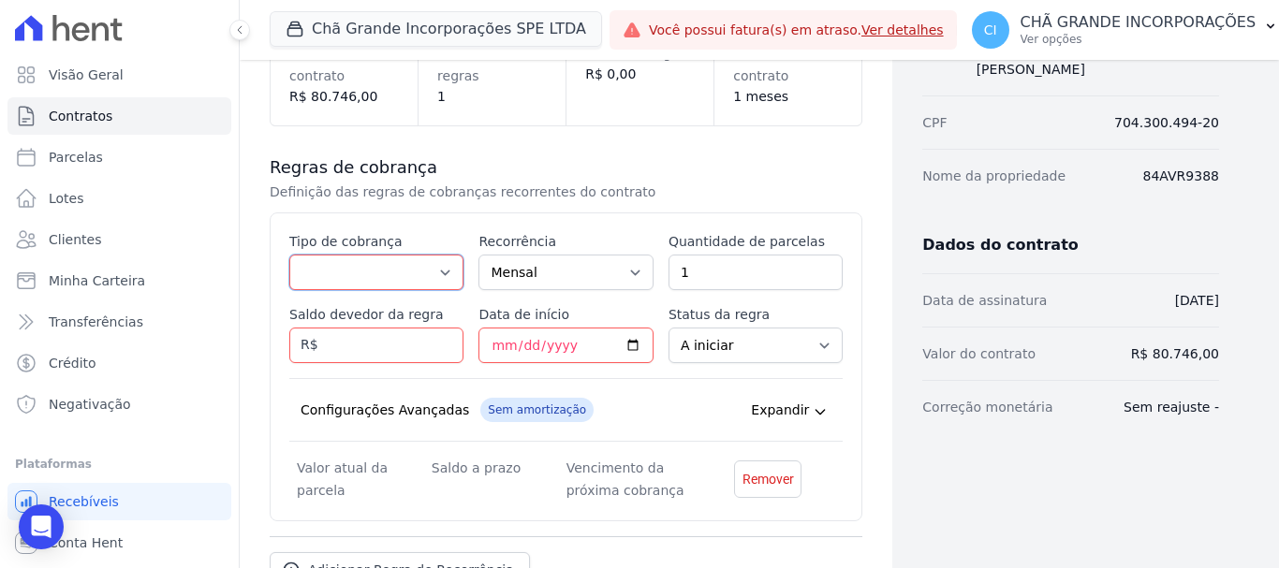
click at [390, 277] on select "Parcela Normal Entrada Sinal Intercalada Chaves Pré-chaves Pós-chaves Impostos …" at bounding box center [376, 273] width 174 height 36
select select "standard"
click at [289, 255] on select "Parcela Normal Entrada Sinal Intercalada Chaves Pré-chaves Pós-chaves Impostos …" at bounding box center [376, 273] width 174 height 36
click at [568, 272] on select "Mensal Bimestral Trimestral Semestral Anual" at bounding box center [565, 273] width 174 height 36
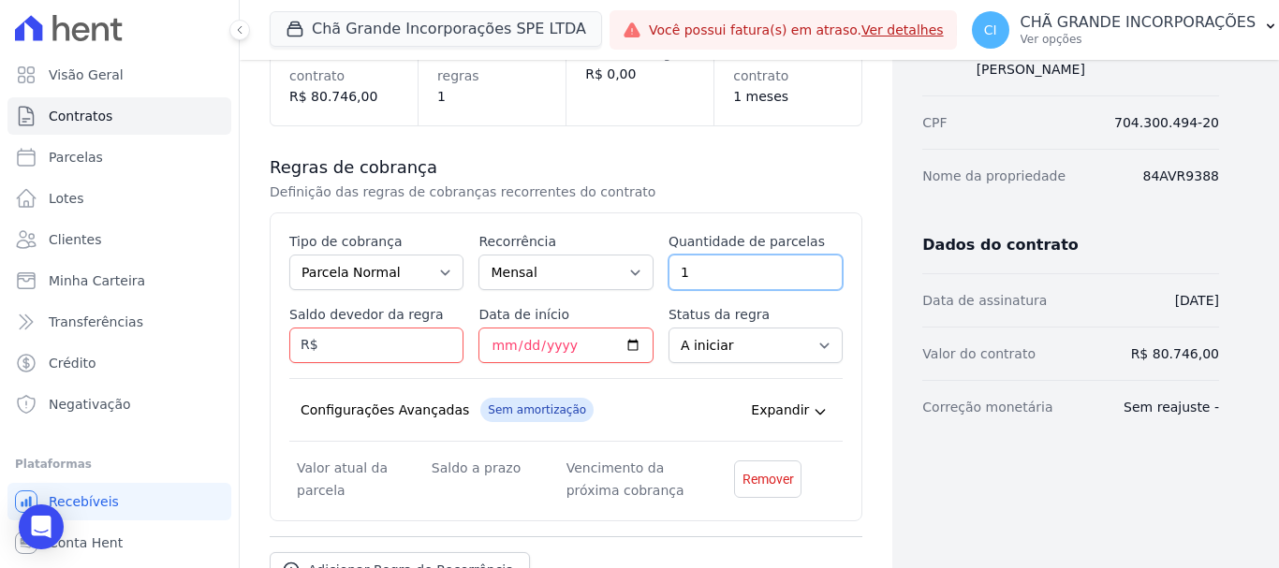
click at [727, 268] on input "1" at bounding box center [756, 273] width 174 height 36
type input "100"
type input "80746.00"
click at [498, 345] on input "Data de início" at bounding box center [565, 346] width 174 height 36
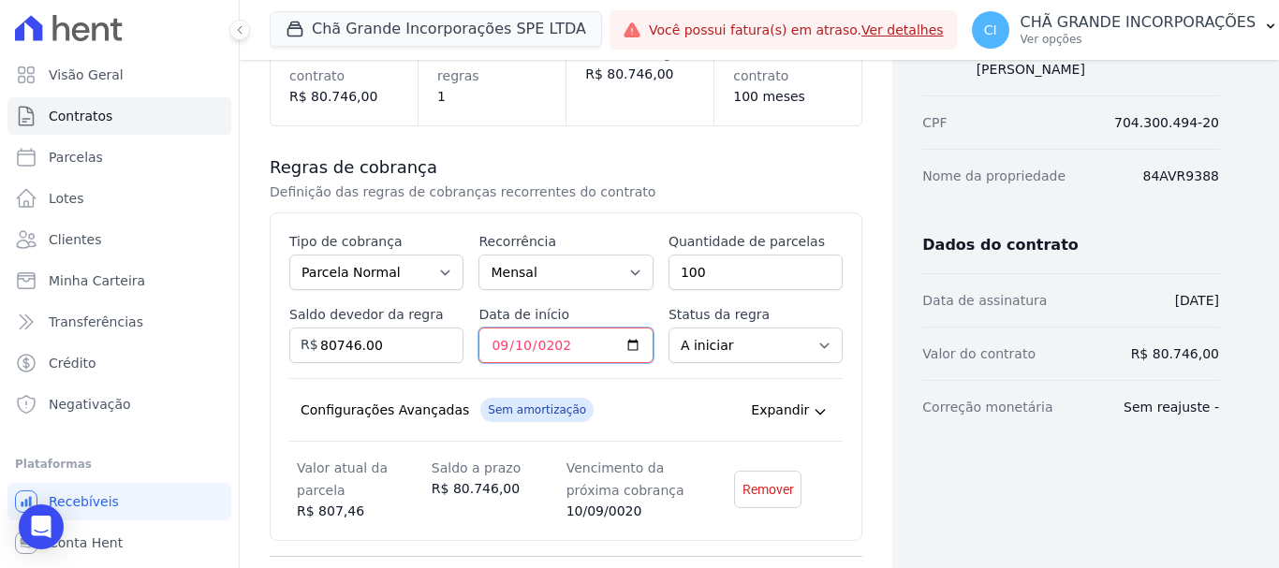
type input "2025-09-10"
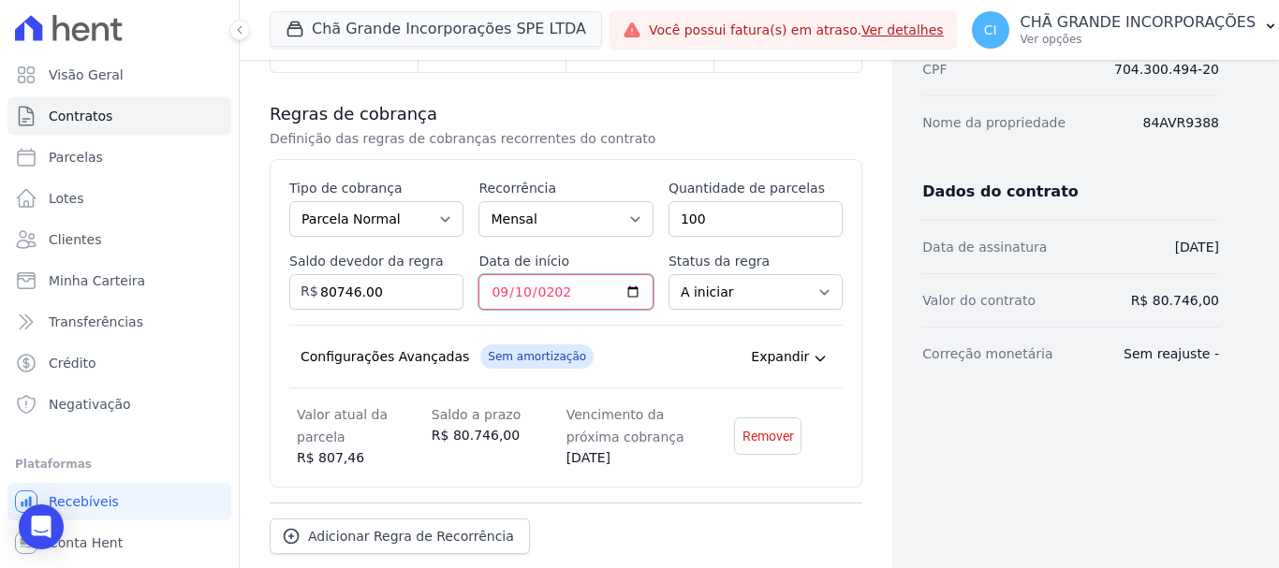
scroll to position [438, 0]
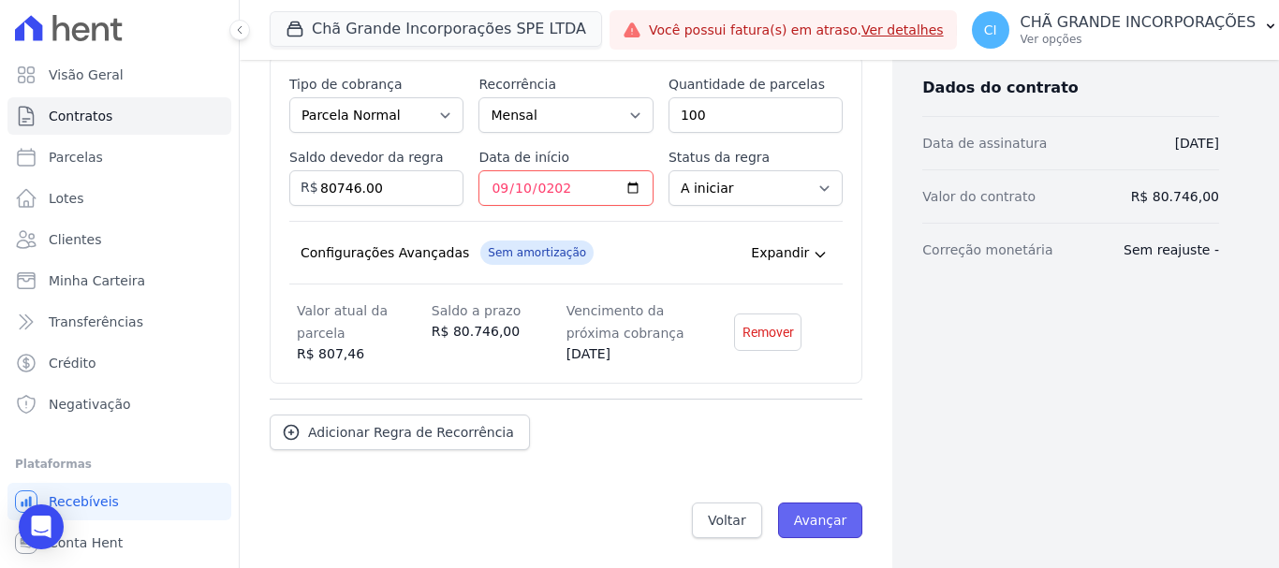
click at [831, 517] on input "Avançar" at bounding box center [820, 521] width 85 height 36
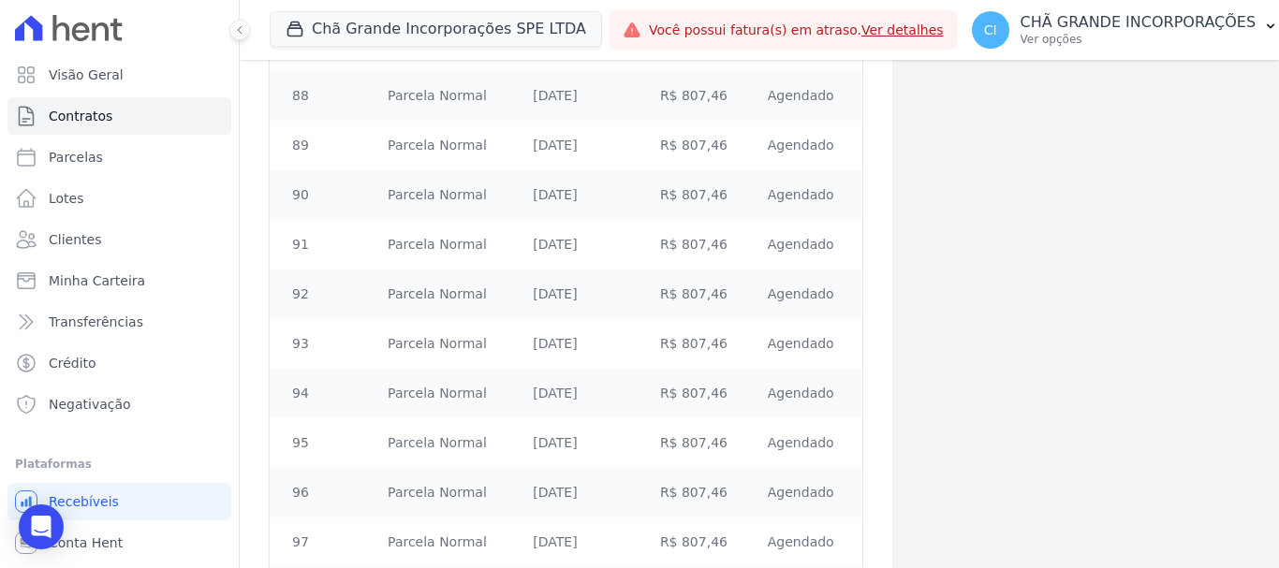
scroll to position [4959, 0]
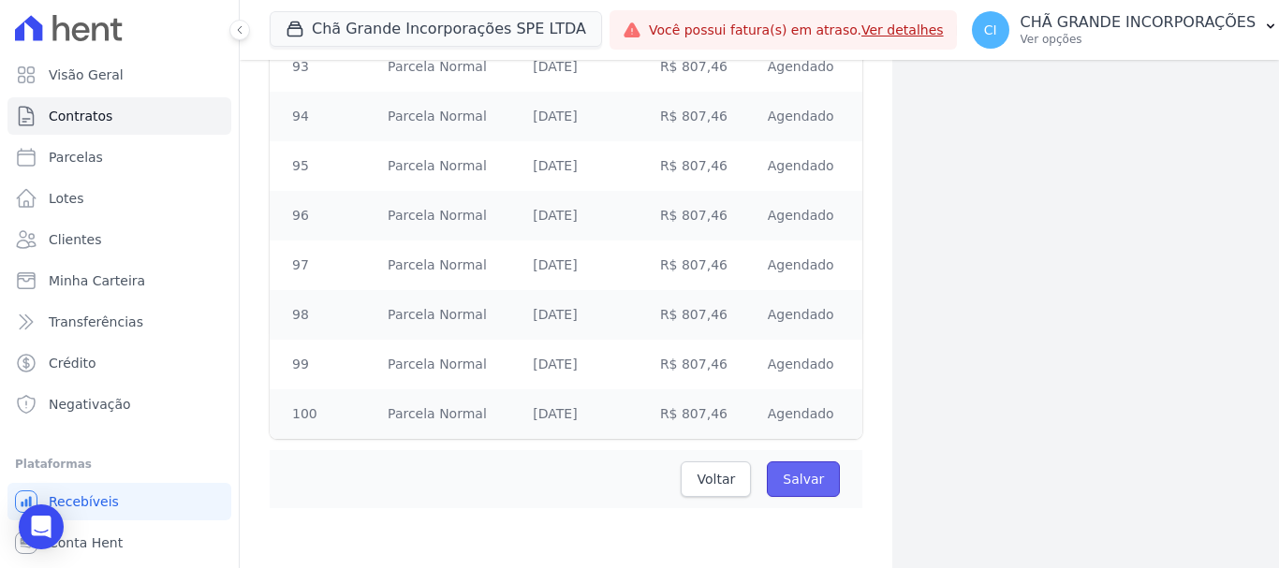
click at [772, 485] on input "Salvar" at bounding box center [803, 480] width 73 height 36
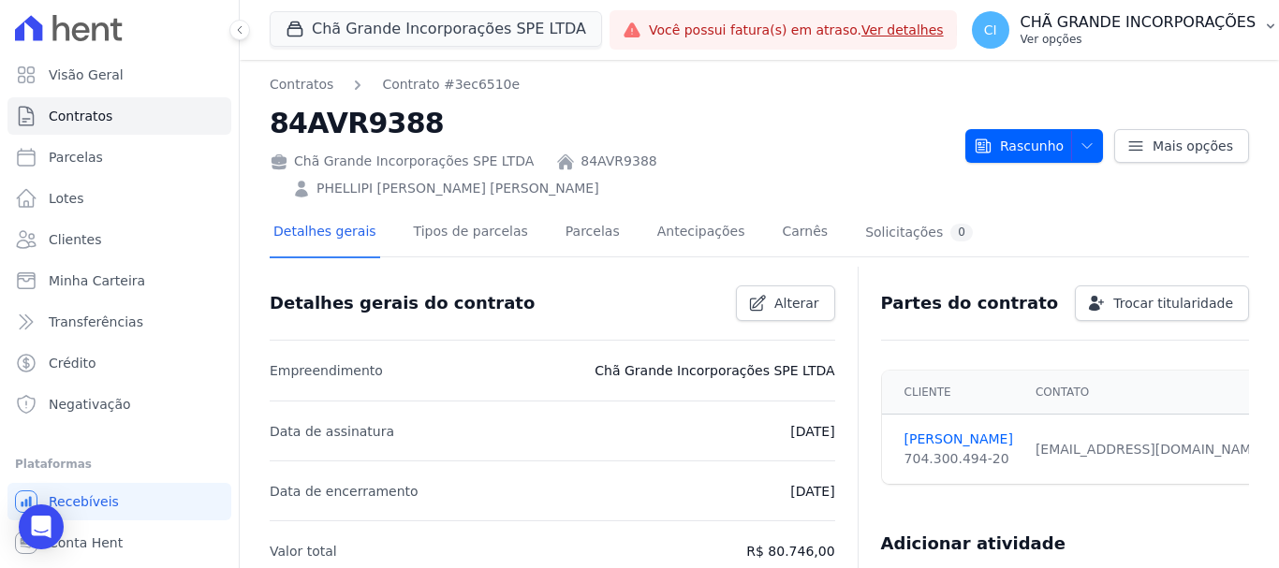
click at [1081, 21] on p "CHÃ GRANDE INCORPORAÇÕES" at bounding box center [1139, 22] width 236 height 19
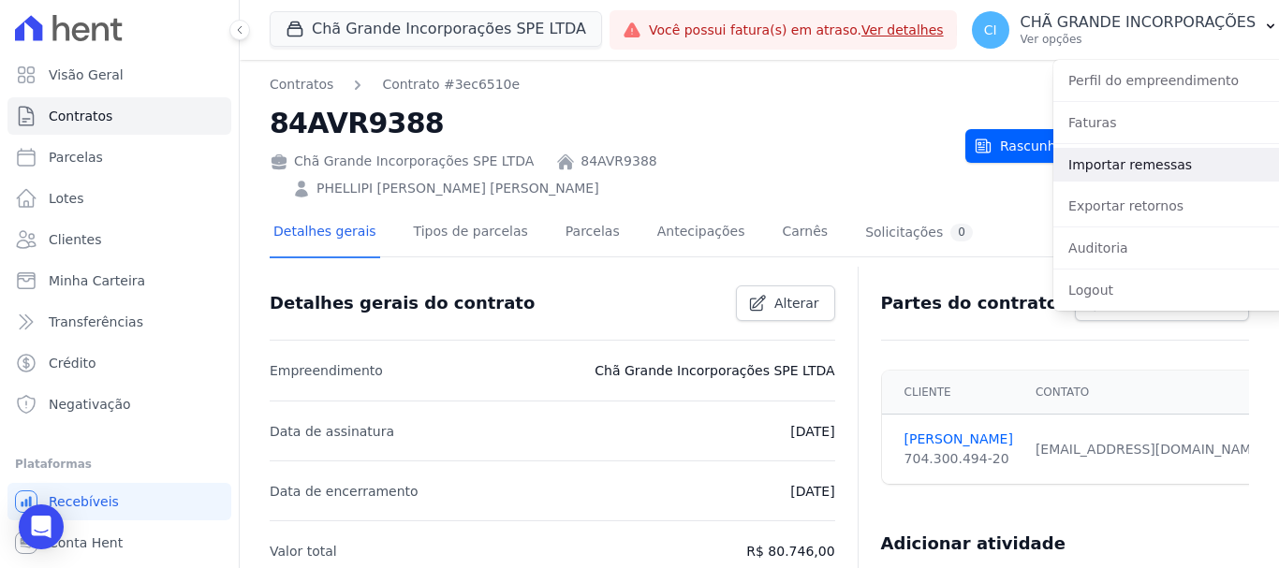
click at [1082, 162] on link "Importar remessas" at bounding box center [1173, 165] width 240 height 34
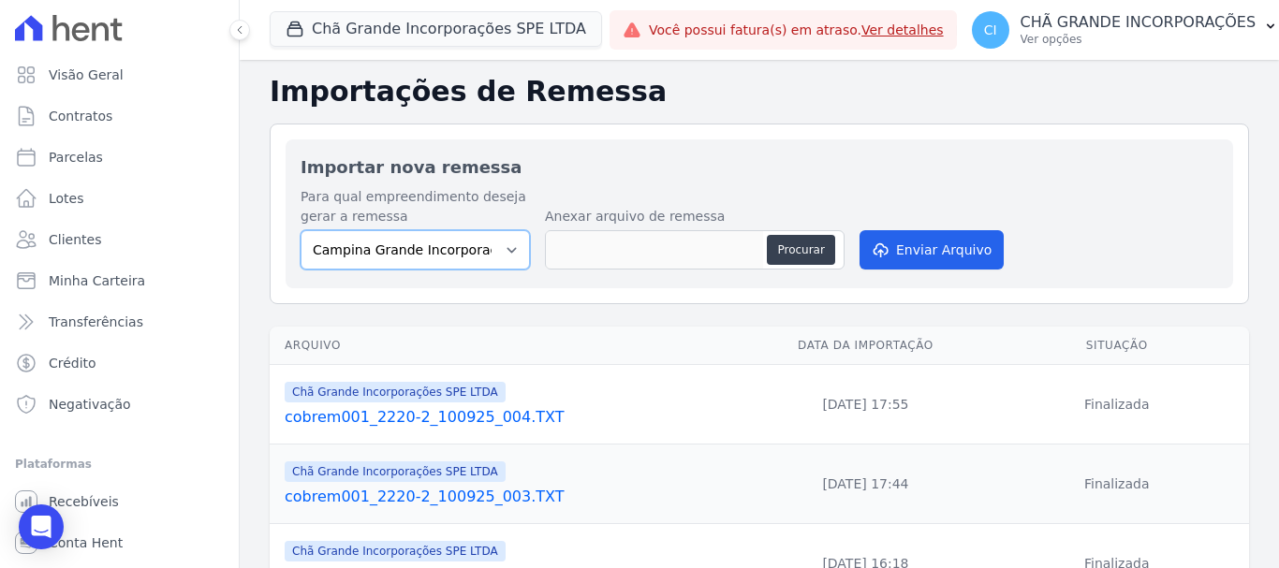
click at [471, 231] on select "Campina Grande Incorporações SPE LTDA Chã Grande Incorporações SPE LTDA Gravatá…" at bounding box center [415, 249] width 229 height 39
select select "fada966b-1e94-4a5a-a03a-a068354f70e7"
click at [301, 230] on select "Campina Grande Incorporações SPE LTDA Chã Grande Incorporações SPE LTDA Gravatá…" at bounding box center [415, 249] width 229 height 39
click at [780, 246] on button "Procurar" at bounding box center [800, 250] width 67 height 30
type input "cobrem001_2220-2_110925_005.TXT"
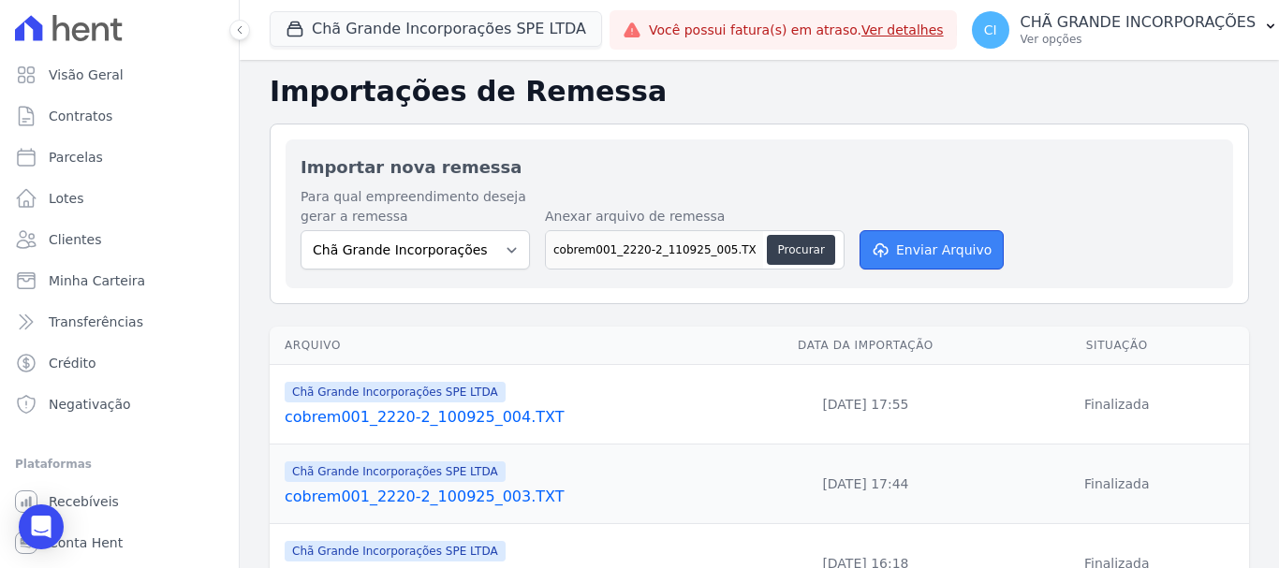
click at [963, 232] on button "Enviar Arquivo" at bounding box center [932, 249] width 144 height 39
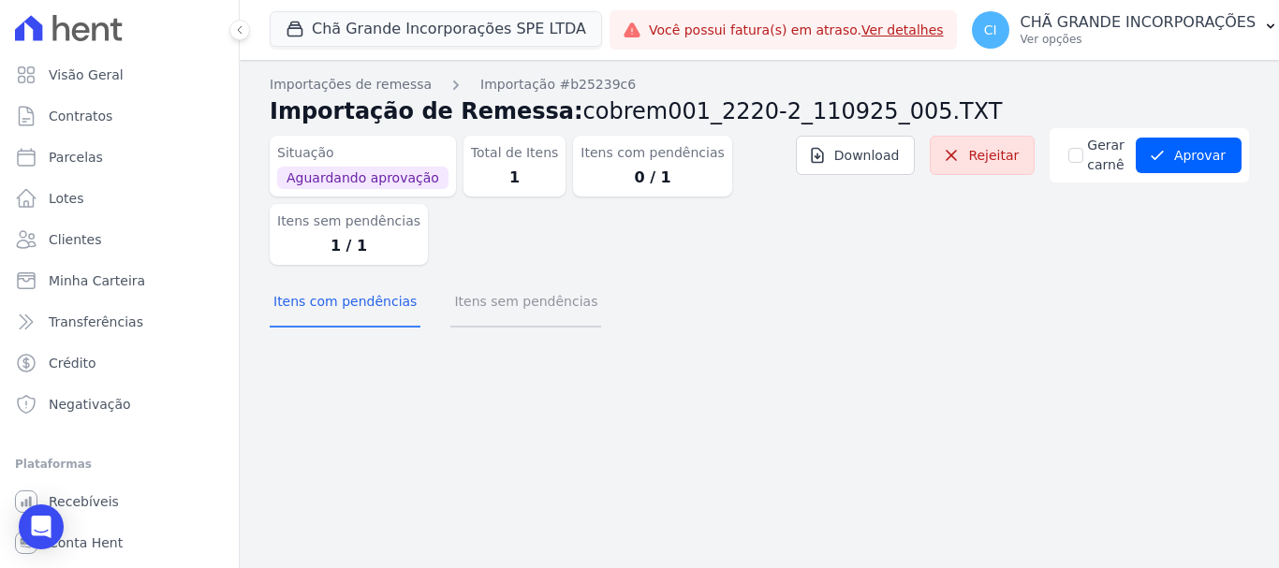
click at [515, 293] on button "Itens sem pendências" at bounding box center [525, 303] width 151 height 49
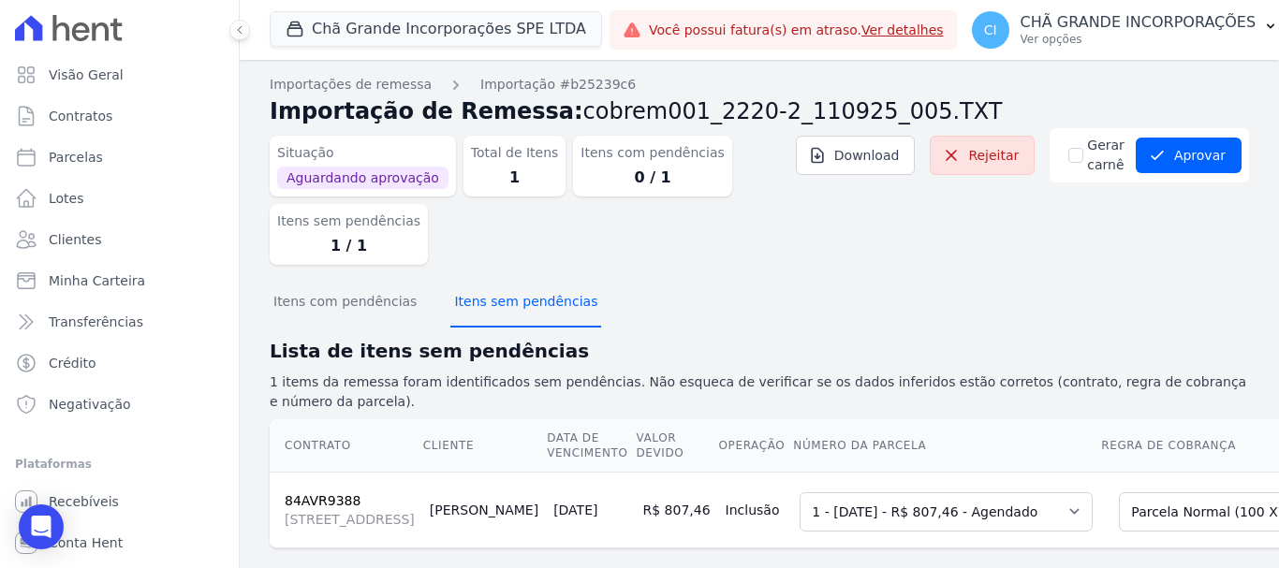
click at [507, 302] on button "Itens sem pendências" at bounding box center [525, 303] width 151 height 49
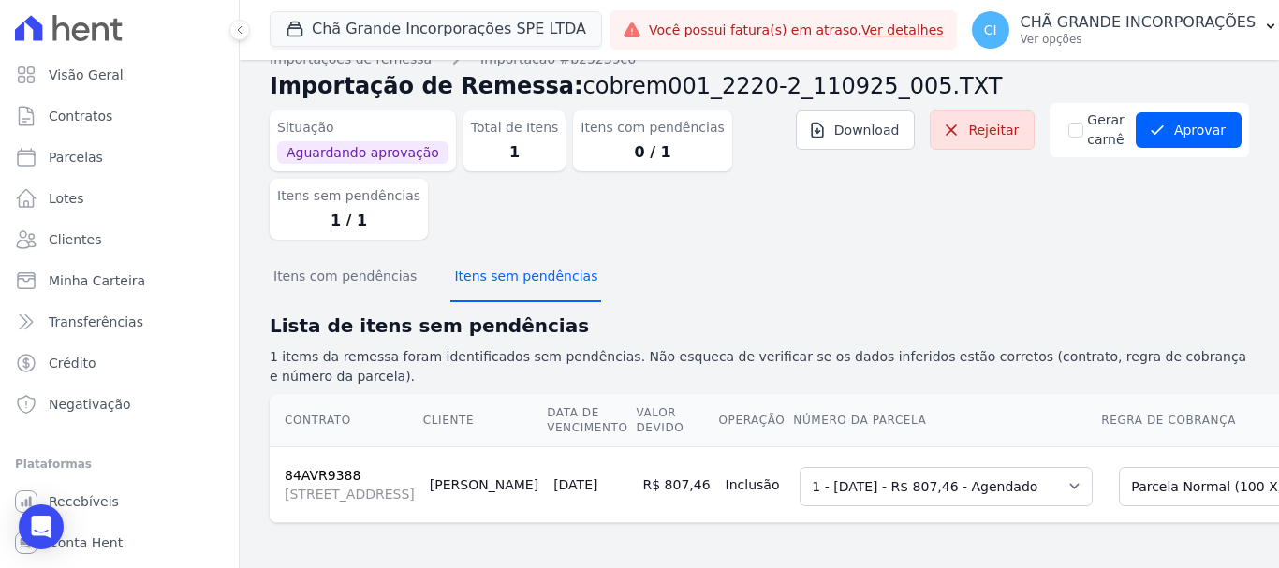
scroll to position [108, 0]
click at [1167, 59] on div "CI [GEOGRAPHIC_DATA] INCORPORAÇÕES Ver opções Perfil do empreendimento Faturas …" at bounding box center [1125, 30] width 337 height 60
click at [1163, 112] on button "Aprovar" at bounding box center [1189, 130] width 106 height 36
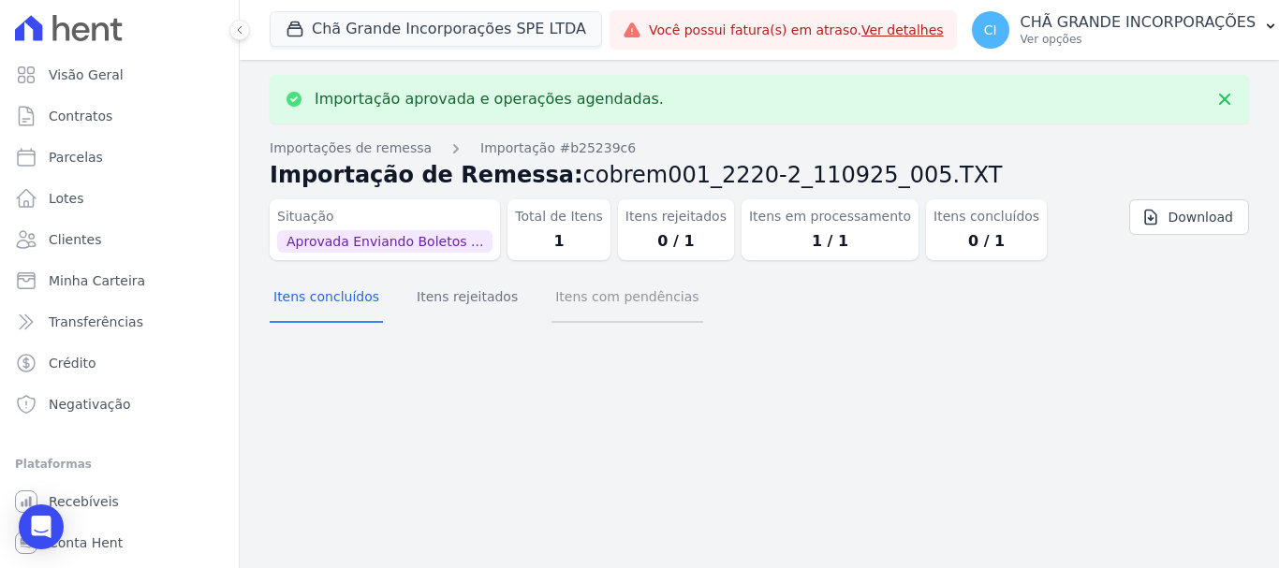
click at [584, 304] on button "Itens com pendências" at bounding box center [627, 298] width 151 height 49
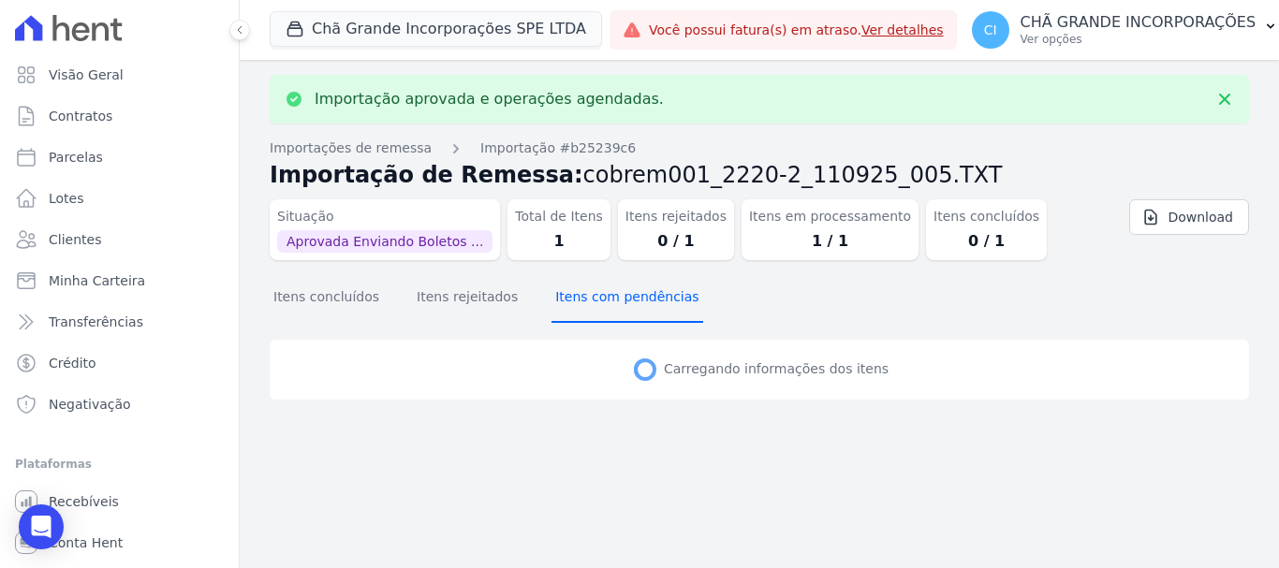
click at [584, 304] on button "Itens com pendências" at bounding box center [627, 298] width 151 height 49
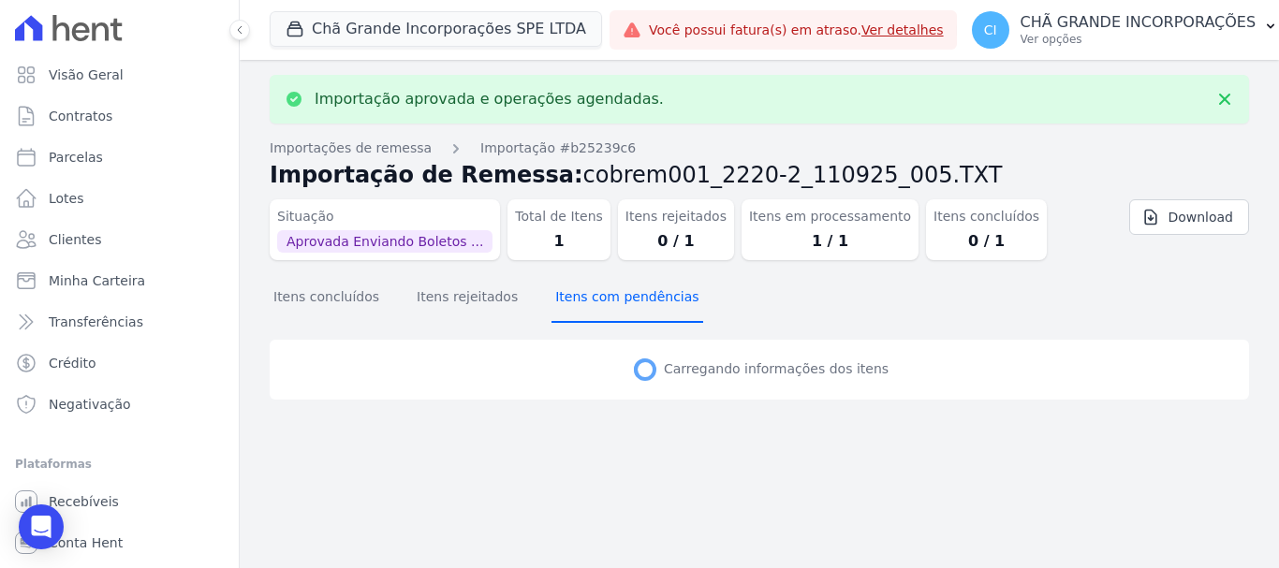
click at [584, 304] on button "Itens com pendências" at bounding box center [627, 298] width 151 height 49
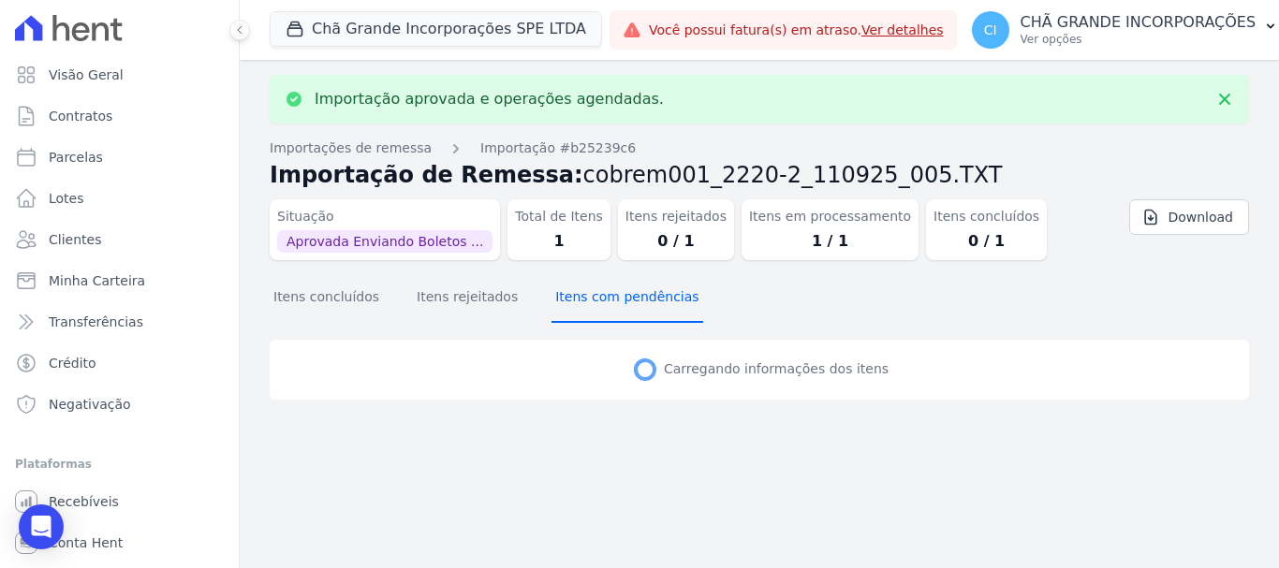
click at [584, 304] on button "Itens com pendências" at bounding box center [627, 298] width 151 height 49
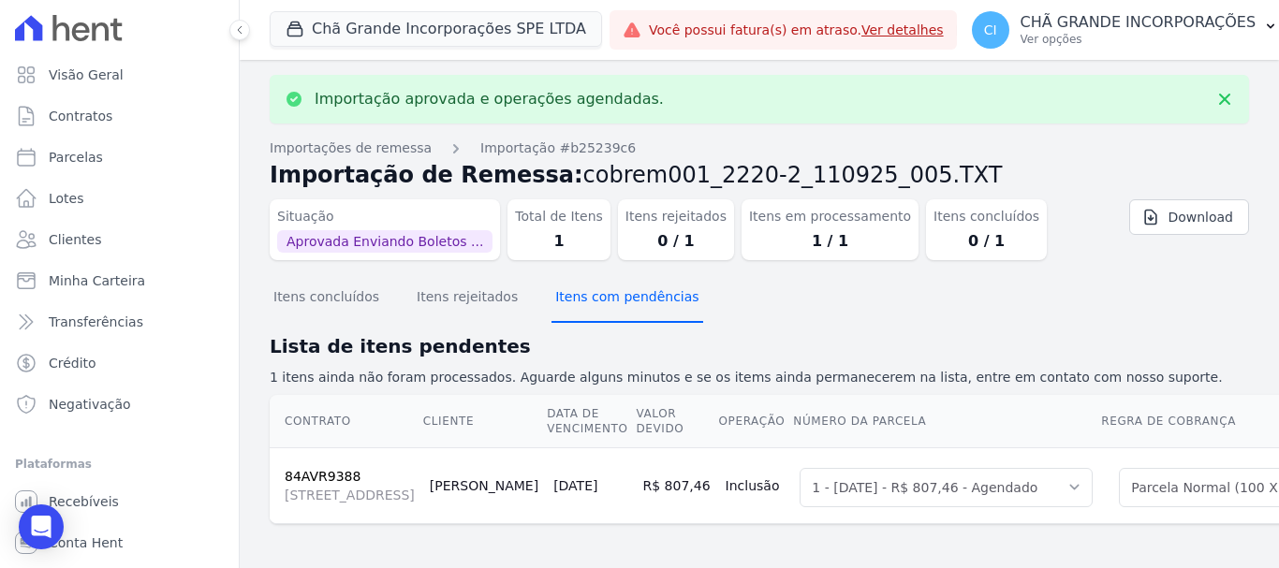
click at [584, 304] on button "Itens com pendências" at bounding box center [627, 298] width 151 height 49
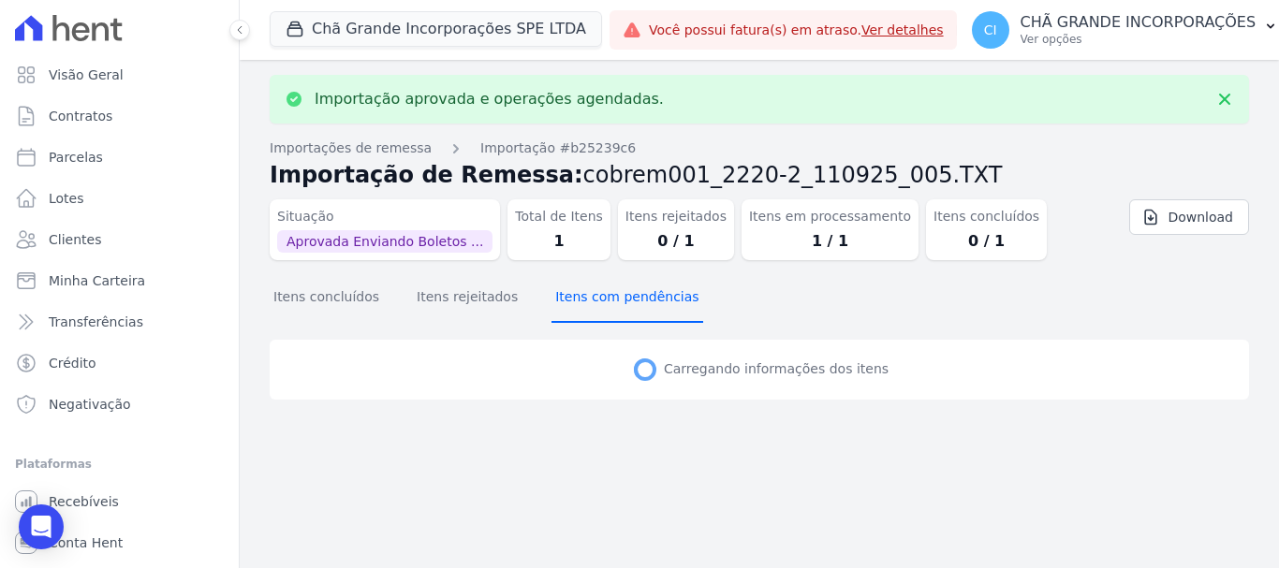
click at [584, 304] on button "Itens com pendências" at bounding box center [627, 298] width 151 height 49
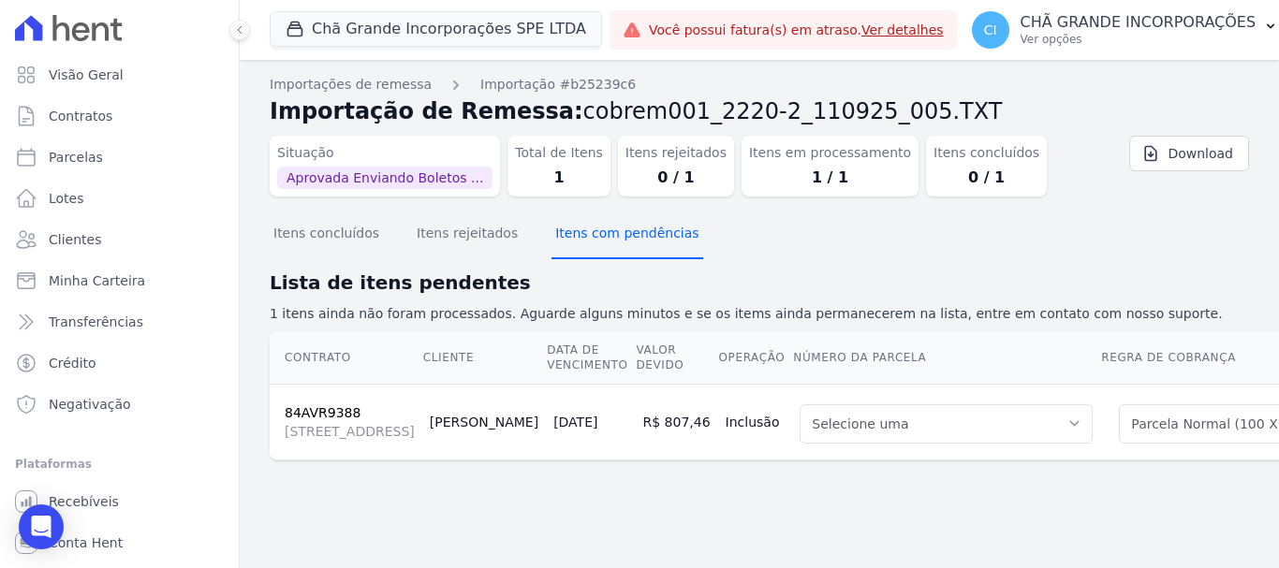
click at [612, 232] on button "Itens com pendências" at bounding box center [627, 235] width 151 height 49
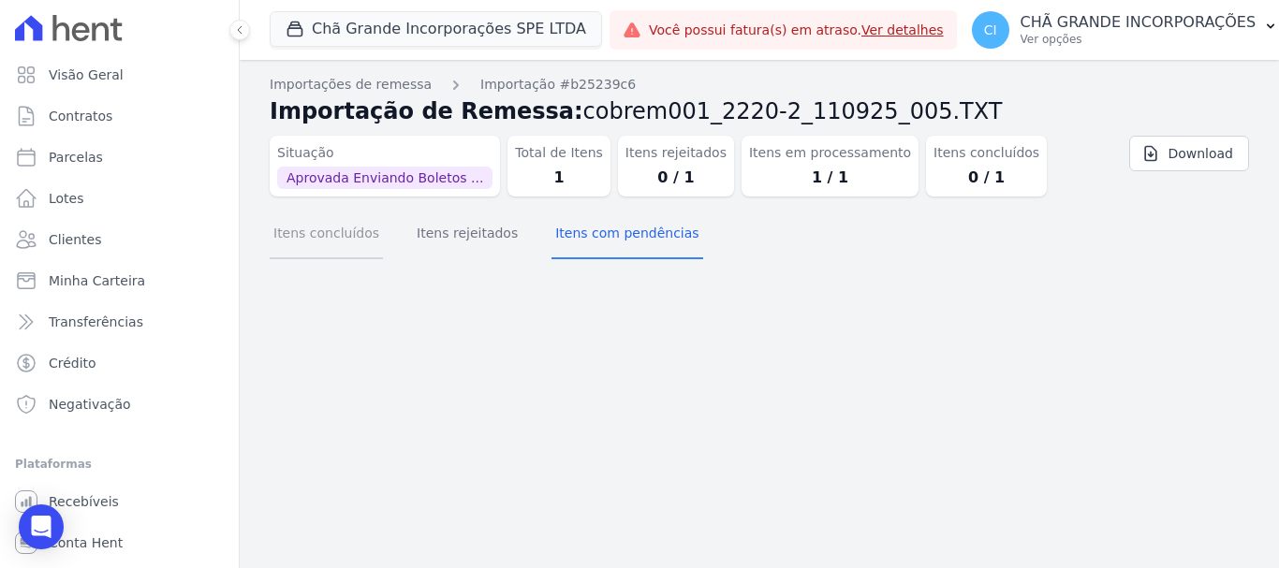
click at [316, 252] on button "Itens concluídos" at bounding box center [326, 235] width 113 height 49
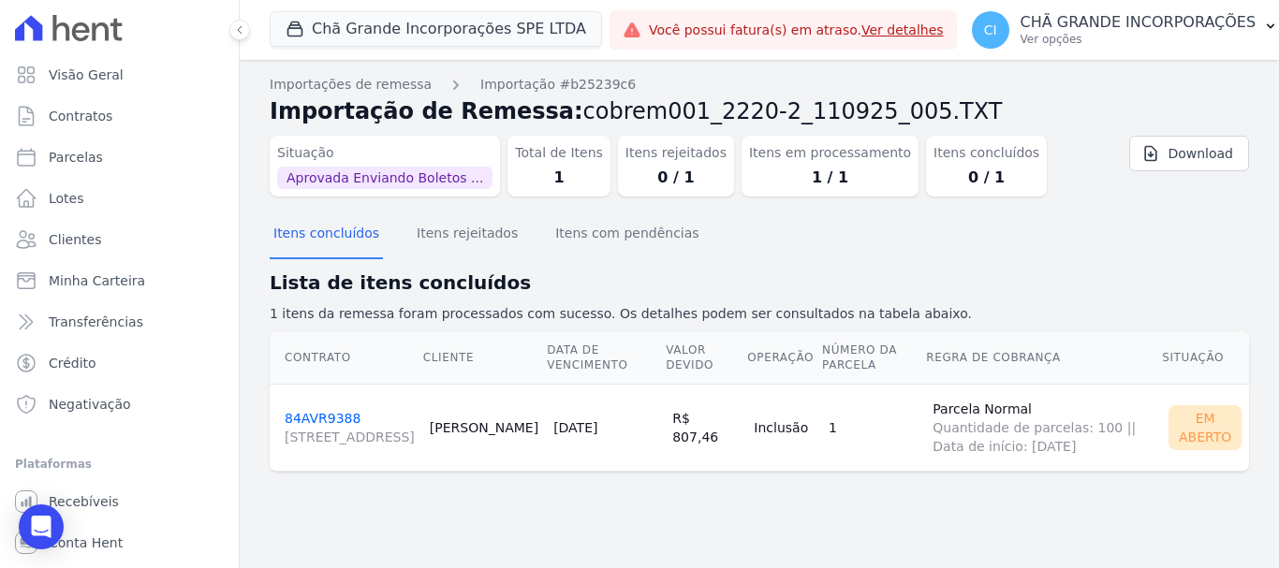
click at [325, 411] on link "84AVR9388 [STREET_ADDRESS][PERSON_NAME]" at bounding box center [350, 429] width 130 height 36
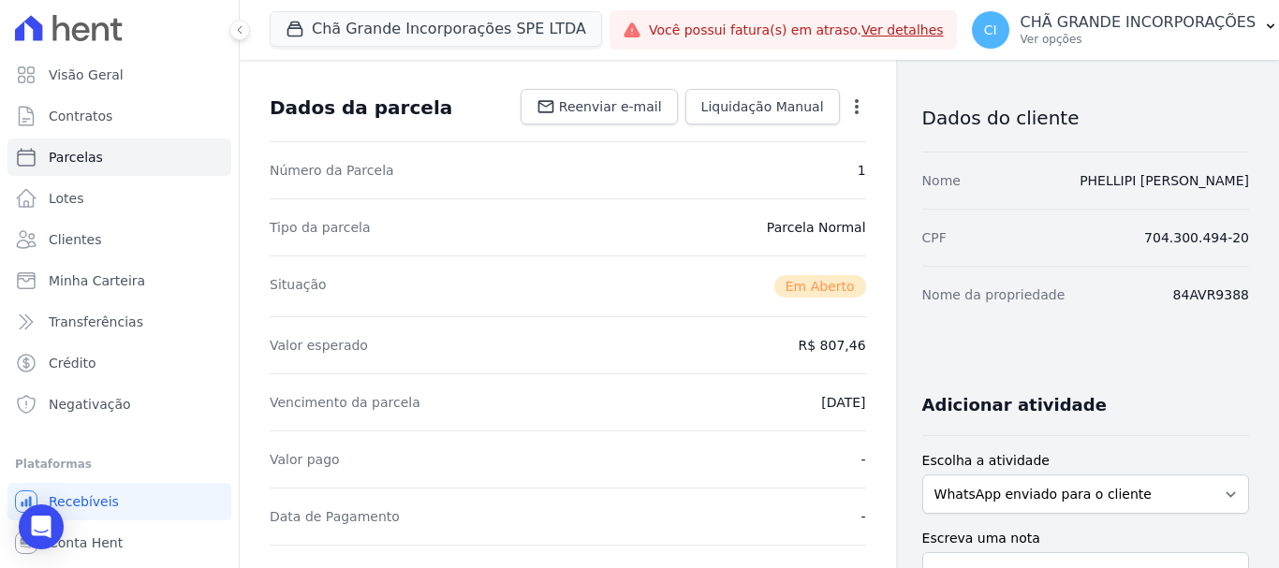
scroll to position [375, 0]
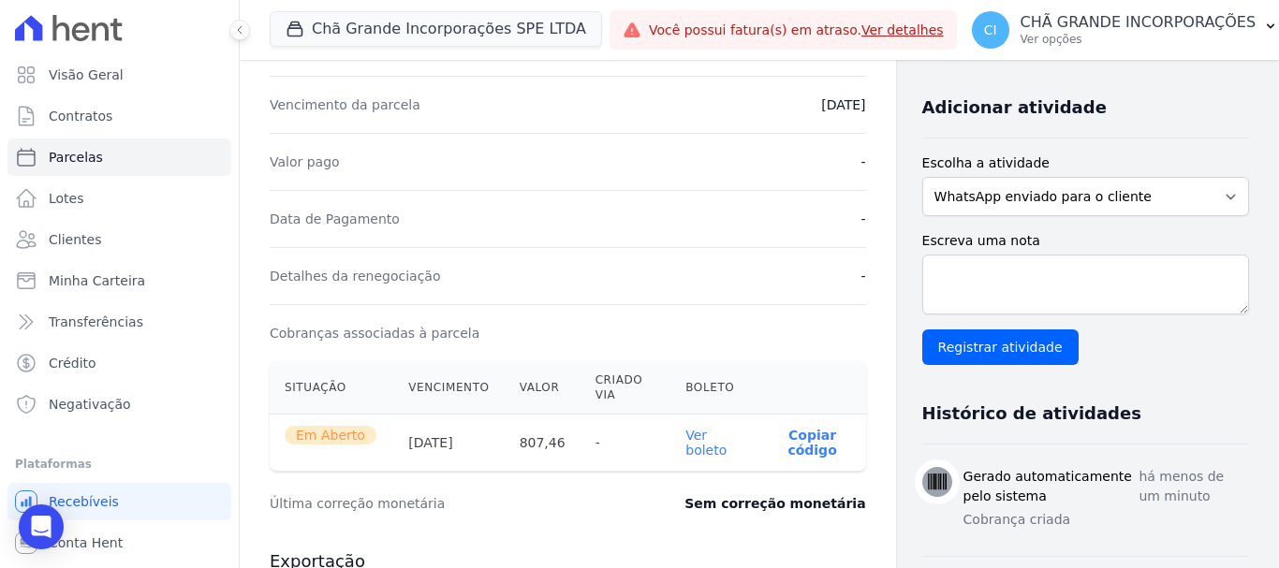
click at [688, 440] on link "Ver boleto" at bounding box center [705, 443] width 41 height 30
